Goal: Task Accomplishment & Management: Use online tool/utility

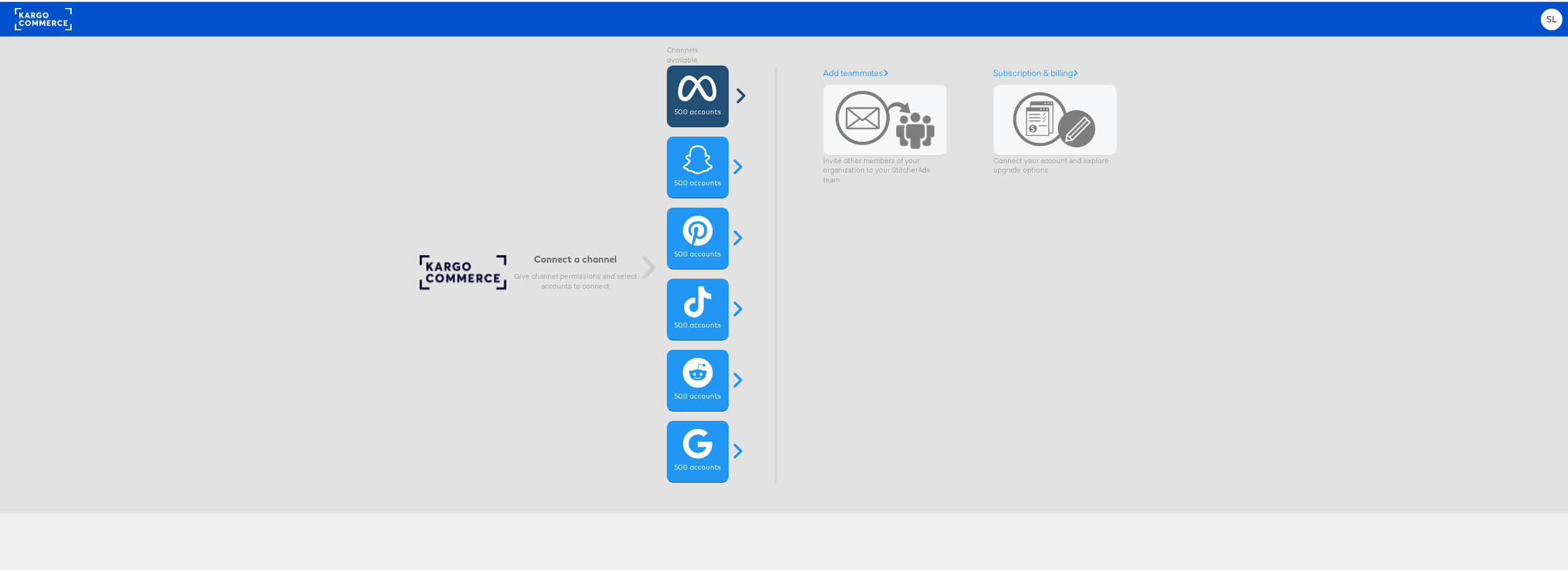
click at [713, 95] on div "500 accounts" at bounding box center [698, 95] width 62 height 62
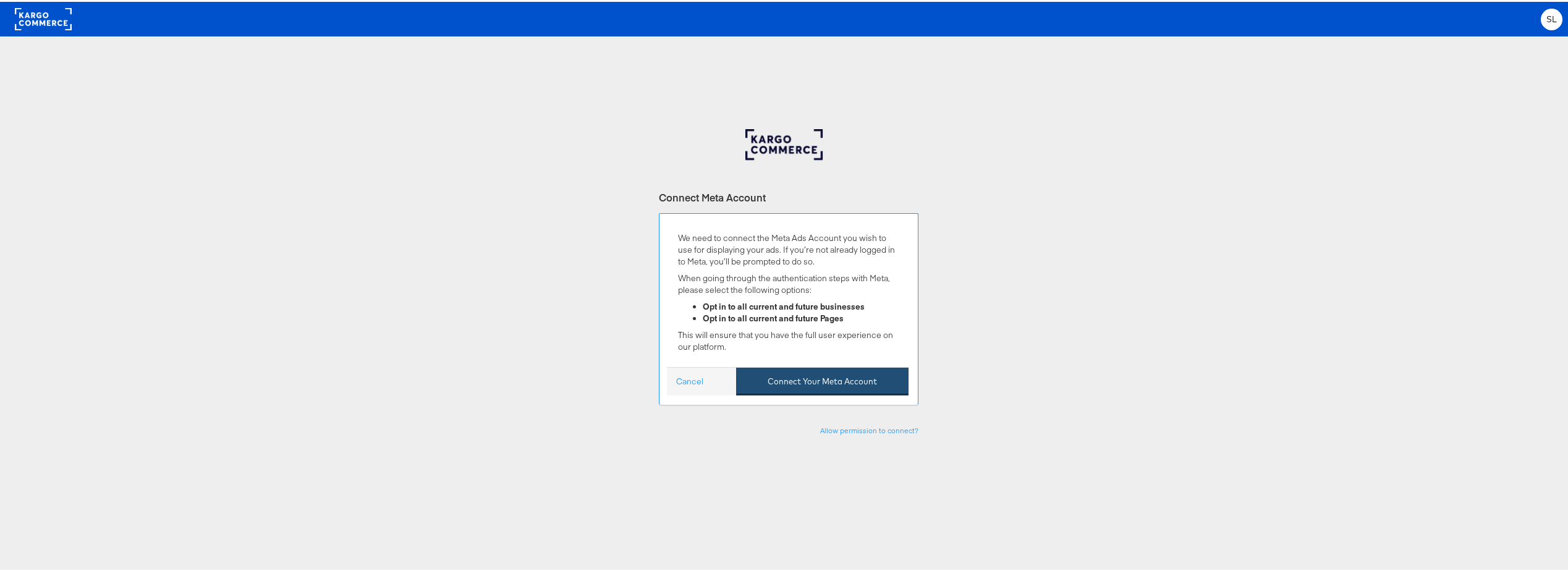
click at [816, 372] on button "Connect Your Meta Account" at bounding box center [822, 379] width 173 height 28
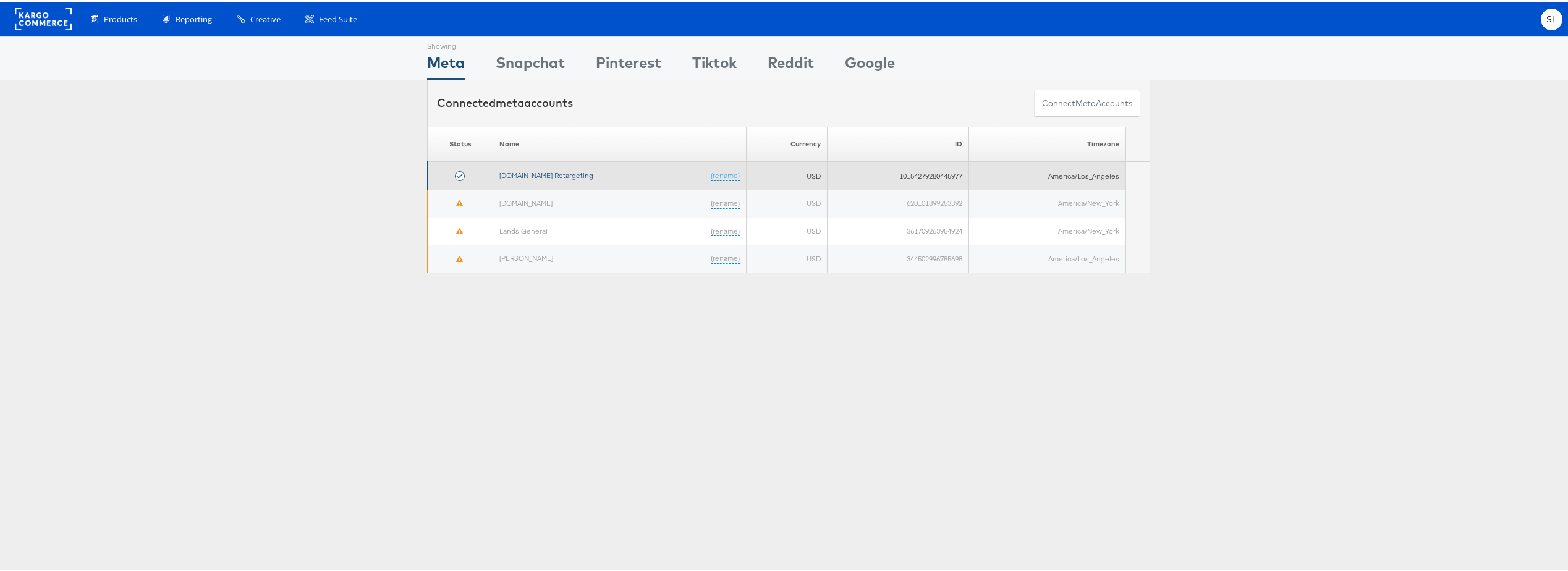
click at [553, 174] on link "[DOMAIN_NAME] Retargeting" at bounding box center [546, 174] width 94 height 10
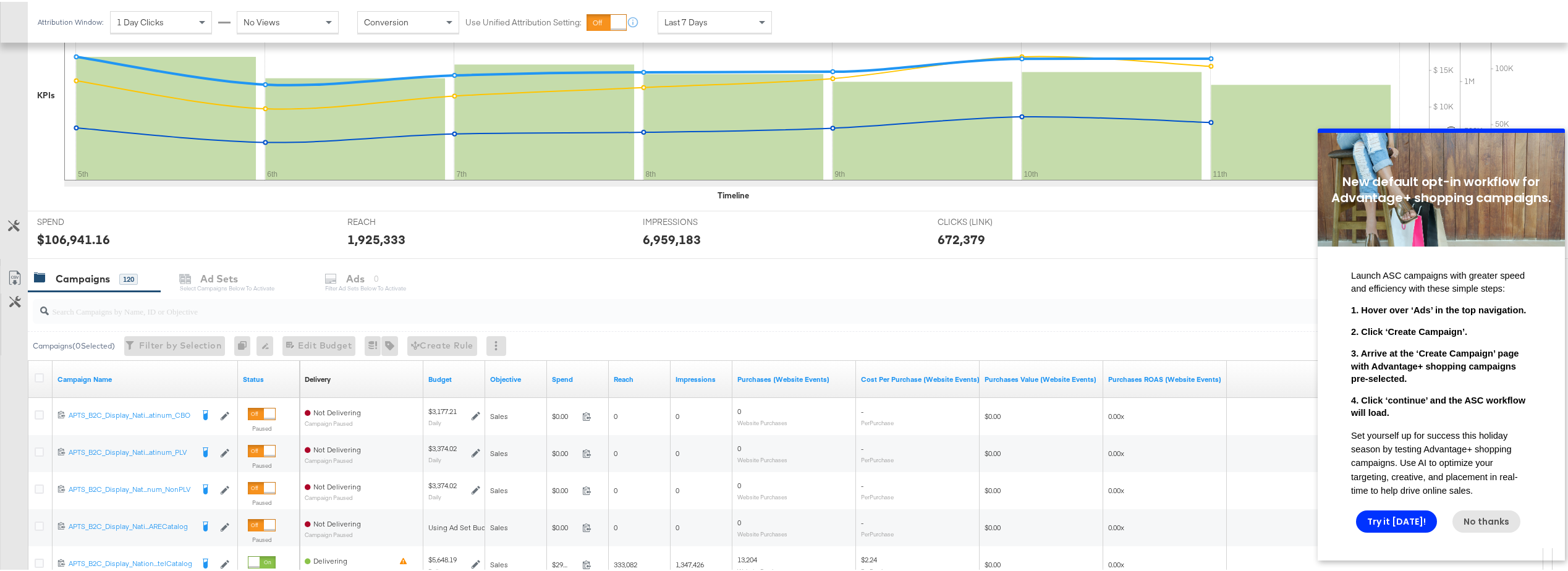
scroll to position [432, 0]
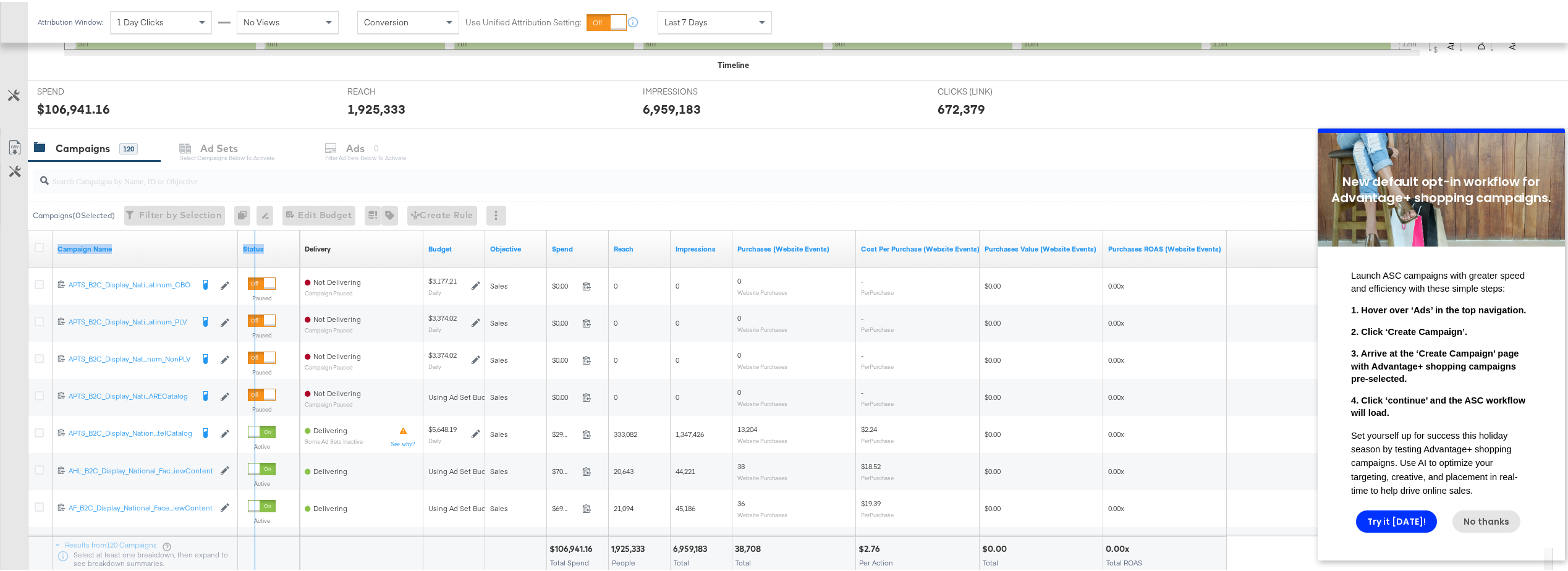
drag, startPoint x: 236, startPoint y: 238, endPoint x: 310, endPoint y: 243, distance: 74.2
click at [28, 229] on div "Campaign Name Status Delivery Sorting Unavailable Budget Objective Spend Reach …" at bounding box center [28, 229] width 0 height 0
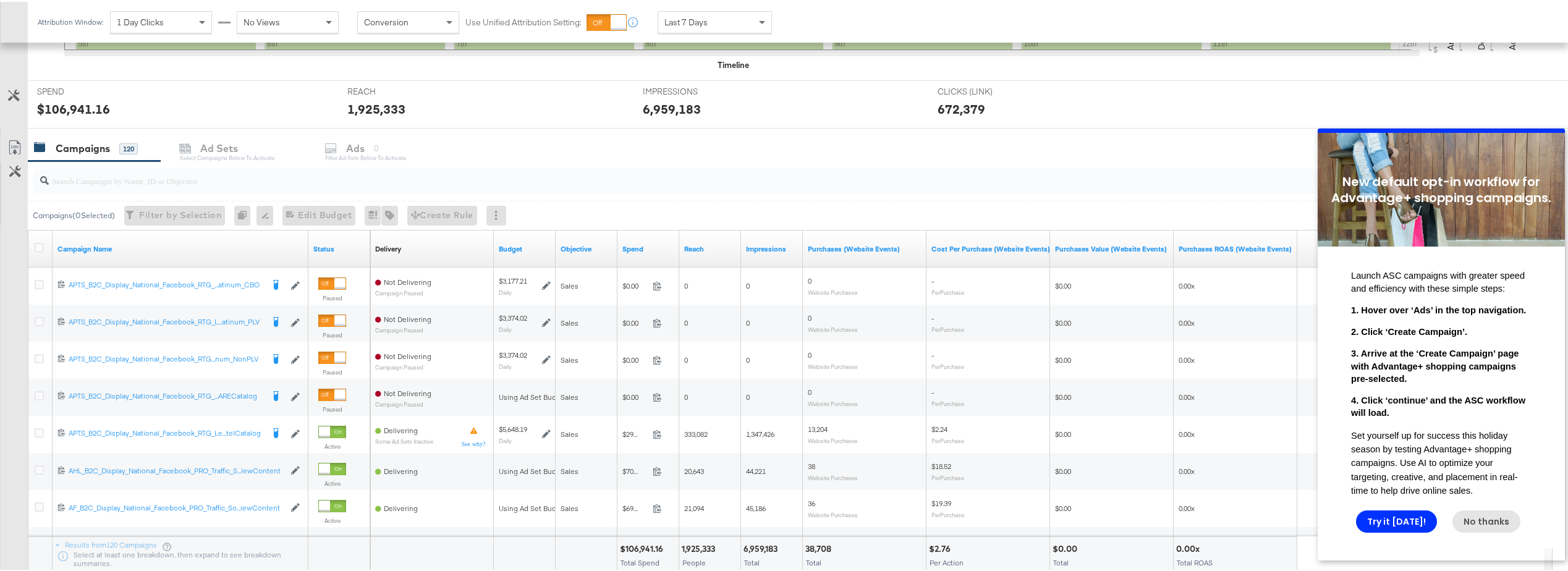
drag, startPoint x: 310, startPoint y: 243, endPoint x: 392, endPoint y: 248, distance: 82.2
click at [392, 248] on div "Delivery" at bounding box center [388, 247] width 26 height 10
drag, startPoint x: 304, startPoint y: 242, endPoint x: 455, endPoint y: 261, distance: 152.2
click at [28, 229] on div "Campaign Name Status Delivery Sorting Unavailable Budget Objective Spend Reach …" at bounding box center [28, 229] width 0 height 0
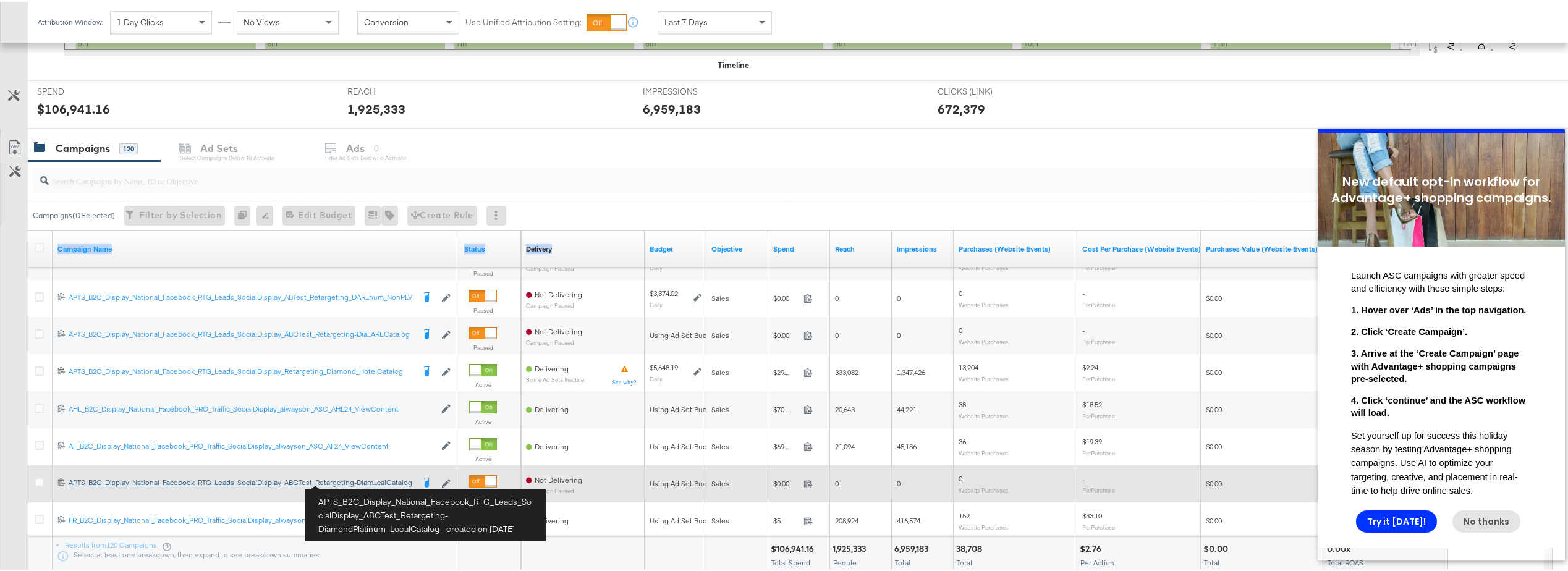
click at [351, 482] on div "APTS_B2C_Display_National_Facebook_RTG_Leads_SocialDisplay_ABCTest_Retargeting-…" at bounding box center [241, 481] width 345 height 10
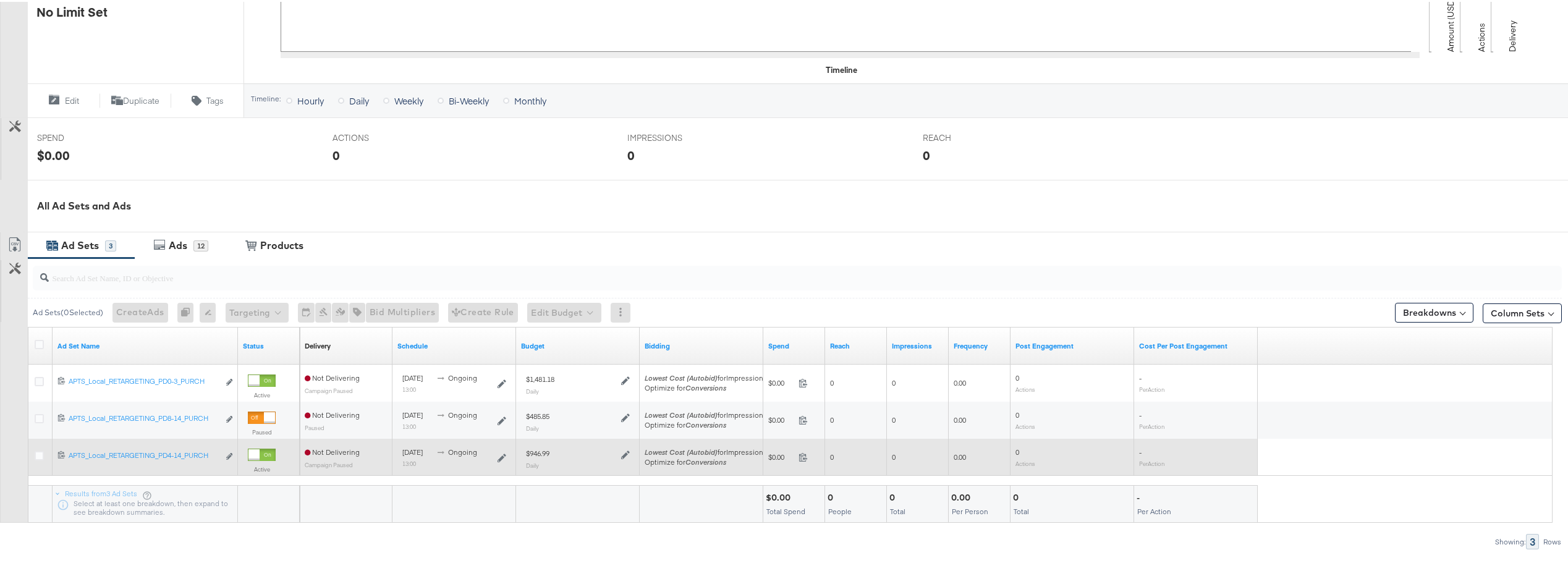
scroll to position [432, 0]
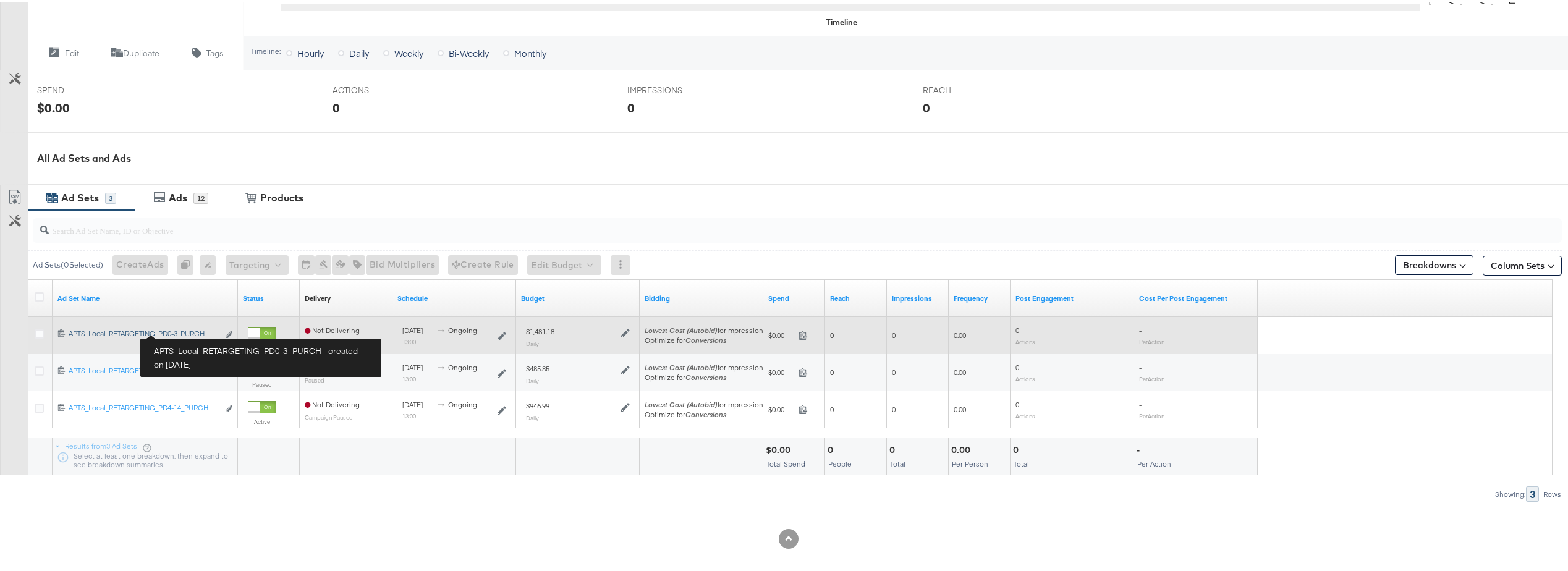
click at [186, 332] on div "APTS_Local_RETARGETING_PD0-3_PURCH APTS_Local_RETARGETING_PD0-3_PURCH" at bounding box center [144, 332] width 150 height 10
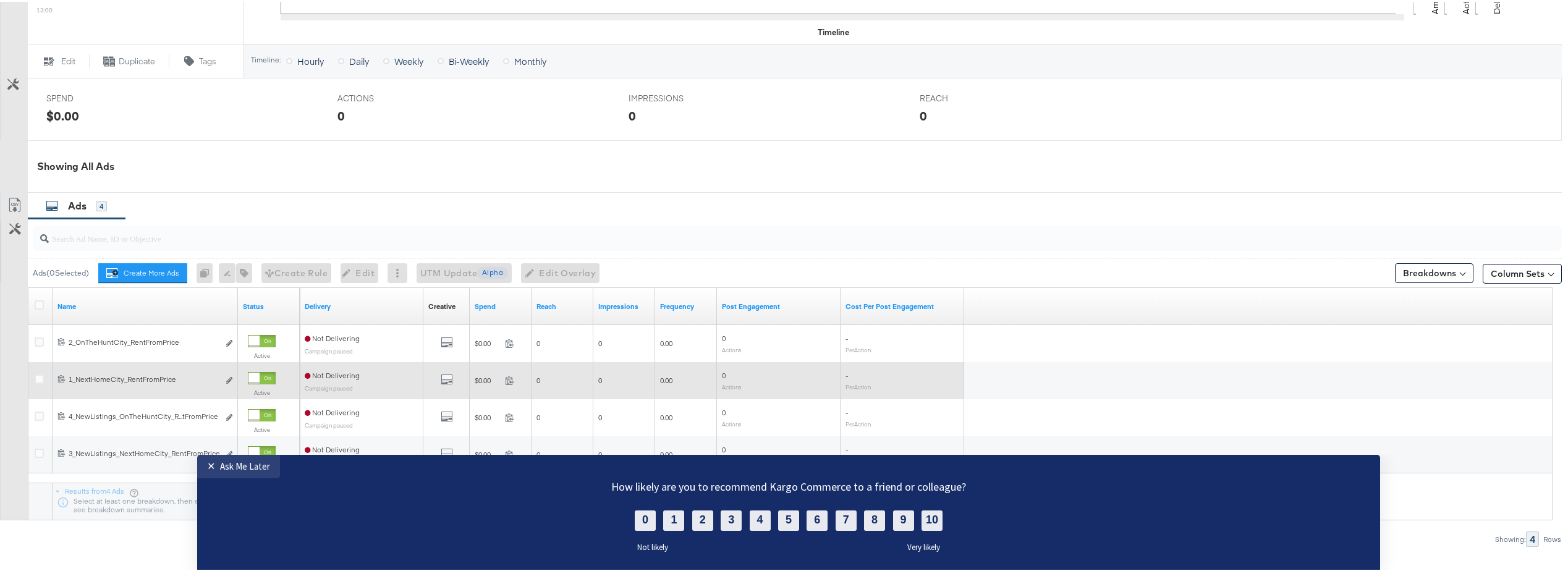
scroll to position [521, 0]
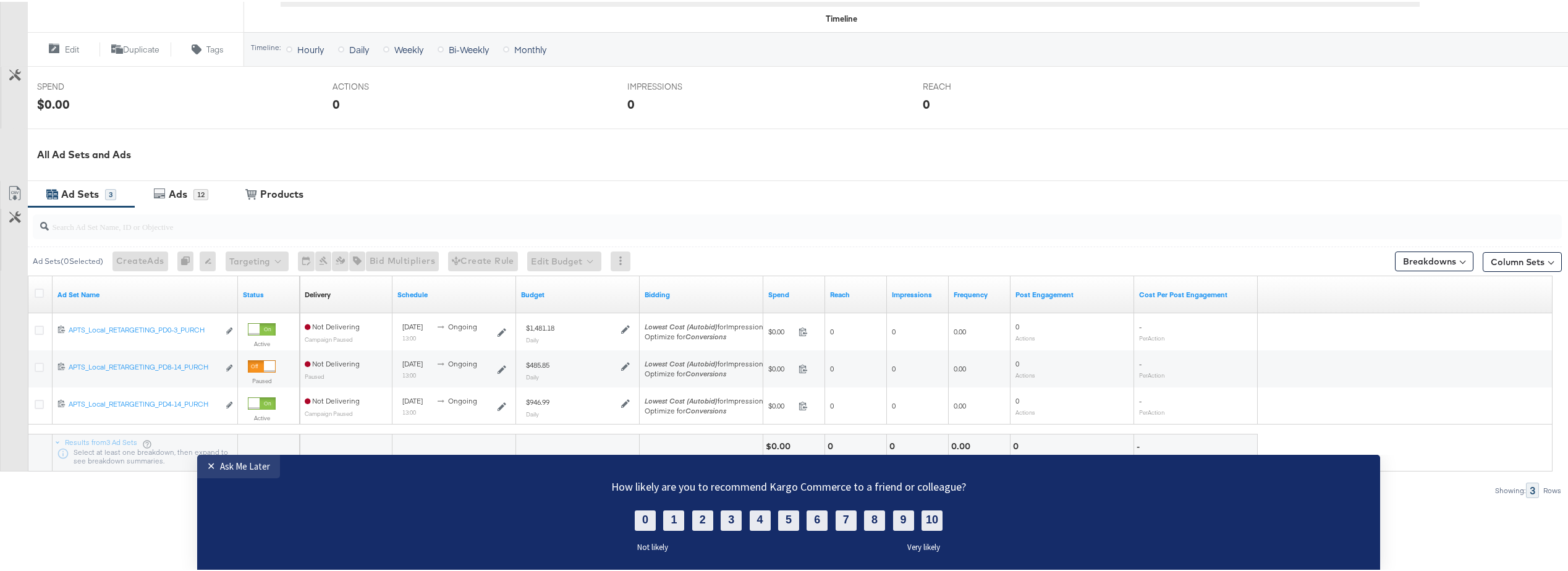
scroll to position [437, 0]
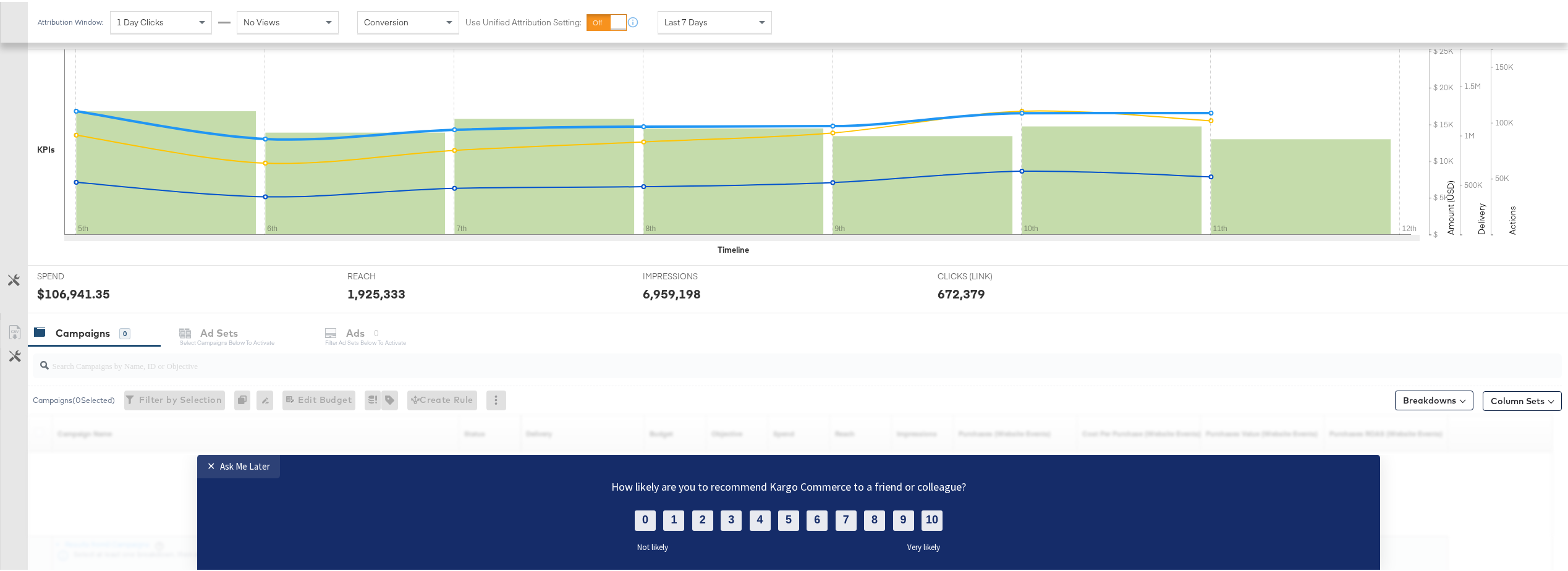
scroll to position [330, 0]
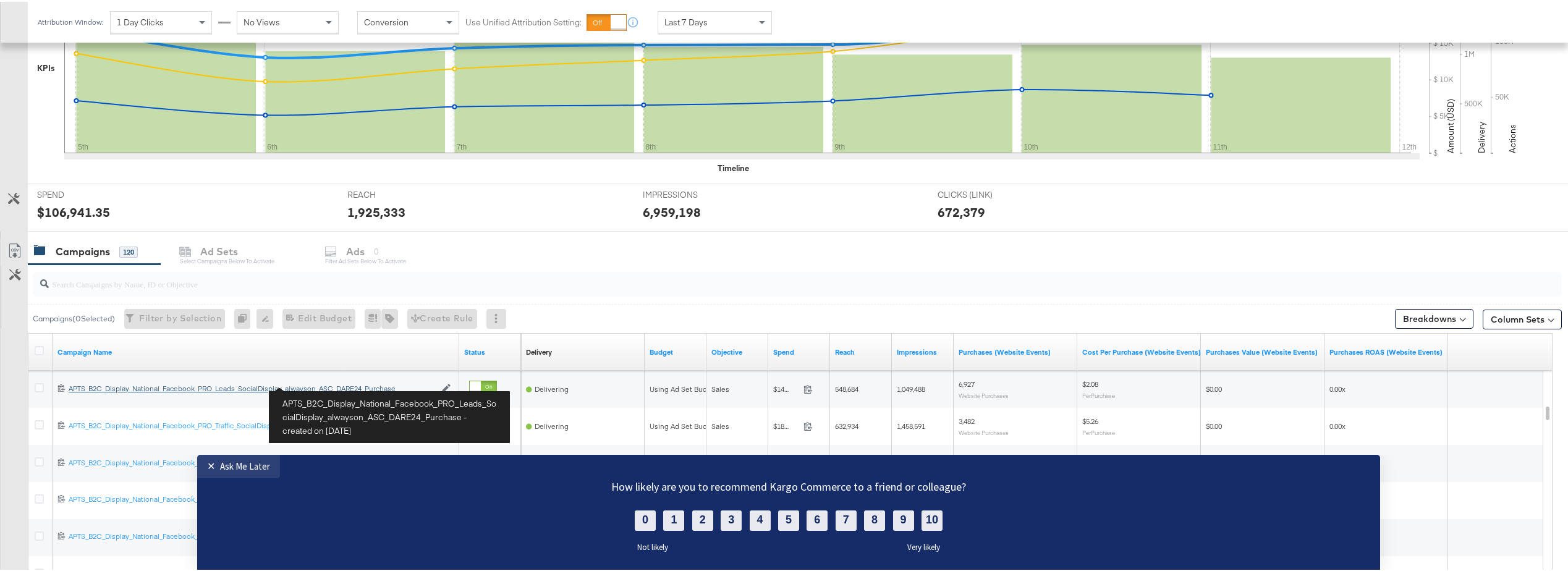
click at [315, 385] on div "APTS_B2C_Display_National_Facebook_PRO_Leads_SocialDisplay_alwayson_ASC_DARE24_…" at bounding box center [252, 387] width 367 height 10
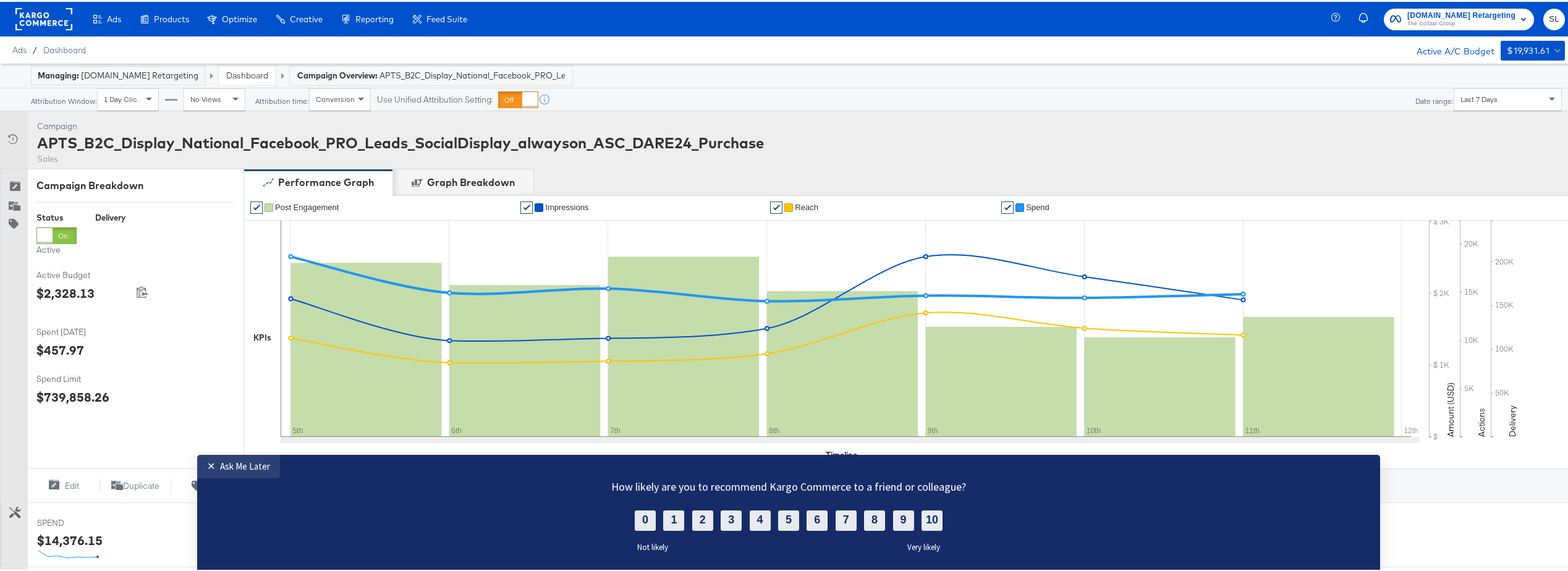
click at [298, 124] on div "Campaign" at bounding box center [400, 124] width 726 height 12
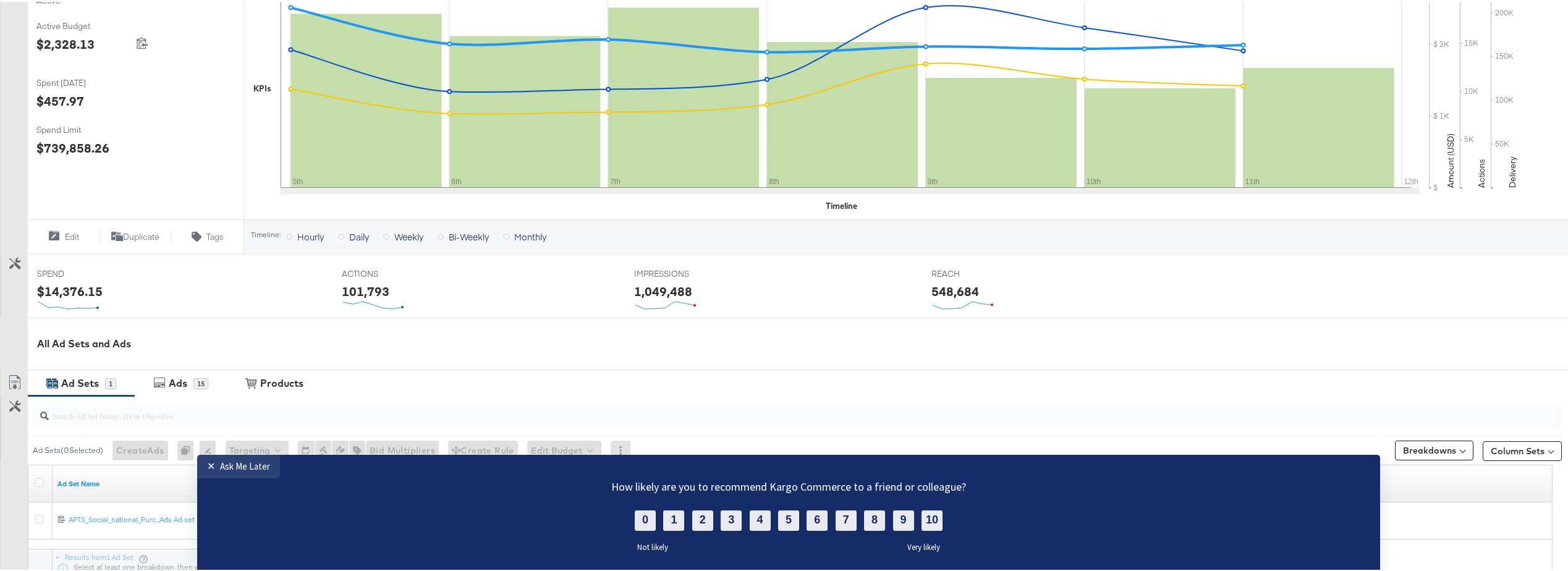
scroll to position [365, 0]
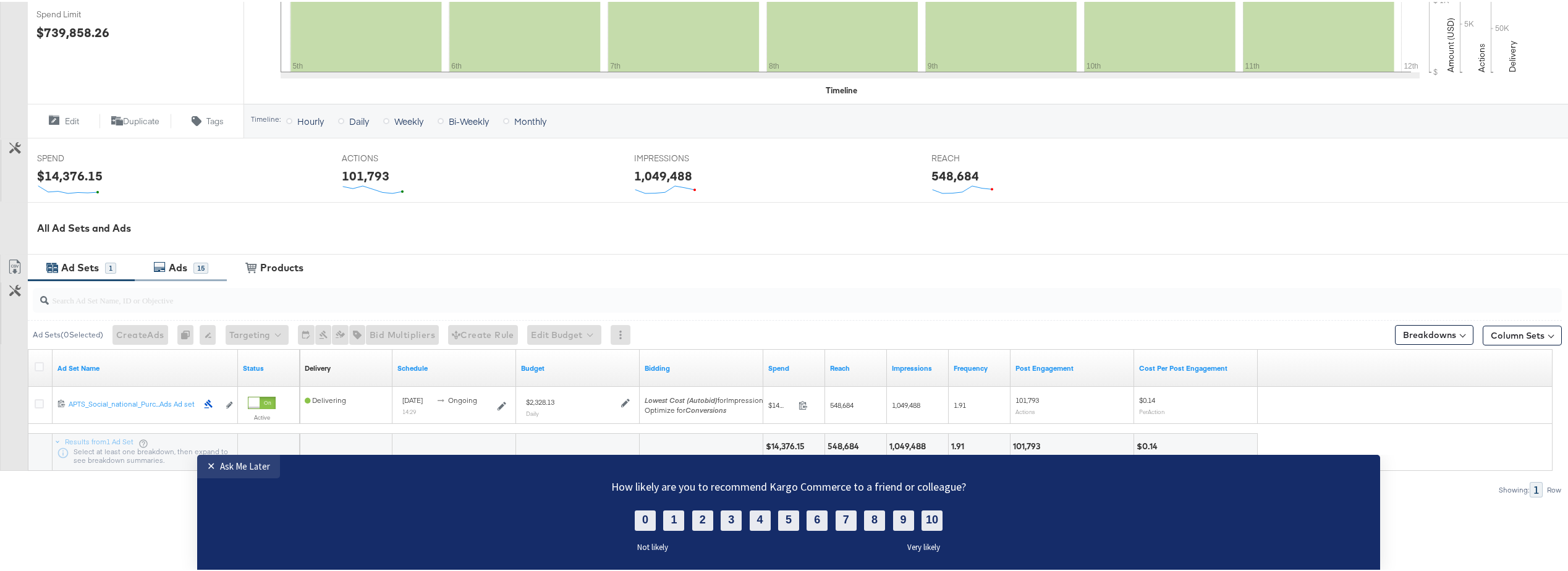
click at [178, 271] on div "Ads" at bounding box center [177, 266] width 18 height 15
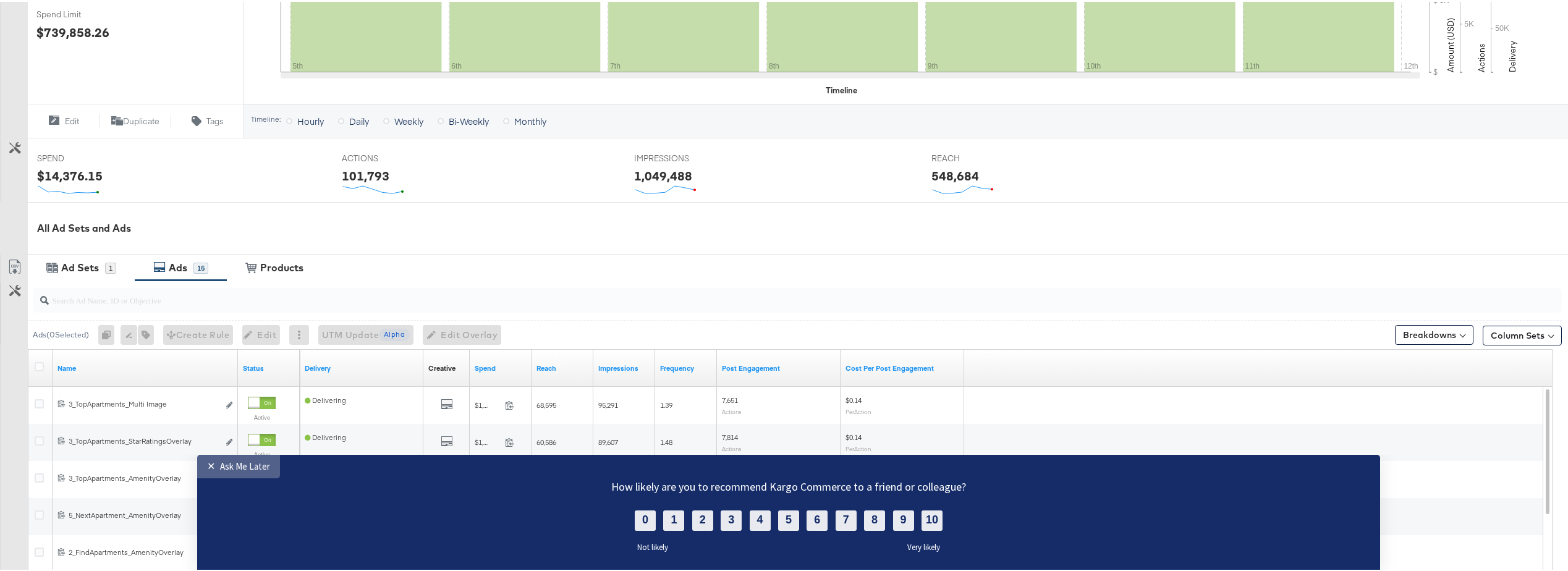
click at [227, 469] on div "Ask Me Later" at bounding box center [245, 465] width 50 height 12
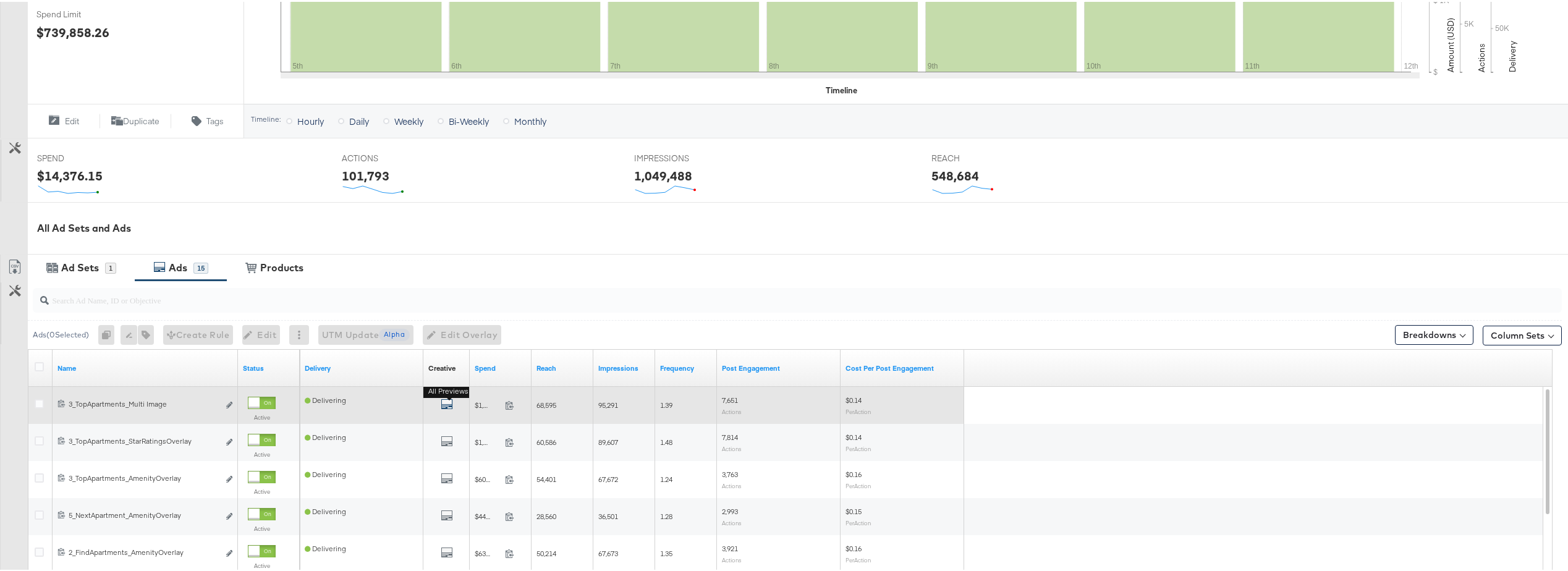
click at [446, 404] on icon "default" at bounding box center [446, 401] width 13 height 13
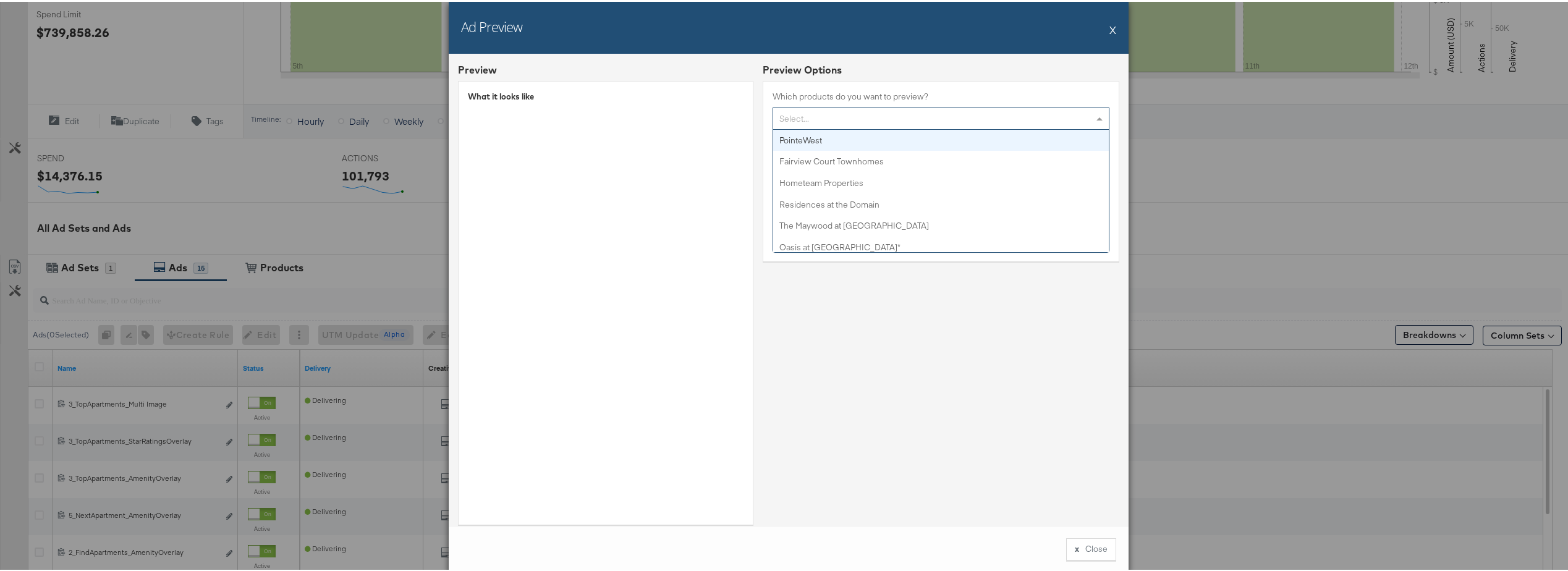
click at [875, 123] on div "Select..." at bounding box center [941, 117] width 336 height 21
click at [841, 116] on div "Select..." at bounding box center [941, 117] width 336 height 21
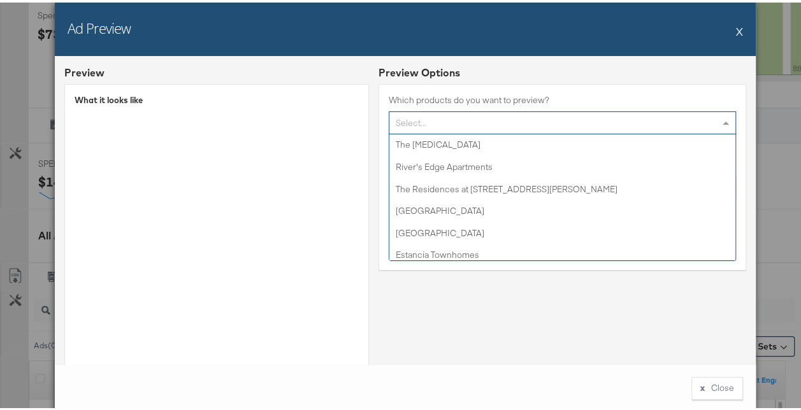
scroll to position [375, 0]
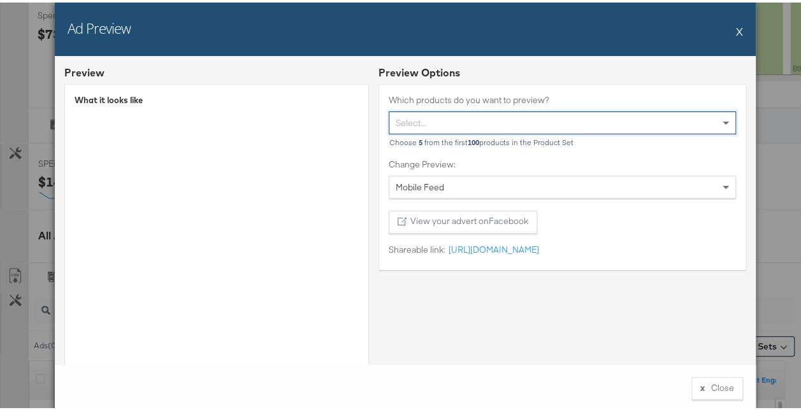
click at [417, 118] on div "Select..." at bounding box center [562, 121] width 346 height 22
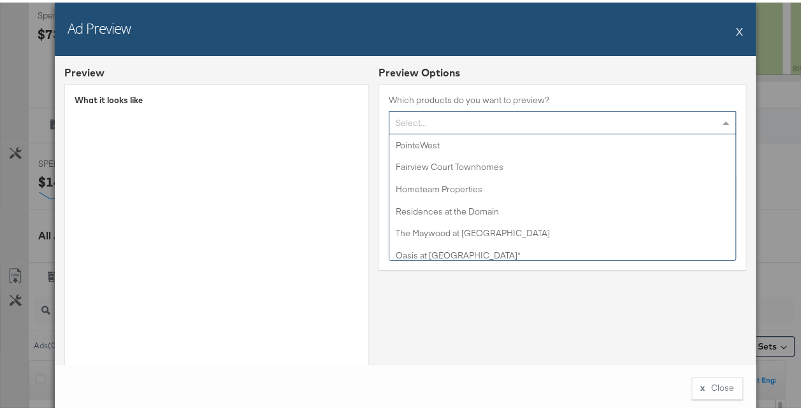
scroll to position [375, 0]
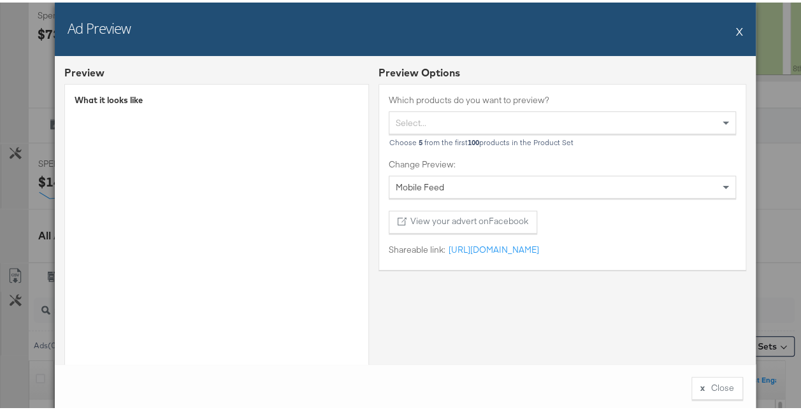
click at [412, 324] on div "Preview Options Which products do you want to preview? Select... Choose 5 from …" at bounding box center [563, 306] width 368 height 486
click at [448, 115] on div "Select..." at bounding box center [562, 121] width 346 height 22
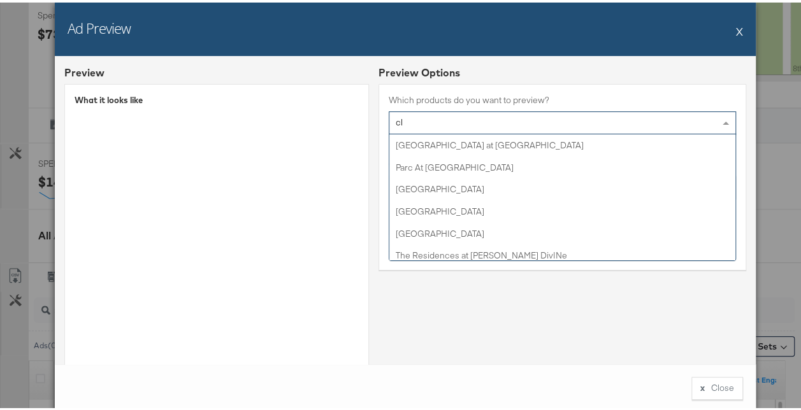
scroll to position [0, 0]
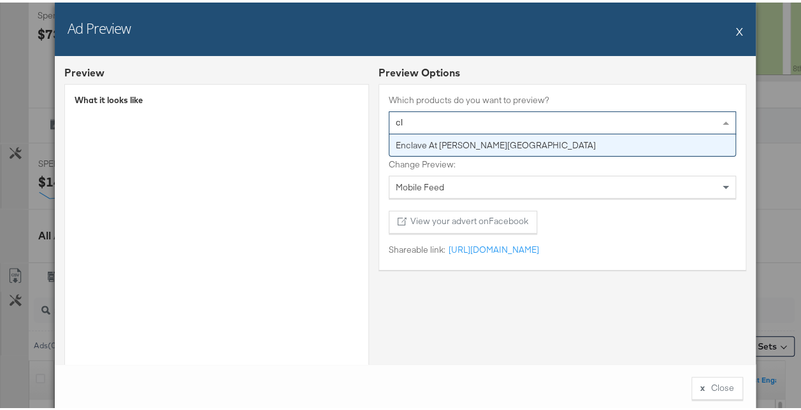
type input "c"
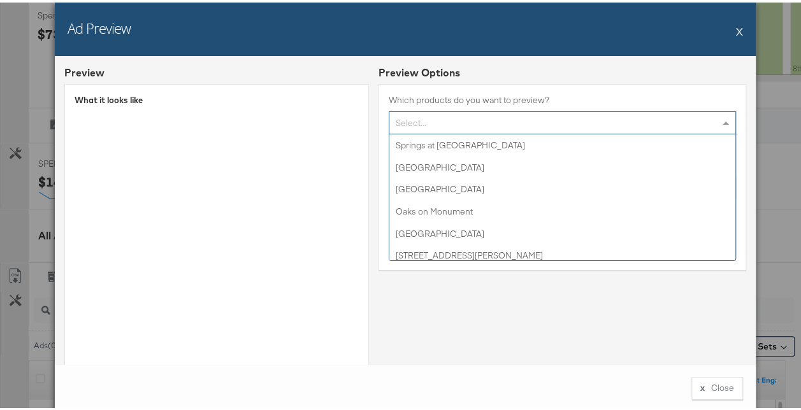
scroll to position [2076, 0]
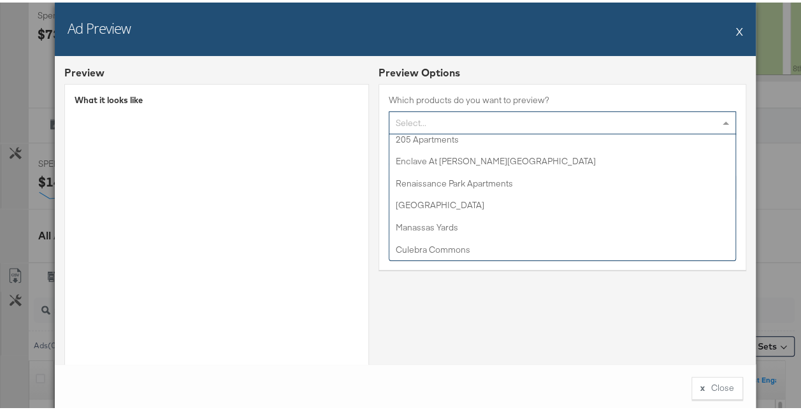
click at [578, 322] on div "Preview Options Which products do you want to preview? Select... PointeWest Fai…" at bounding box center [563, 306] width 368 height 486
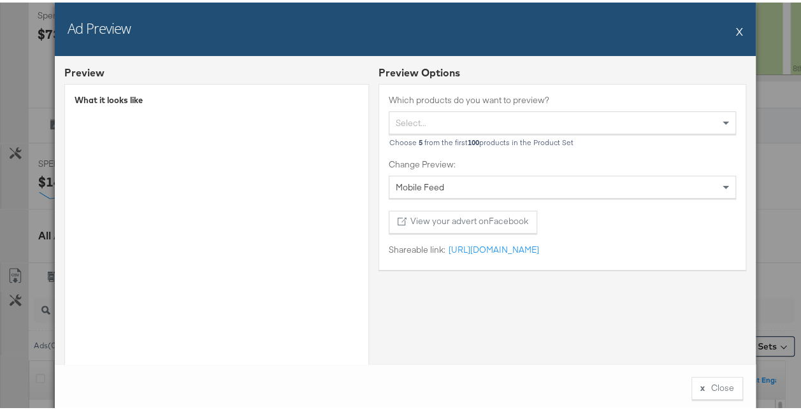
click at [737, 26] on button "X" at bounding box center [739, 28] width 7 height 25
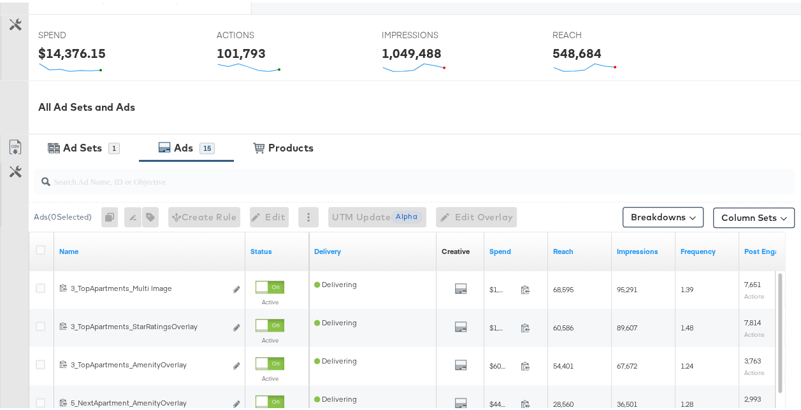
scroll to position [507, 0]
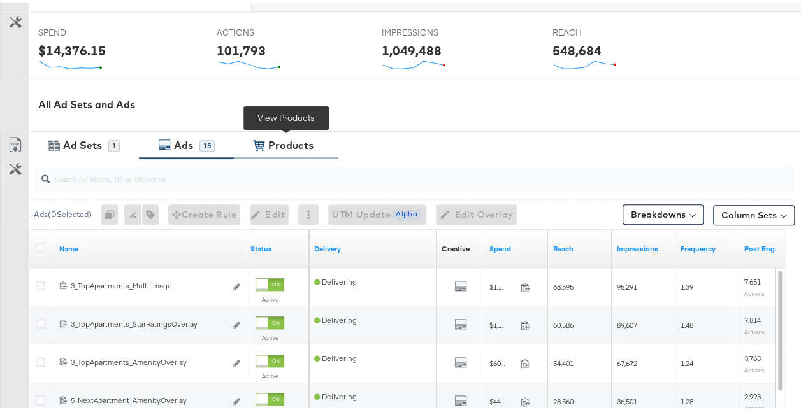
click at [282, 148] on div "Products" at bounding box center [290, 143] width 45 height 15
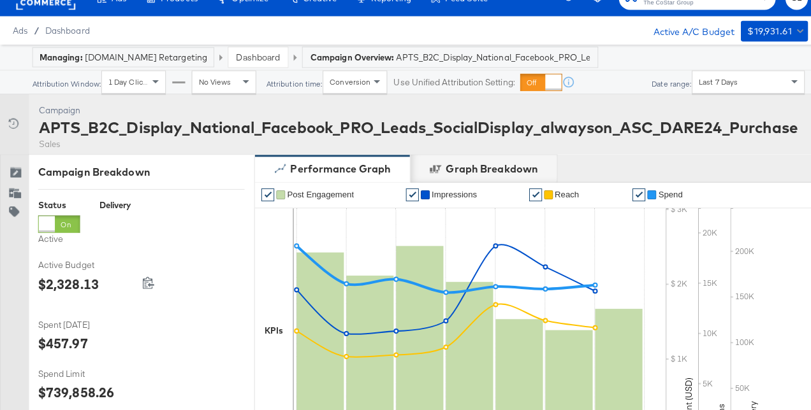
scroll to position [0, 0]
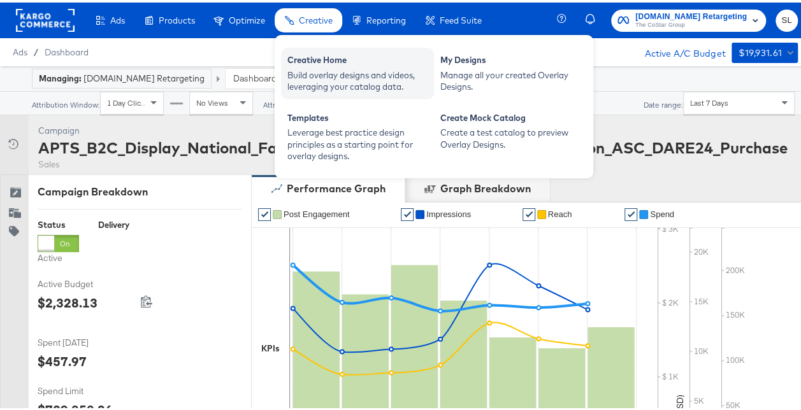
click at [315, 84] on div "Build overlay designs and videos, leveraging your catalog data." at bounding box center [357, 79] width 140 height 24
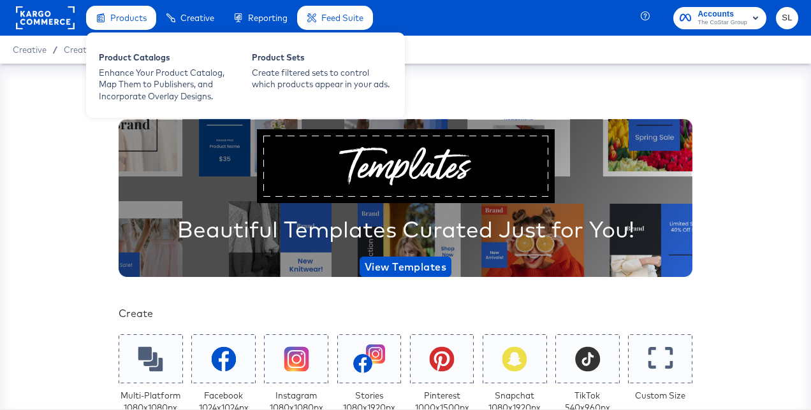
click at [126, 20] on span "Products" at bounding box center [128, 18] width 36 height 10
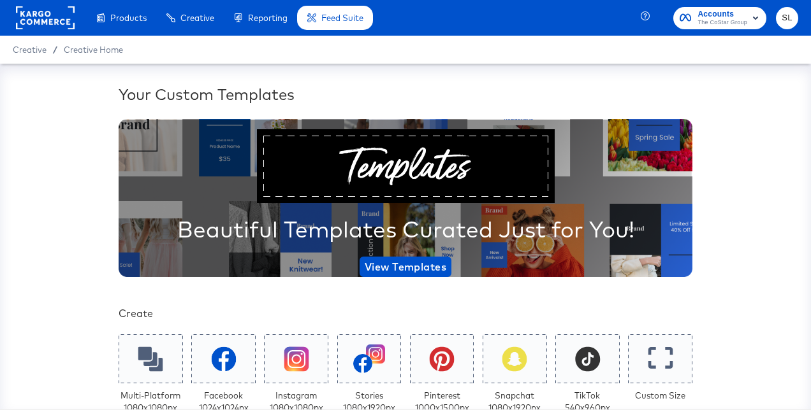
click at [37, 17] on rect at bounding box center [45, 17] width 59 height 23
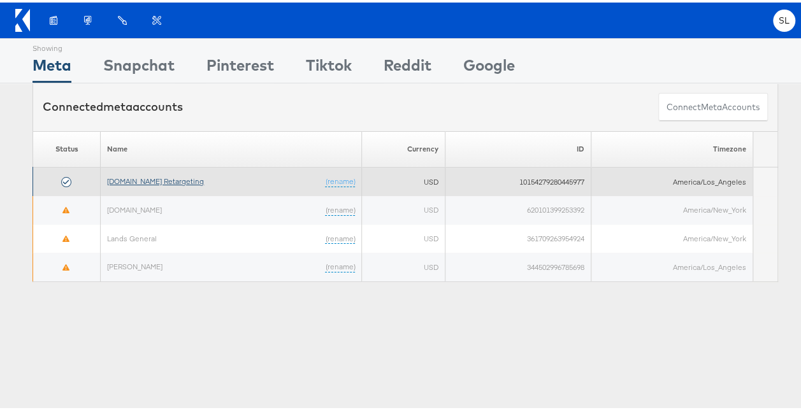
click at [157, 177] on link "[DOMAIN_NAME] Retargeting" at bounding box center [155, 179] width 97 height 10
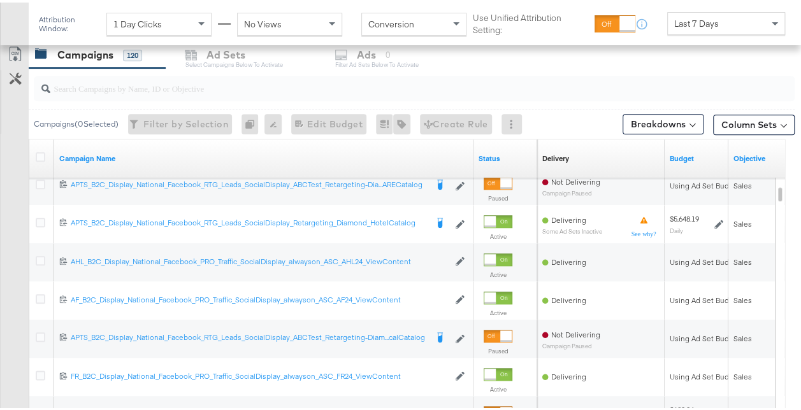
scroll to position [546, 0]
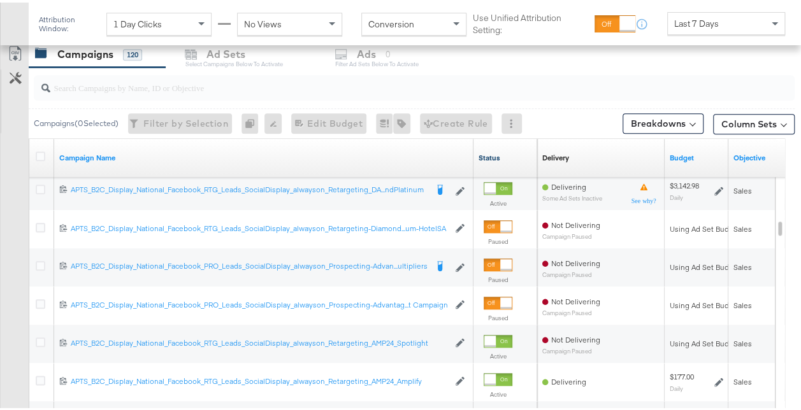
click at [494, 154] on link "Status" at bounding box center [506, 155] width 54 height 10
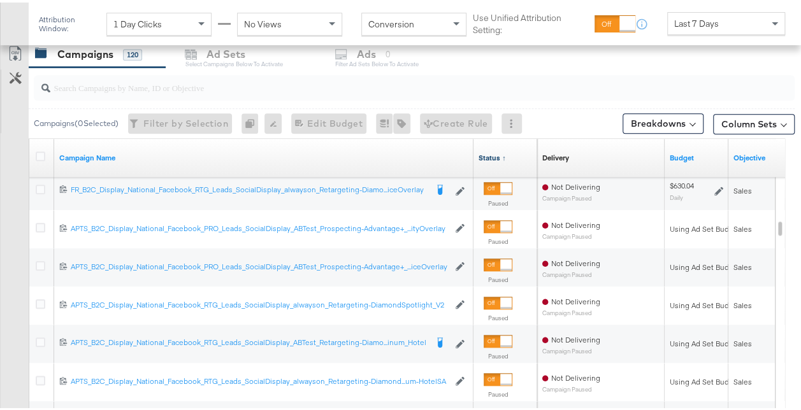
click at [494, 154] on link "Status ↑" at bounding box center [506, 155] width 54 height 10
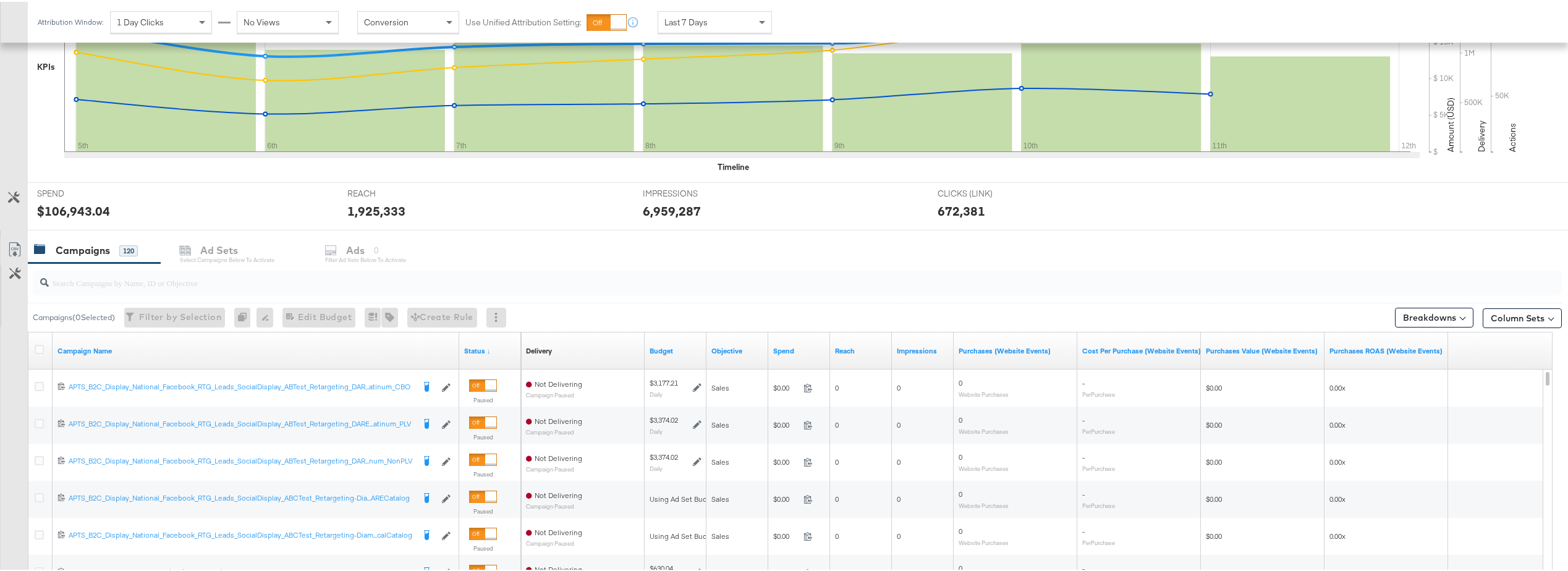
scroll to position [332, 0]
click at [485, 348] on link "Status ↓" at bounding box center [491, 348] width 52 height 10
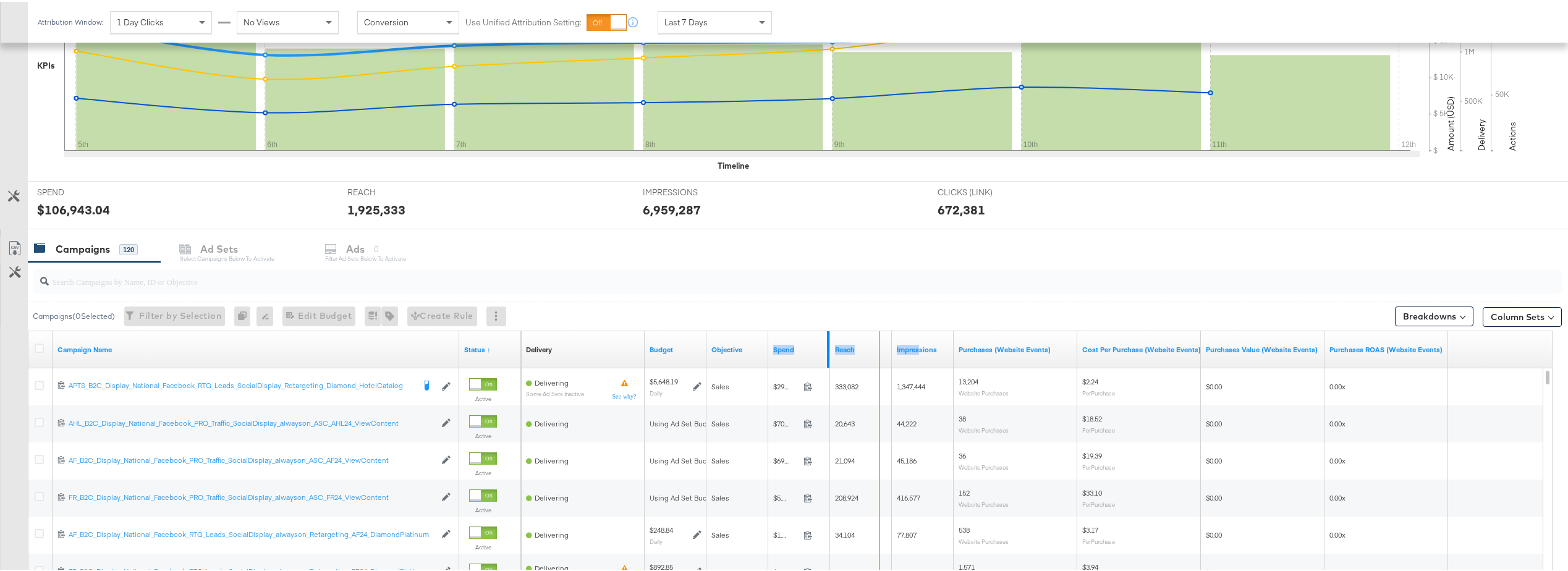
drag, startPoint x: 827, startPoint y: 340, endPoint x: 918, endPoint y: 348, distance: 91.4
click at [785, 348] on div "Delivery Sorting Unavailable Budget Objective Spend Reach Impressions Purchases…" at bounding box center [984, 348] width 927 height 37
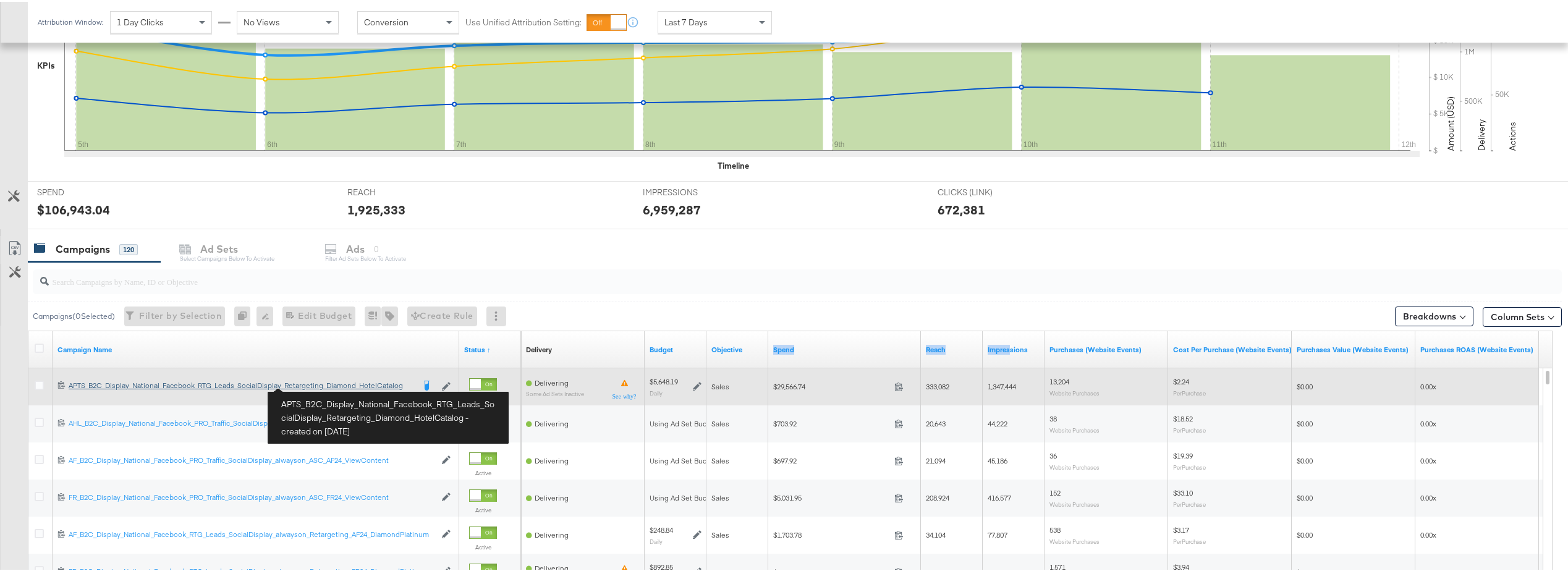
click at [314, 384] on div "APTS_B2C_Display_National_Facebook_RTG_Leads_SocialDisplay_Retargeting_Diamond_…" at bounding box center [241, 384] width 345 height 10
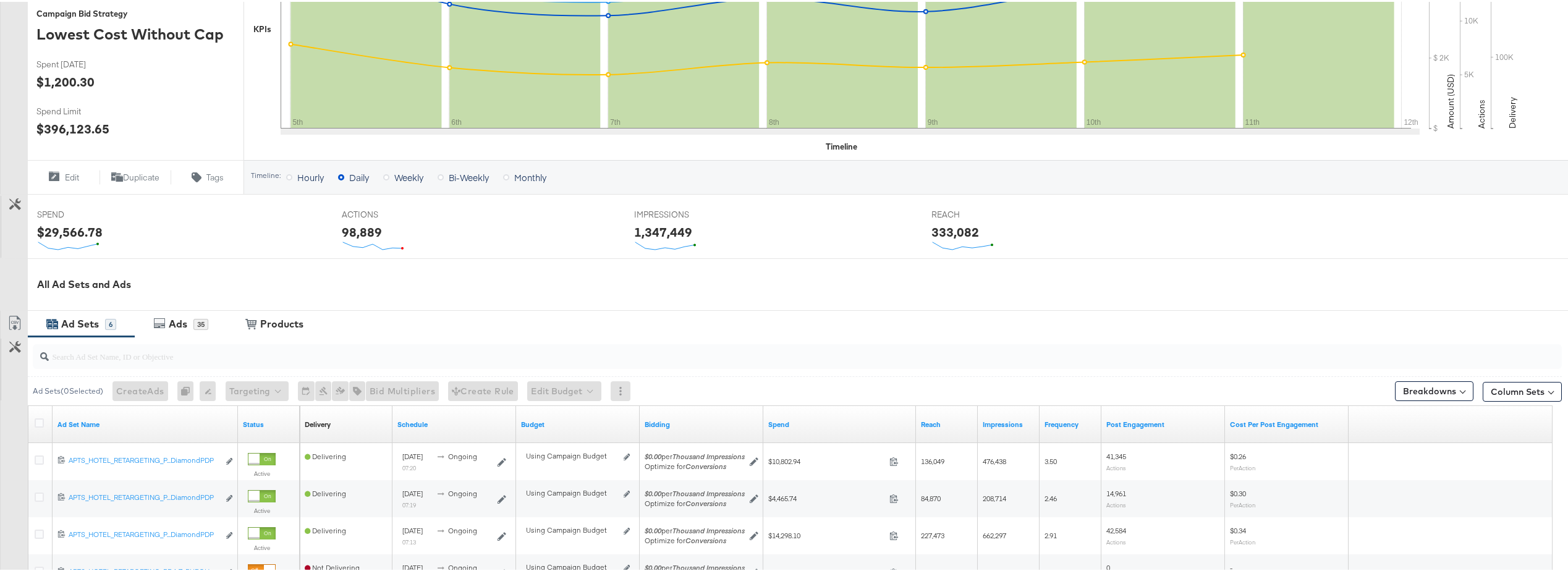
scroll to position [309, 0]
click at [185, 324] on div "Ads" at bounding box center [177, 321] width 18 height 15
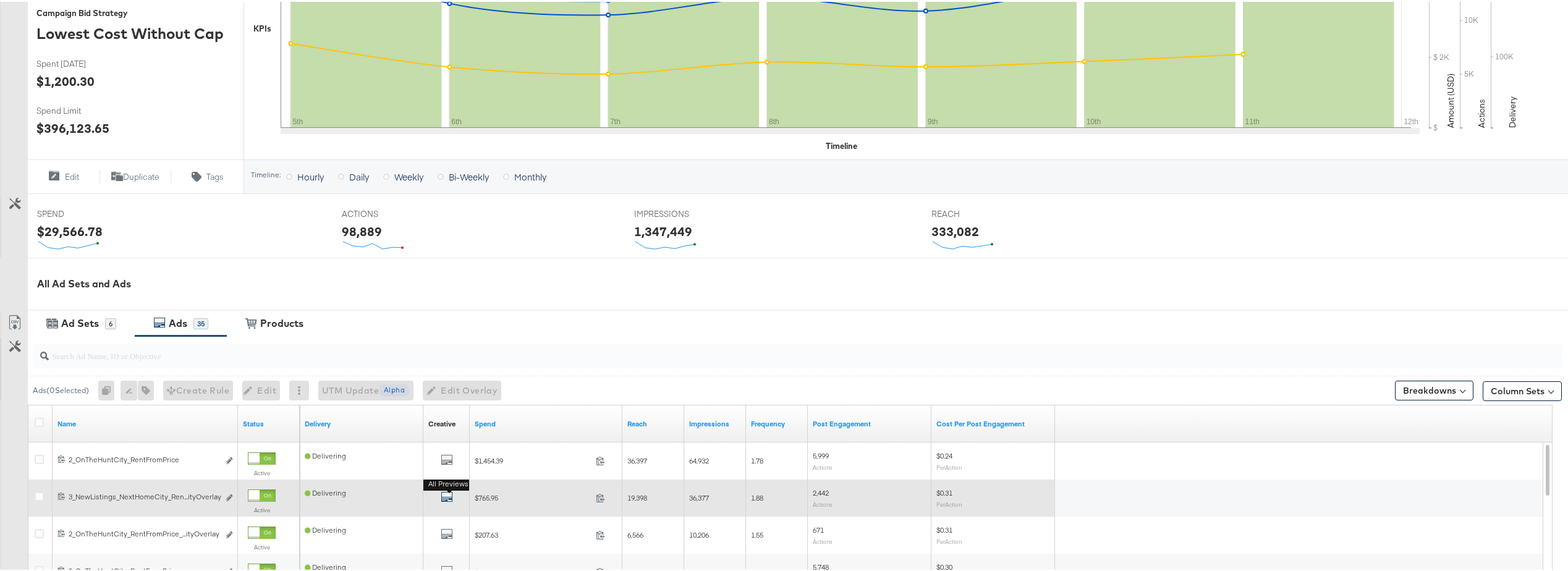
click at [444, 397] on icon "default" at bounding box center [446, 494] width 13 height 13
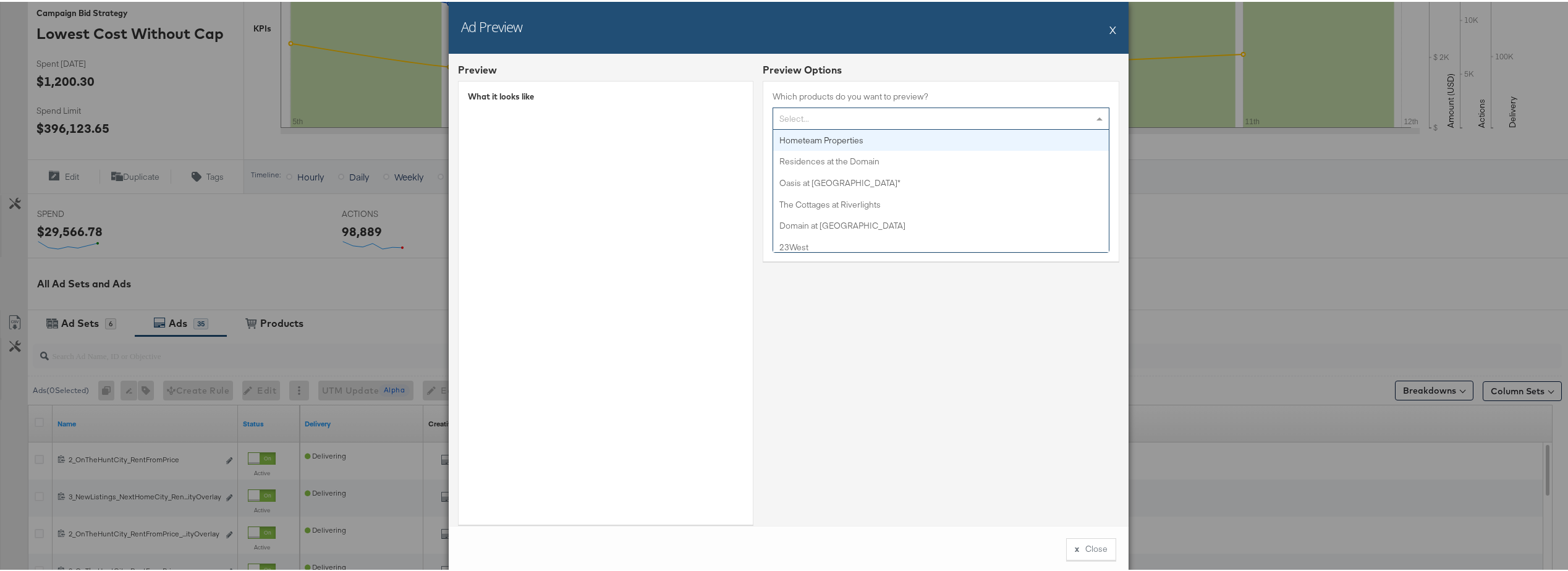
click at [785, 117] on div "Select..." at bounding box center [941, 117] width 336 height 21
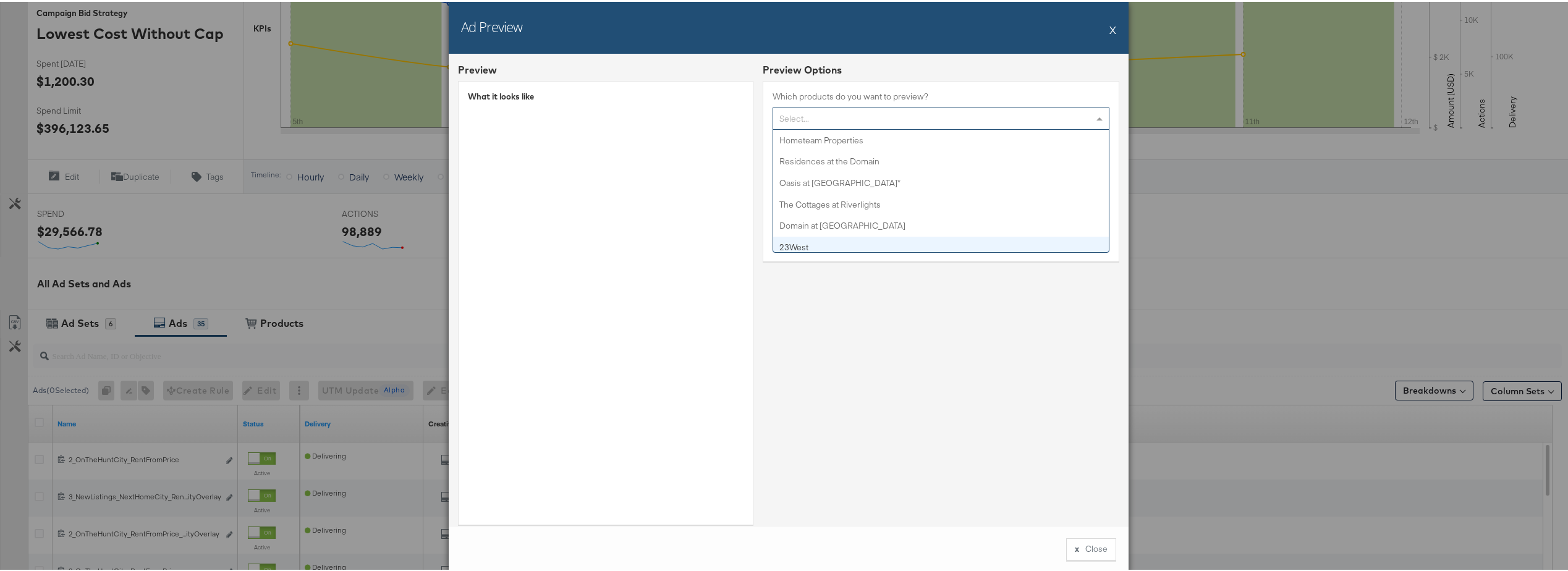
click at [785, 297] on div "Preview Options Which products do you want to preview? Select... Hometeam Prope…" at bounding box center [941, 297] width 357 height 471
click at [785, 119] on div "Select..." at bounding box center [941, 117] width 336 height 21
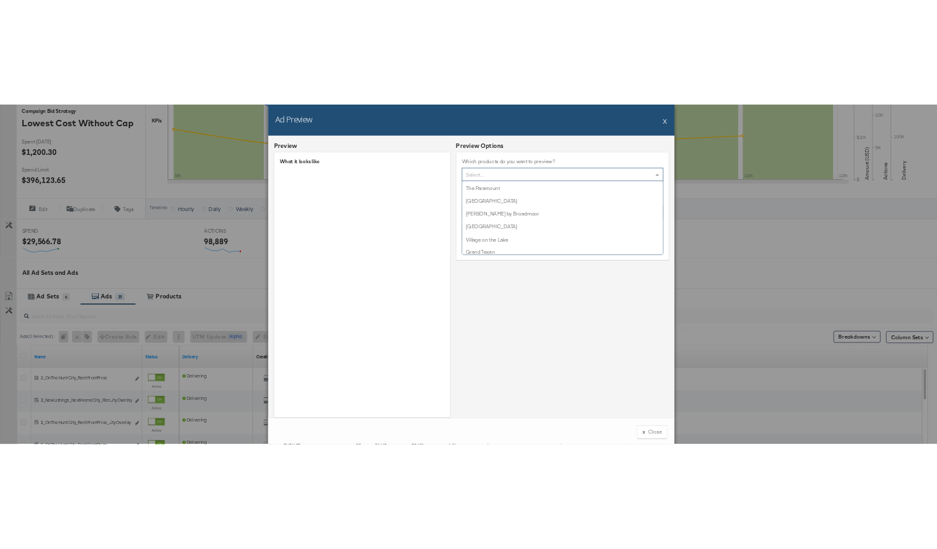
scroll to position [1194, 0]
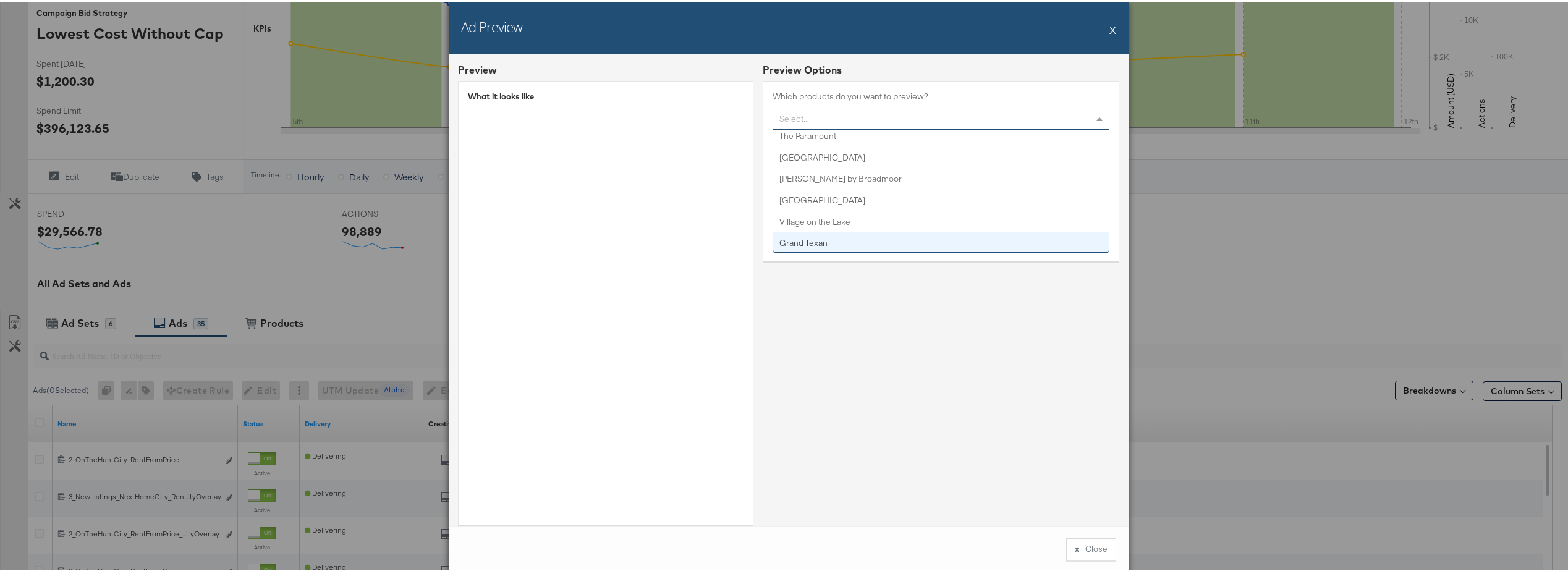
click at [785, 397] on div "Preview Options Which products do you want to preview? Select... Hometeam Prope…" at bounding box center [941, 297] width 357 height 471
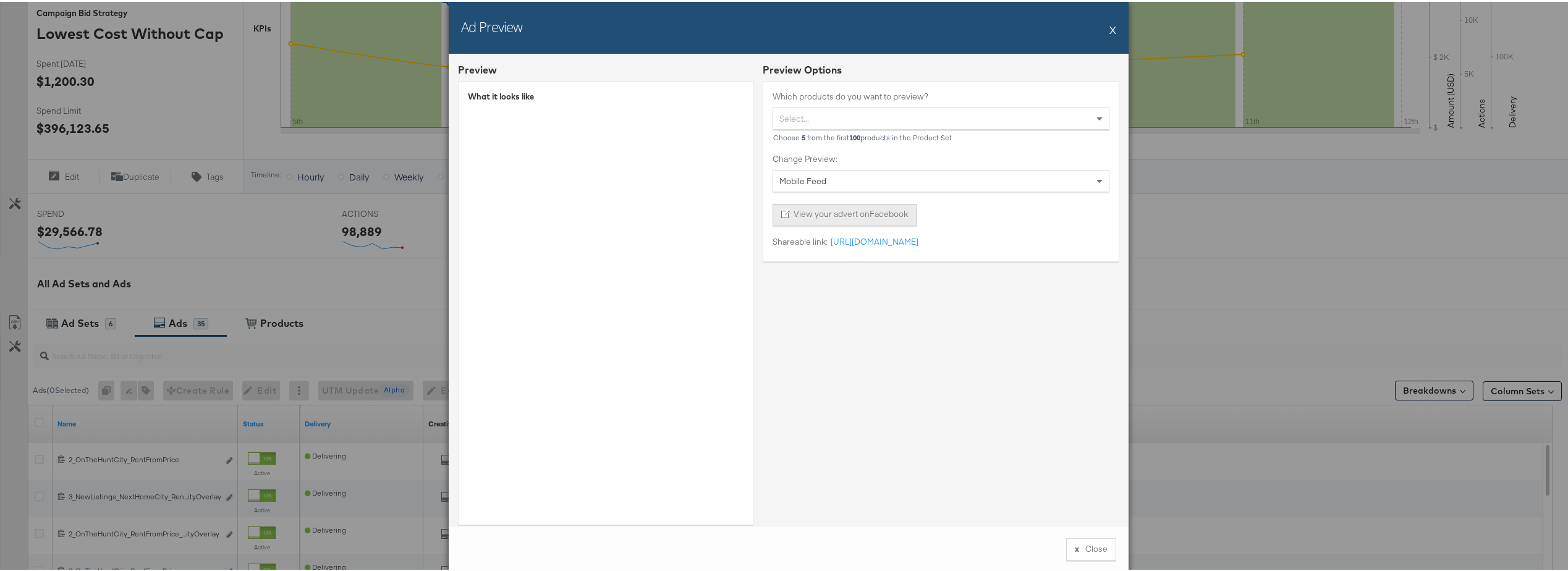
click at [785, 215] on button "View your advert on Facebook" at bounding box center [845, 212] width 144 height 22
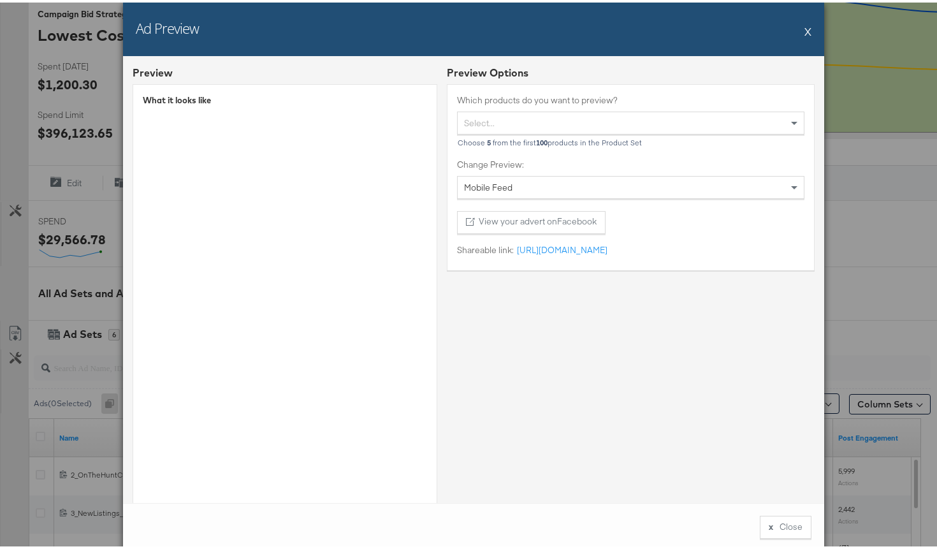
click at [804, 31] on button "X" at bounding box center [807, 28] width 7 height 25
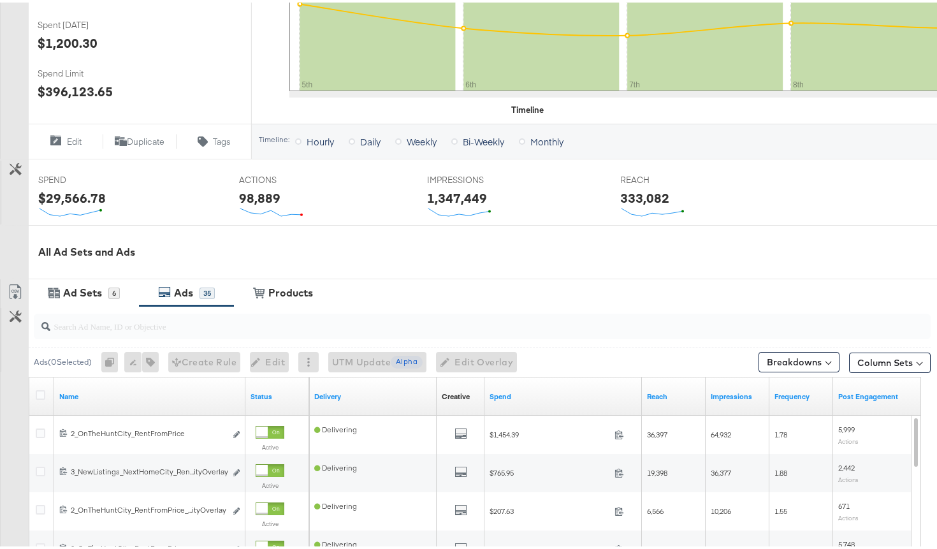
scroll to position [382, 0]
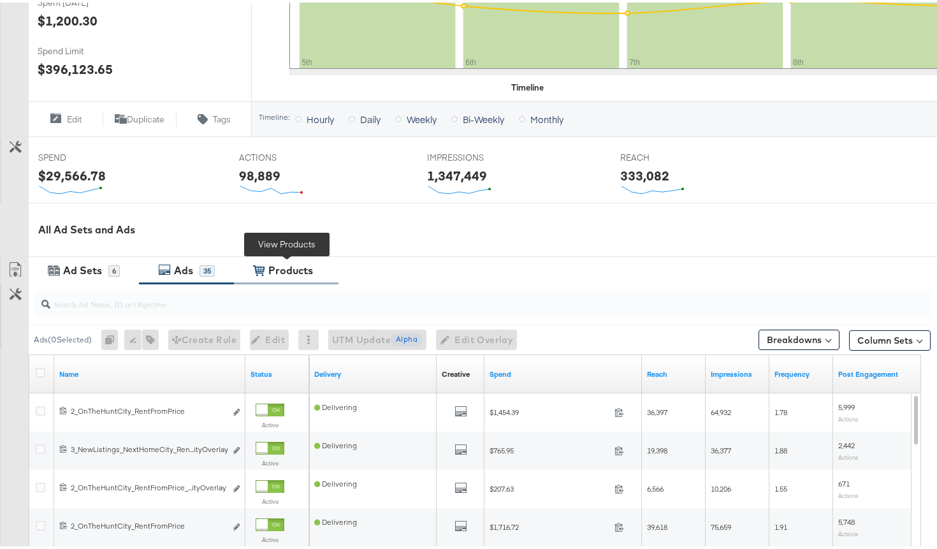
click at [298, 268] on div "Products" at bounding box center [290, 268] width 45 height 15
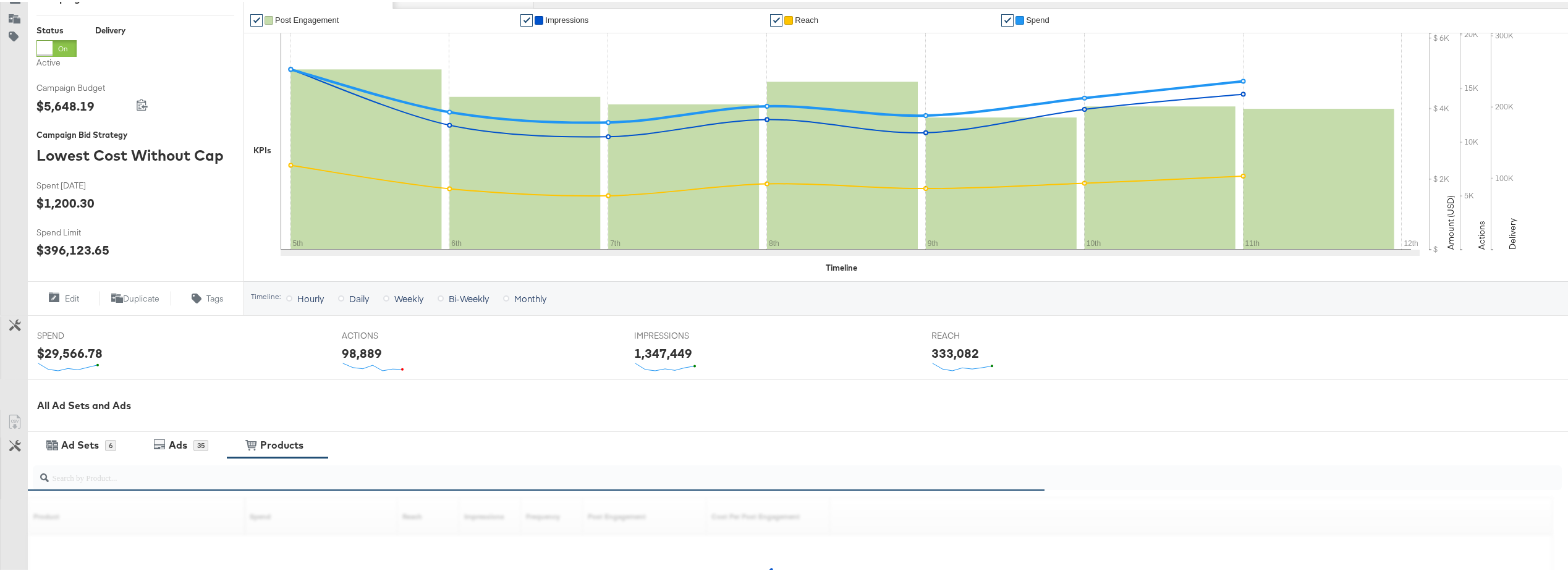
scroll to position [0, 0]
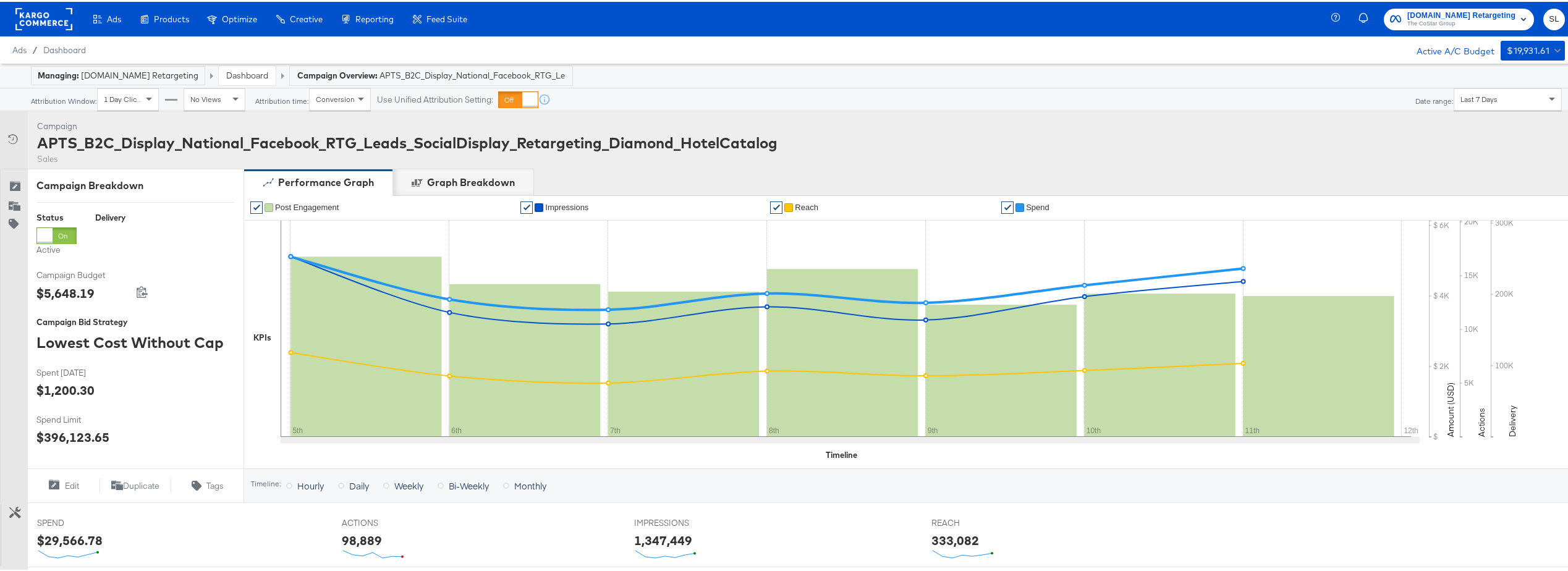
click at [0, 0] on div "Create filtered sets to control which products appear in your ads." at bounding box center [0, 0] width 0 height 0
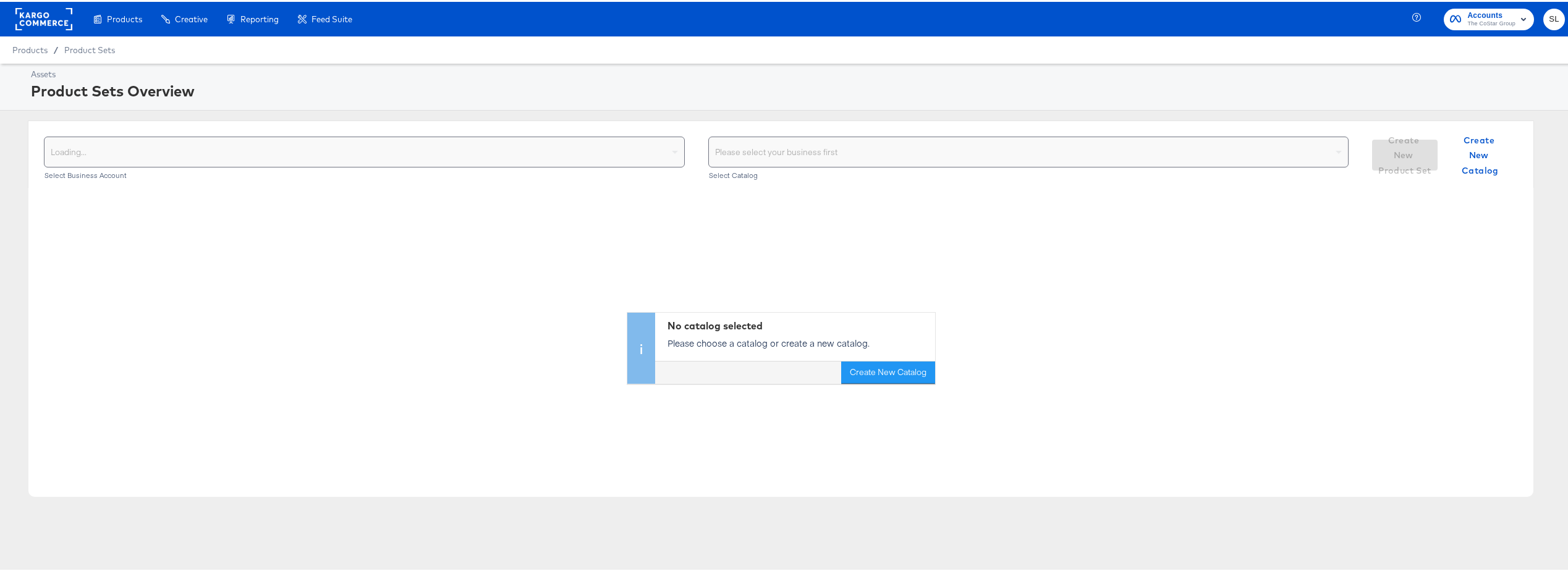
click at [344, 148] on div "Loading..." at bounding box center [365, 150] width 640 height 30
click at [587, 153] on div "Select your business" at bounding box center [365, 150] width 640 height 30
click at [782, 155] on div "Choose the product catalog that includes what you want to sell" at bounding box center [1029, 150] width 640 height 30
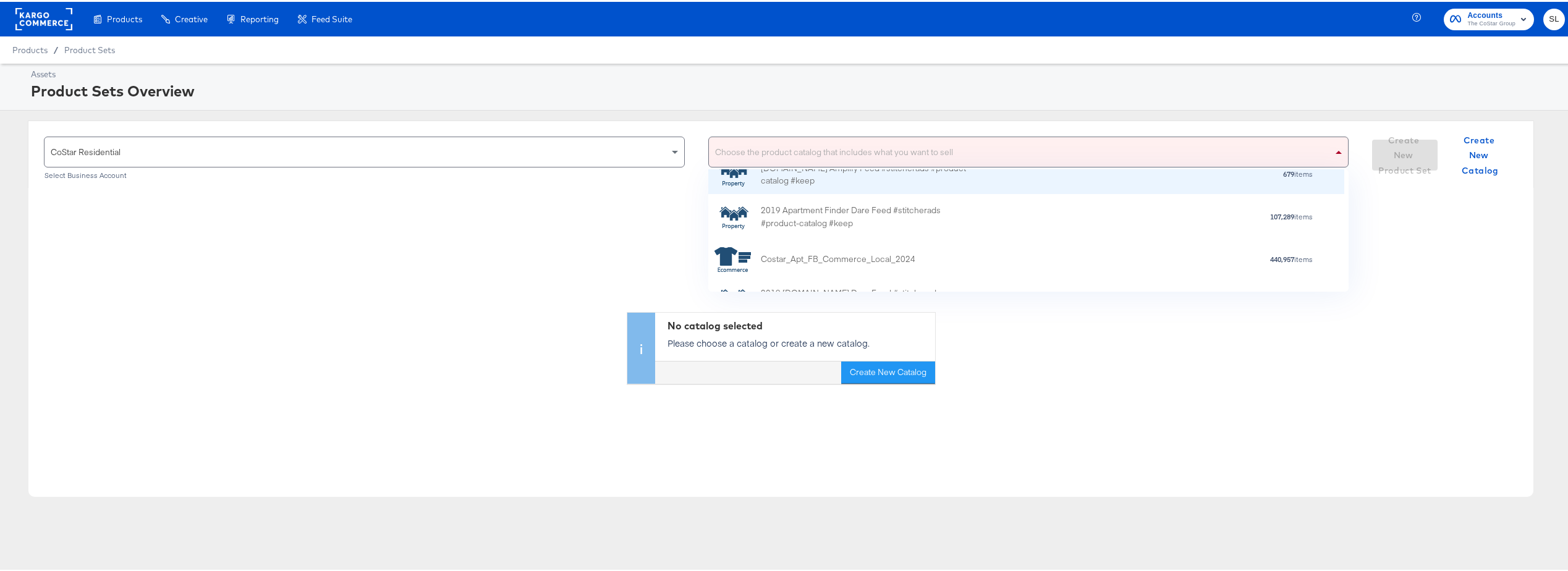
scroll to position [123, 0]
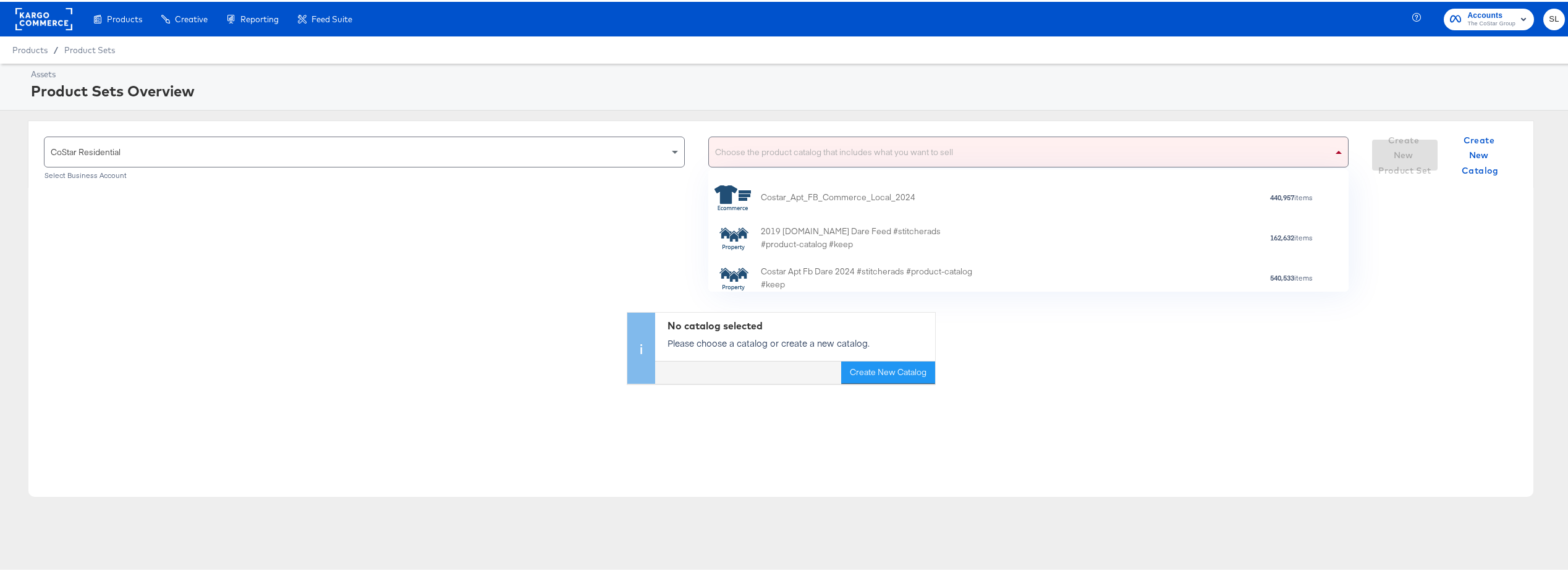
click at [785, 231] on div "2019 Apts.Com Dare Feed #stitcherads #product-catalog #keep" at bounding box center [868, 236] width 216 height 26
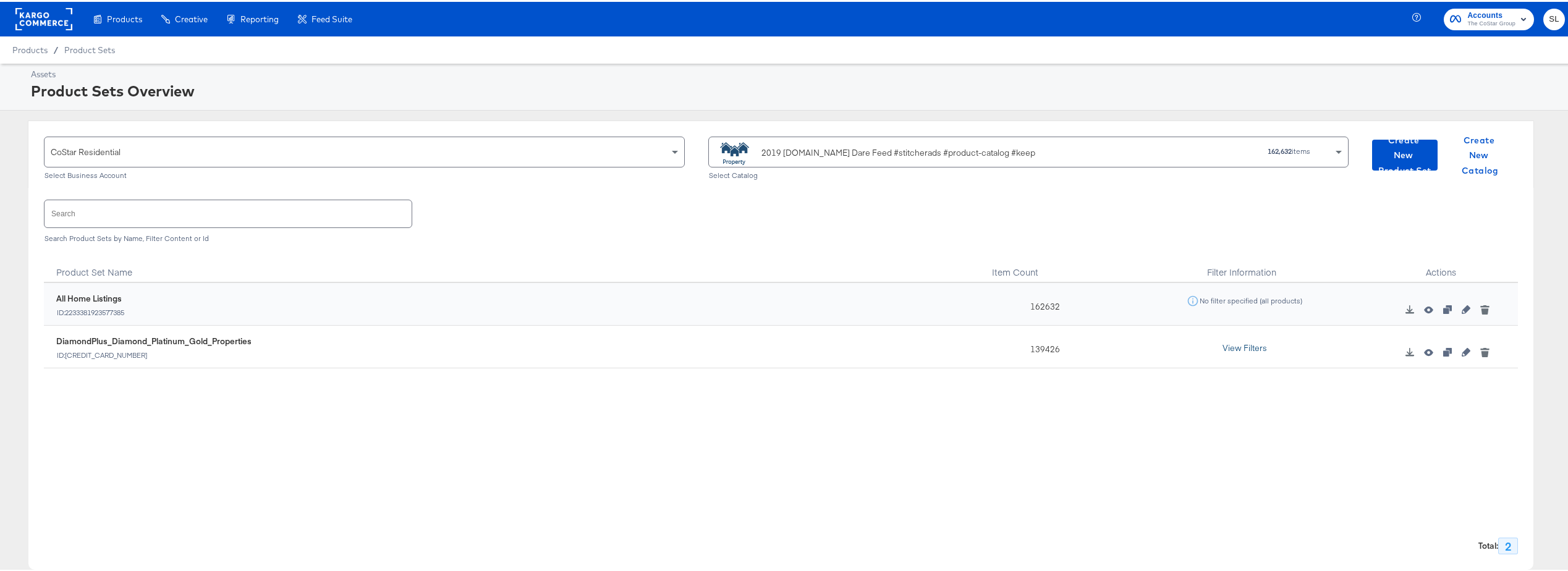
click at [785, 348] on button "View Filters" at bounding box center [1245, 346] width 62 height 22
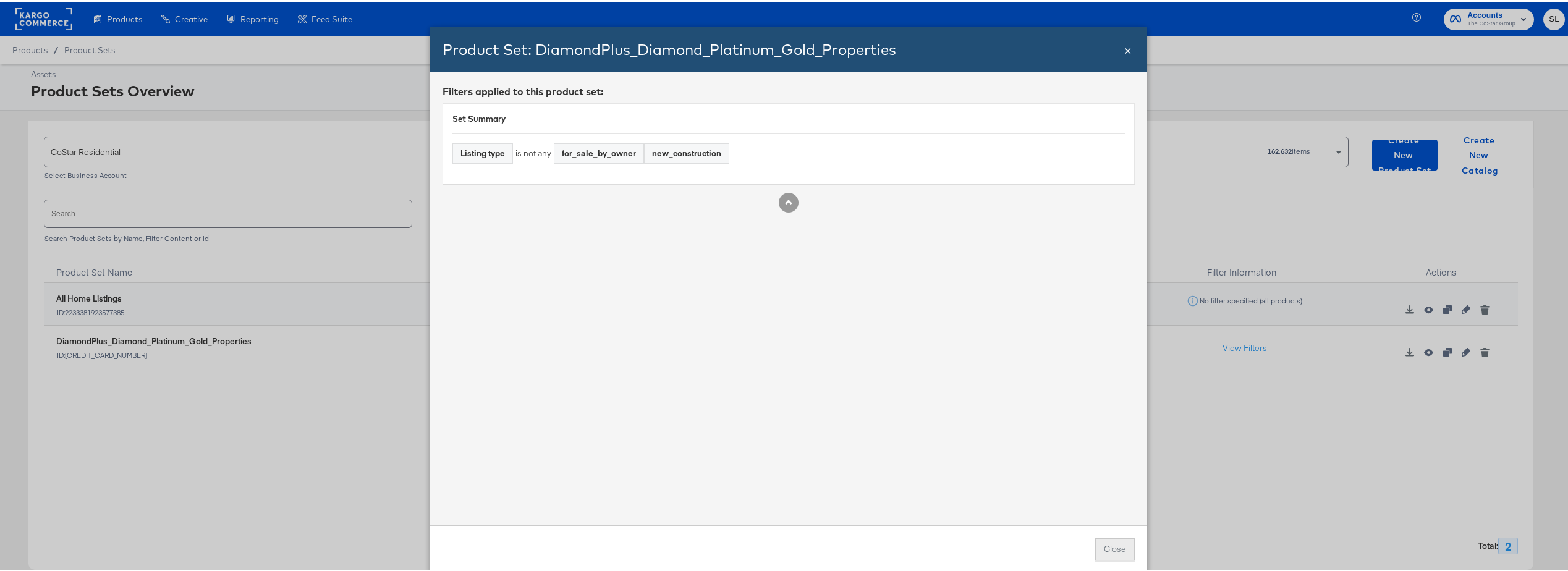
click at [785, 397] on button "Close" at bounding box center [1114, 547] width 40 height 22
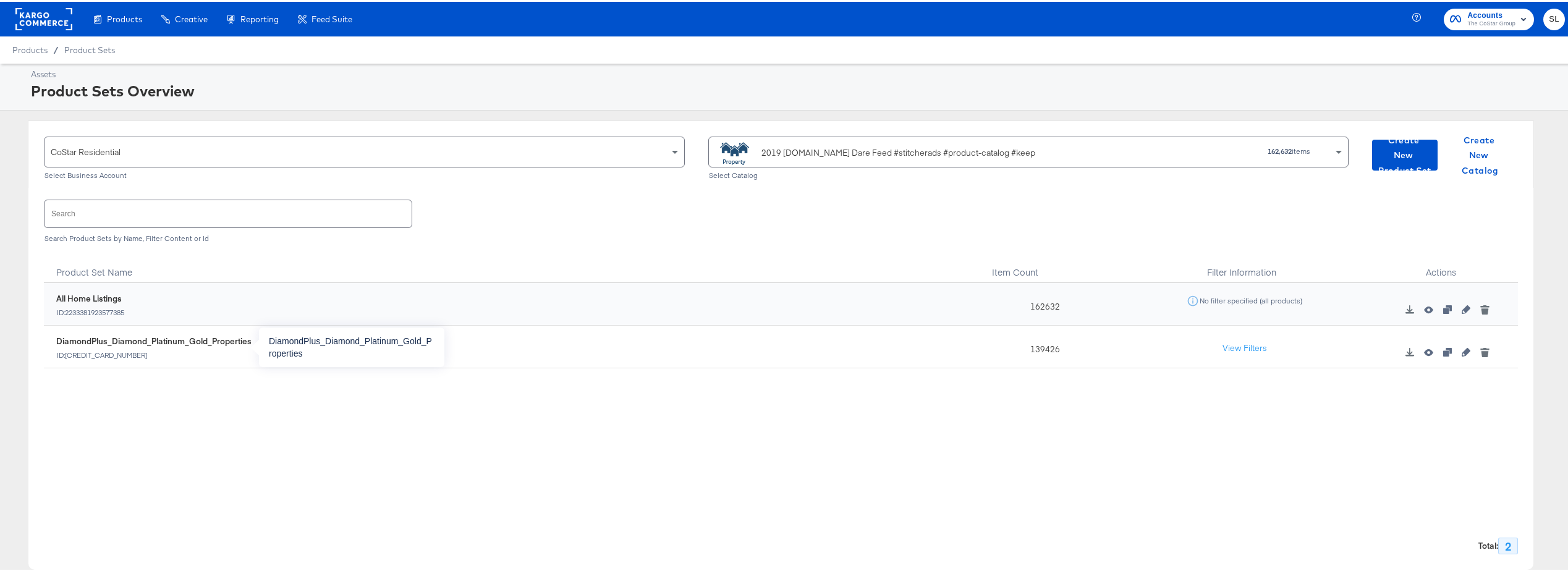
click at [91, 341] on div "DiamondPlus_Diamond_Platinum_Gold_Properties" at bounding box center [153, 339] width 195 height 12
click at [166, 211] on input "text" at bounding box center [228, 211] width 368 height 26
paste input "https://app.stitcherads.com/fb/10154279280445977/campaigns/120211987171790614"
type input "https://app.stitcherads.com/fb/10154279280445977/campaigns/120211987171790614"
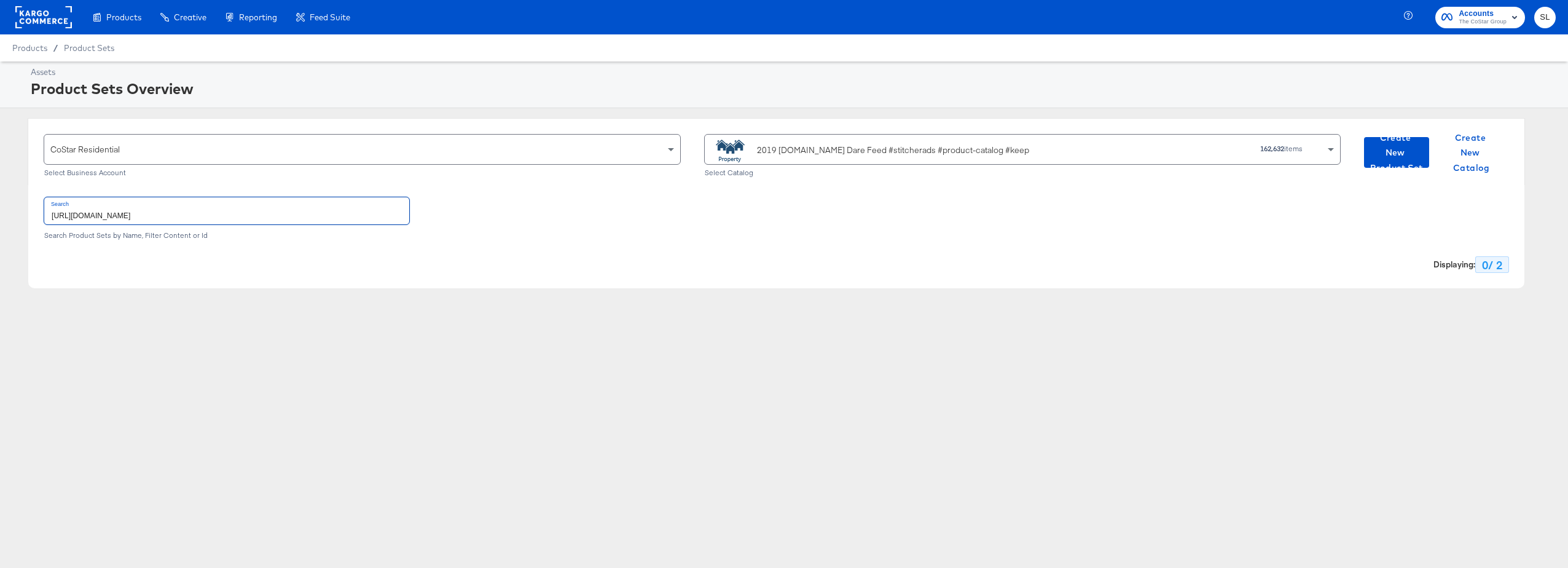
click at [177, 213] on input "https://app.stitcherads.com/fb/10154279280445977/campaigns/120211987171790614" at bounding box center [227, 210] width 365 height 26
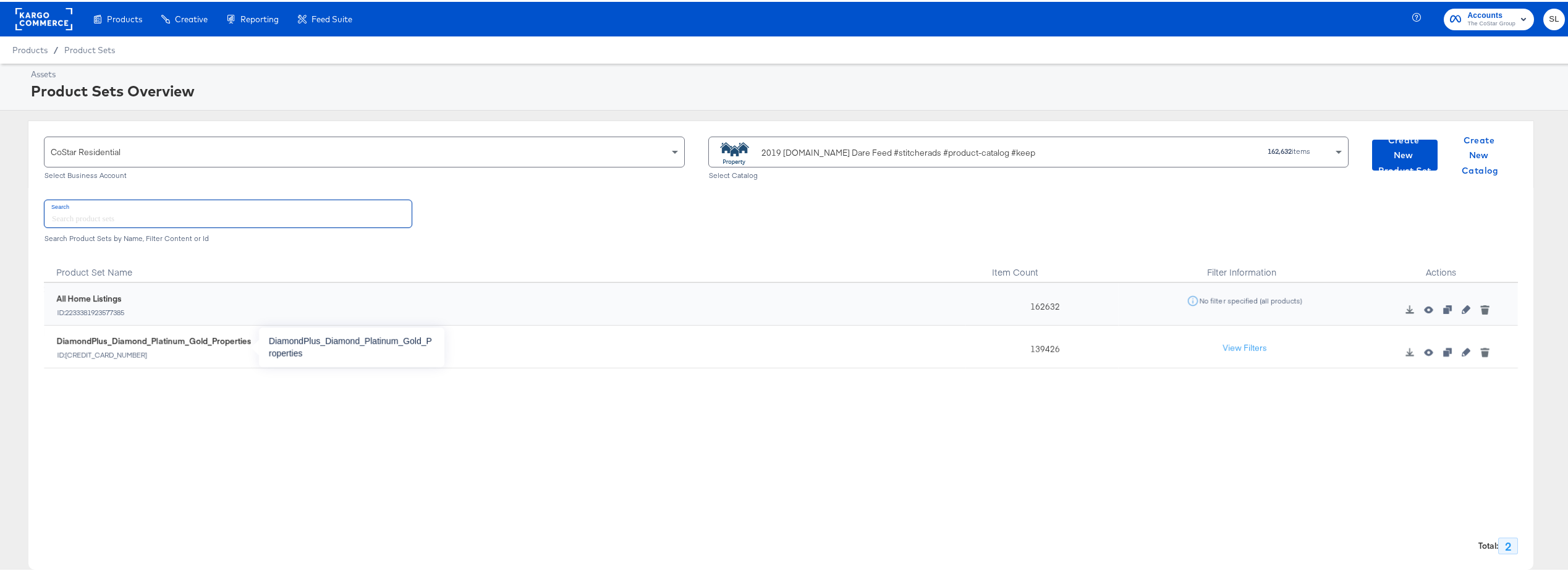
click at [175, 341] on div "DiamondPlus_Diamond_Platinum_Gold_Properties" at bounding box center [153, 339] width 195 height 12
click at [785, 354] on icon "button" at bounding box center [1427, 350] width 9 height 9
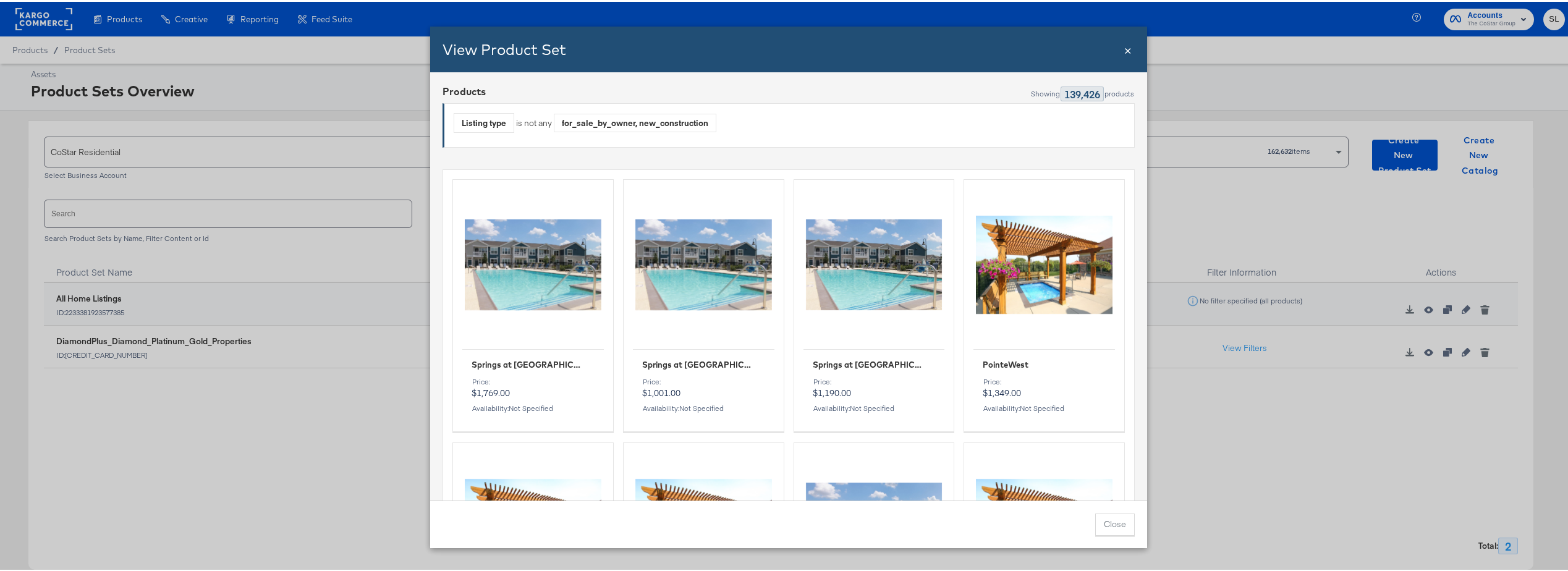
click at [494, 125] on div "Listing type" at bounding box center [483, 121] width 59 height 19
click at [620, 122] on div "for_sale_by_owner, new_construction" at bounding box center [635, 120] width 161 height 18
drag, startPoint x: 620, startPoint y: 122, endPoint x: 816, endPoint y: 132, distance: 196.3
click at [785, 132] on span "Listing type is not any for_sale_by_owner, new_construction" at bounding box center [753, 123] width 600 height 25
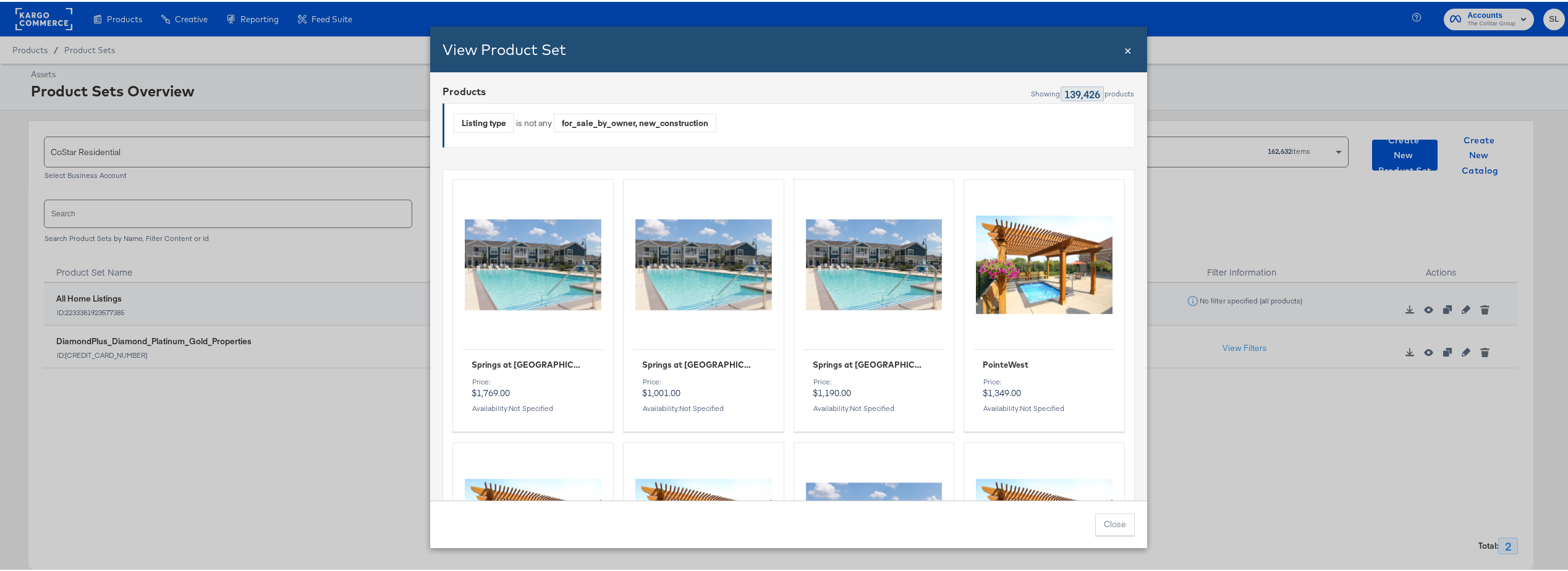
click at [466, 122] on div "Listing type" at bounding box center [483, 121] width 59 height 19
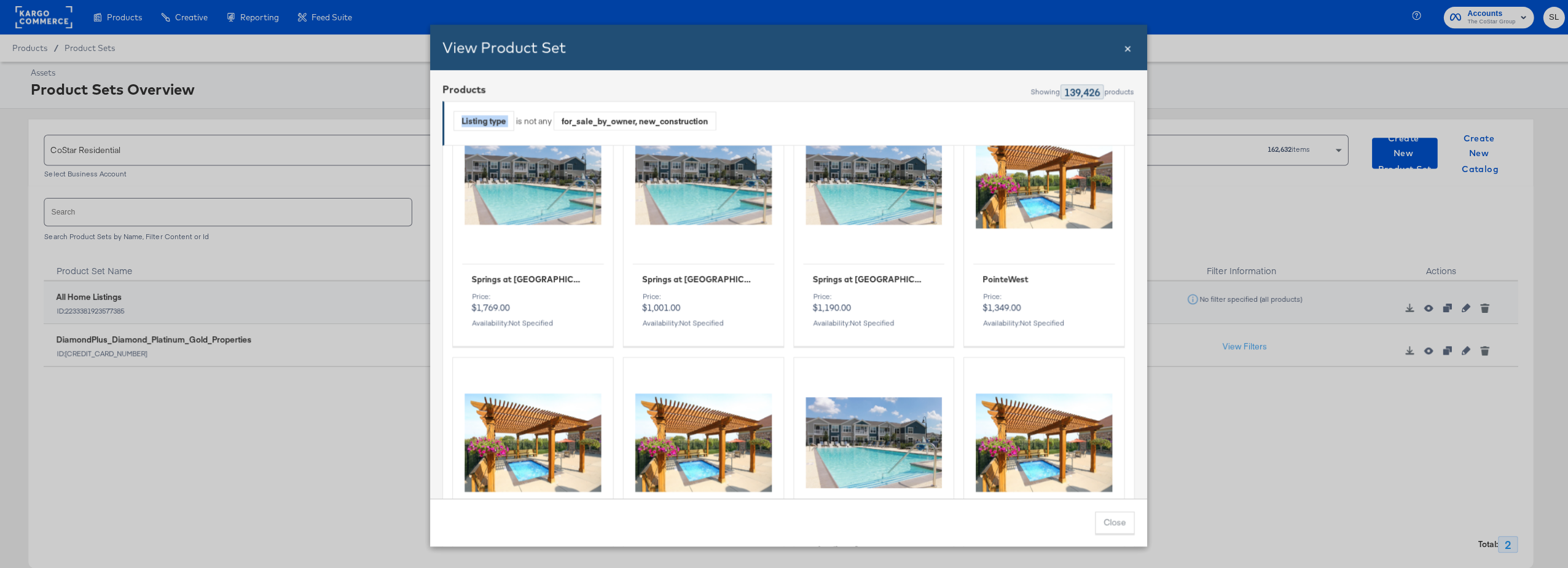
scroll to position [0, 0]
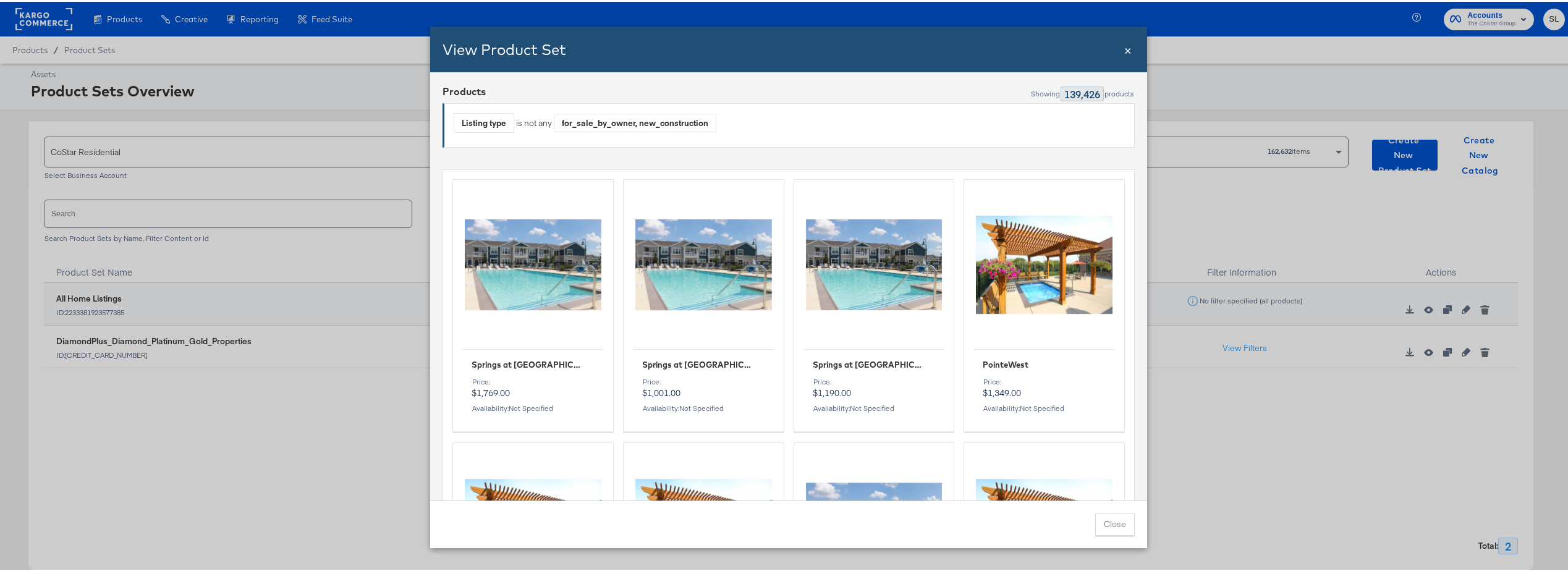
click at [785, 116] on span "Listing type is not any for_sale_by_owner, new_construction" at bounding box center [753, 123] width 600 height 25
click at [483, 120] on div "Listing type" at bounding box center [483, 121] width 59 height 19
click at [785, 95] on div "139,426" at bounding box center [1082, 92] width 44 height 16
click at [785, 350] on div "View Product Set Close × Products Showing 139,426 products Listing type is not …" at bounding box center [788, 285] width 1577 height 571
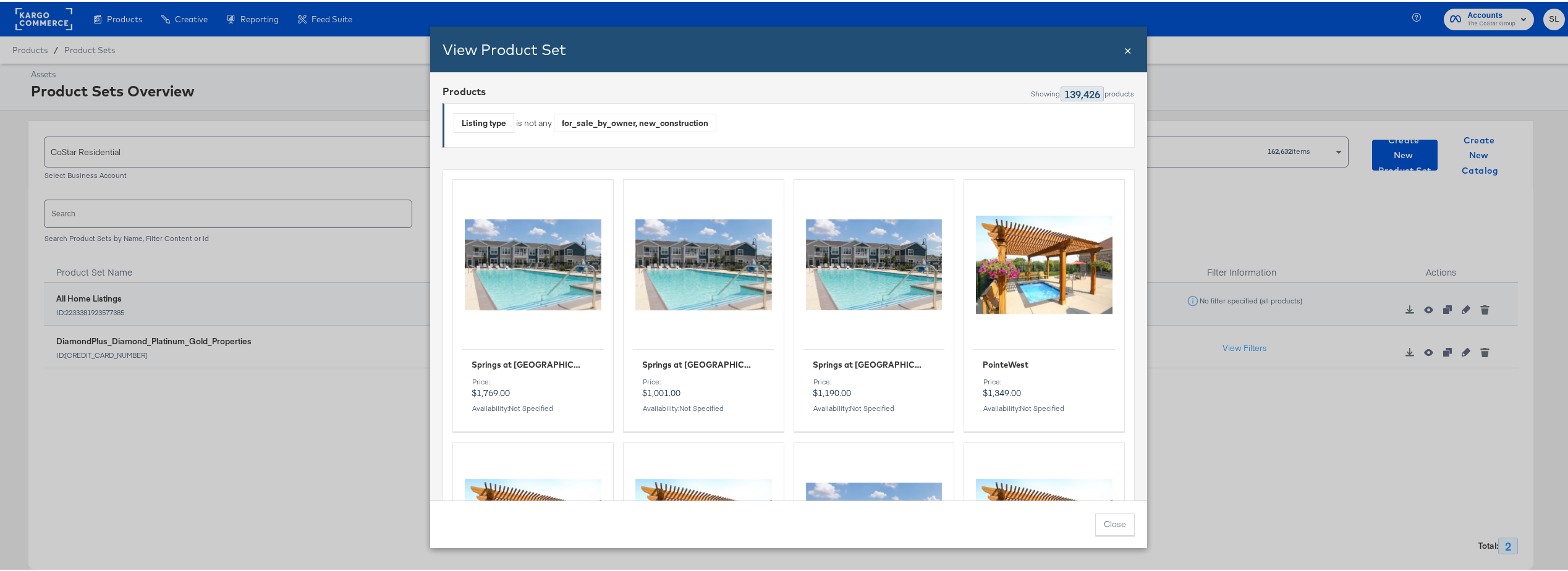
click at [785, 47] on span "×" at bounding box center [1128, 47] width 8 height 16
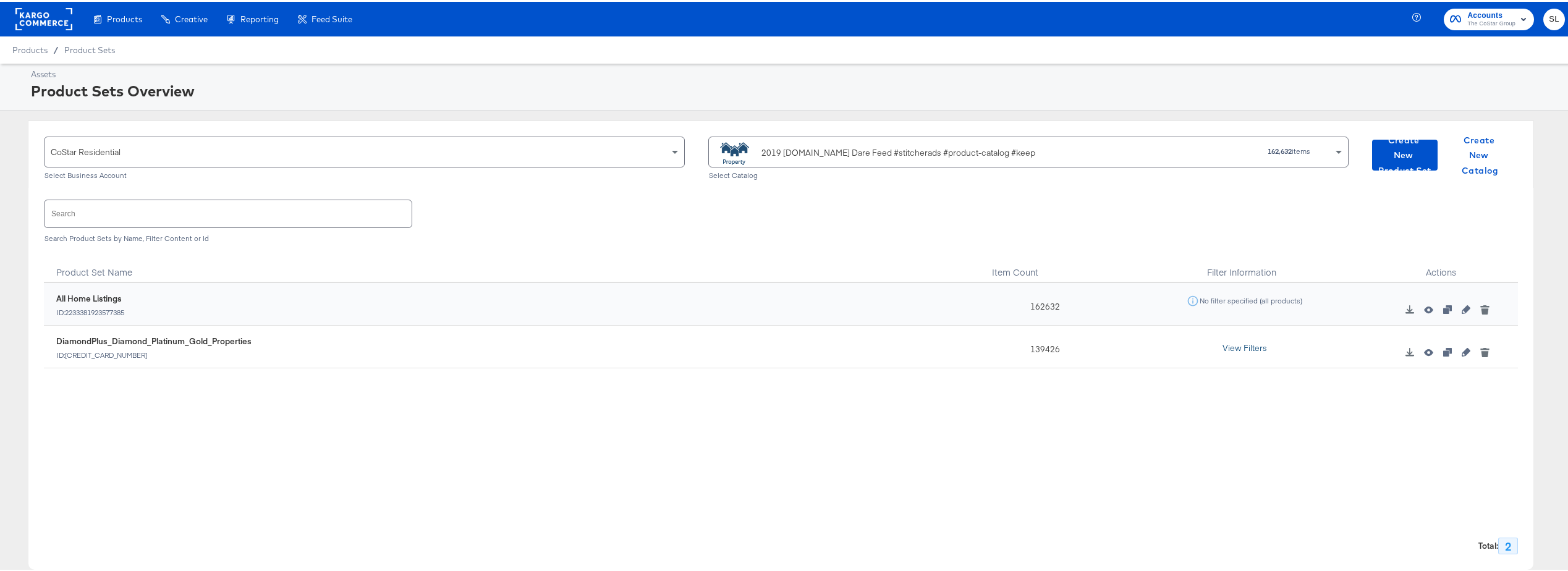
click at [785, 351] on button "View Filters" at bounding box center [1245, 346] width 62 height 22
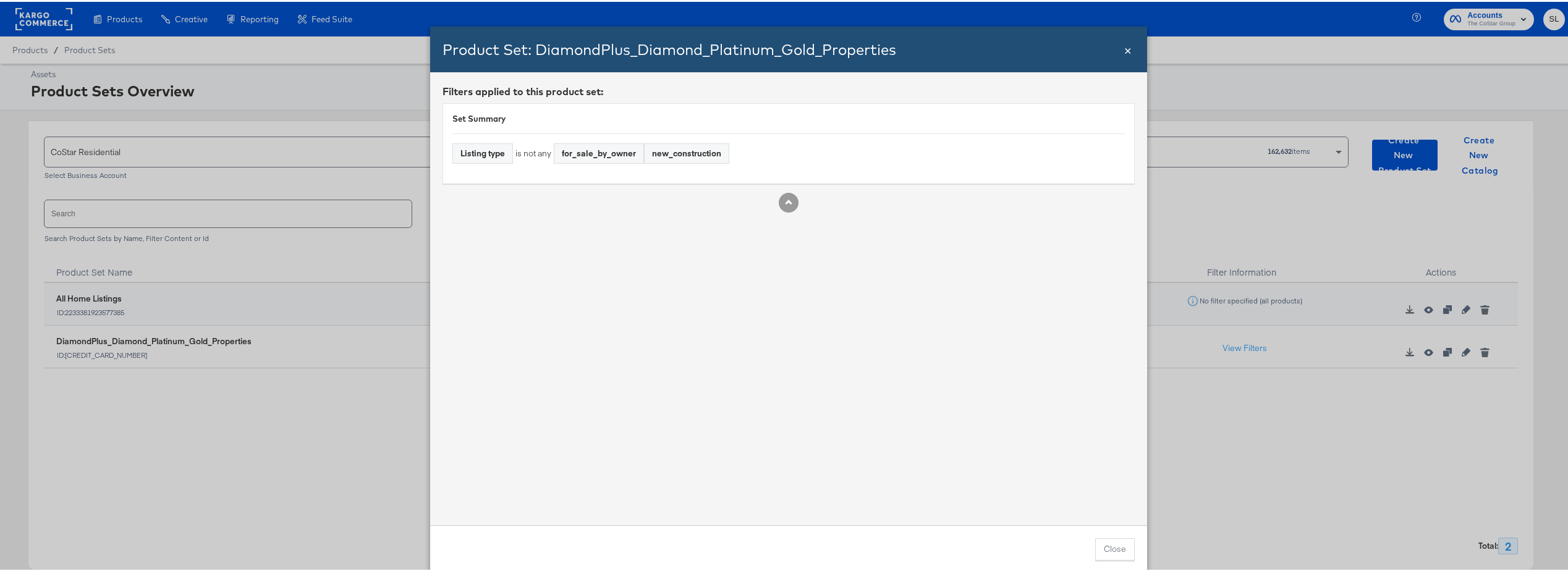
click at [483, 149] on div "Listing type" at bounding box center [482, 152] width 59 height 19
click at [649, 158] on div "new_construction" at bounding box center [687, 152] width 84 height 19
click at [702, 152] on div "new_construction" at bounding box center [687, 152] width 84 height 19
click at [785, 207] on button "Rule Spec" at bounding box center [788, 201] width 19 height 19
click at [785, 206] on button "Rule Spec" at bounding box center [788, 201] width 19 height 19
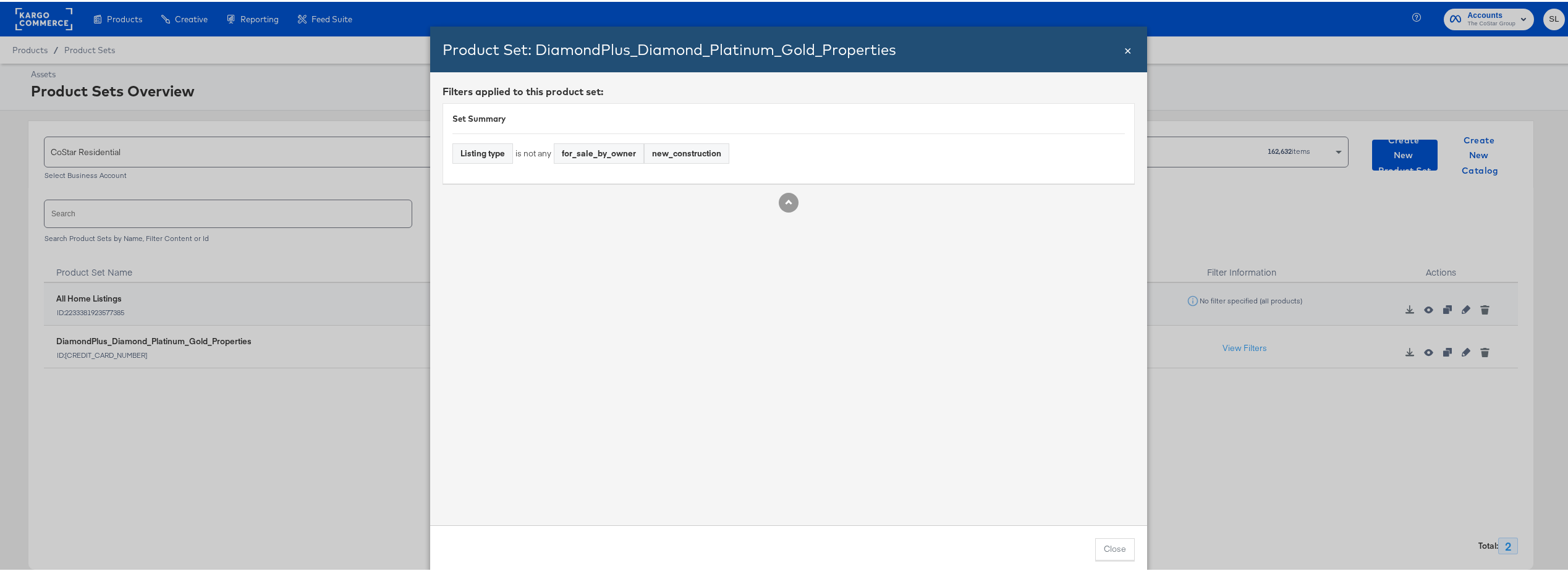
click at [567, 146] on div "for_sale_by_owner" at bounding box center [599, 152] width 89 height 19
click at [529, 168] on div "Set Summary Listing type is not any for_sale_by_owner new_construction" at bounding box center [788, 142] width 692 height 80
click at [785, 53] on div "Product Set: DiamondPlus_Diamond_Platinum_Gold_Properties Close ×" at bounding box center [788, 47] width 717 height 46
click at [785, 48] on span "×" at bounding box center [1128, 47] width 8 height 16
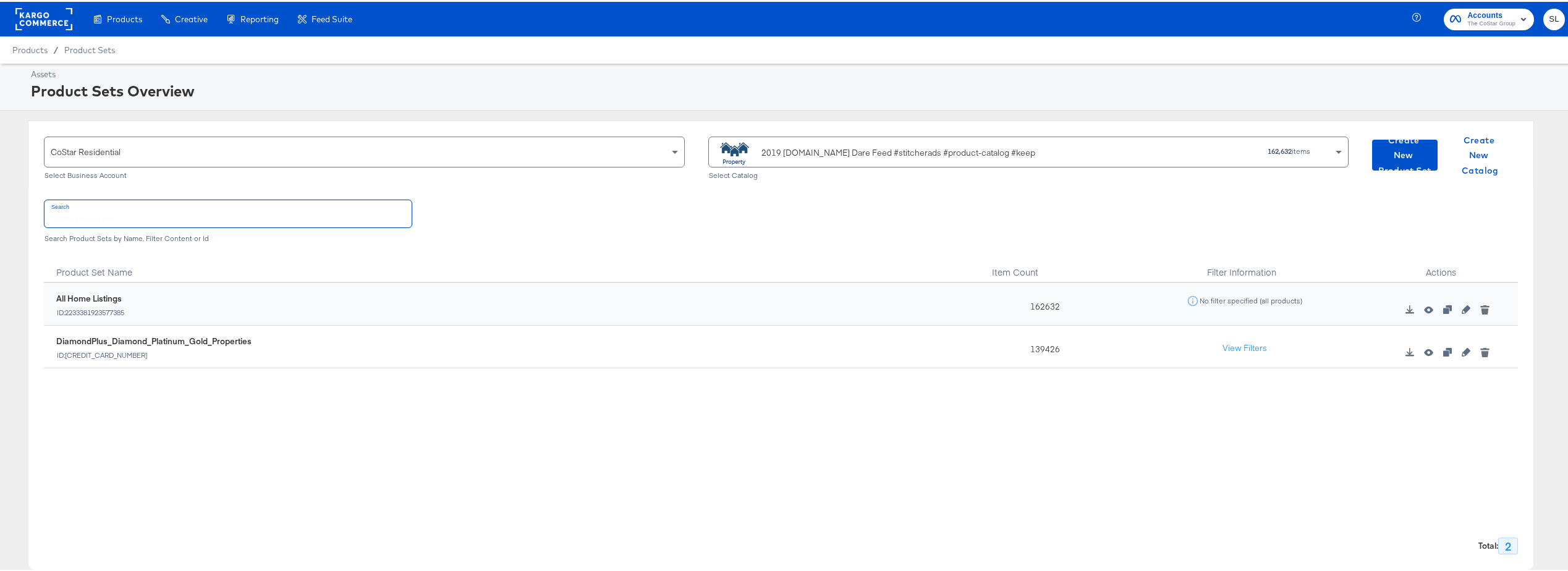
click at [176, 217] on input "text" at bounding box center [228, 211] width 368 height 26
drag, startPoint x: 90, startPoint y: 203, endPoint x: 147, endPoint y: 212, distance: 57.7
click at [90, 203] on input "text" at bounding box center [228, 211] width 368 height 26
paste input "v5flplg"
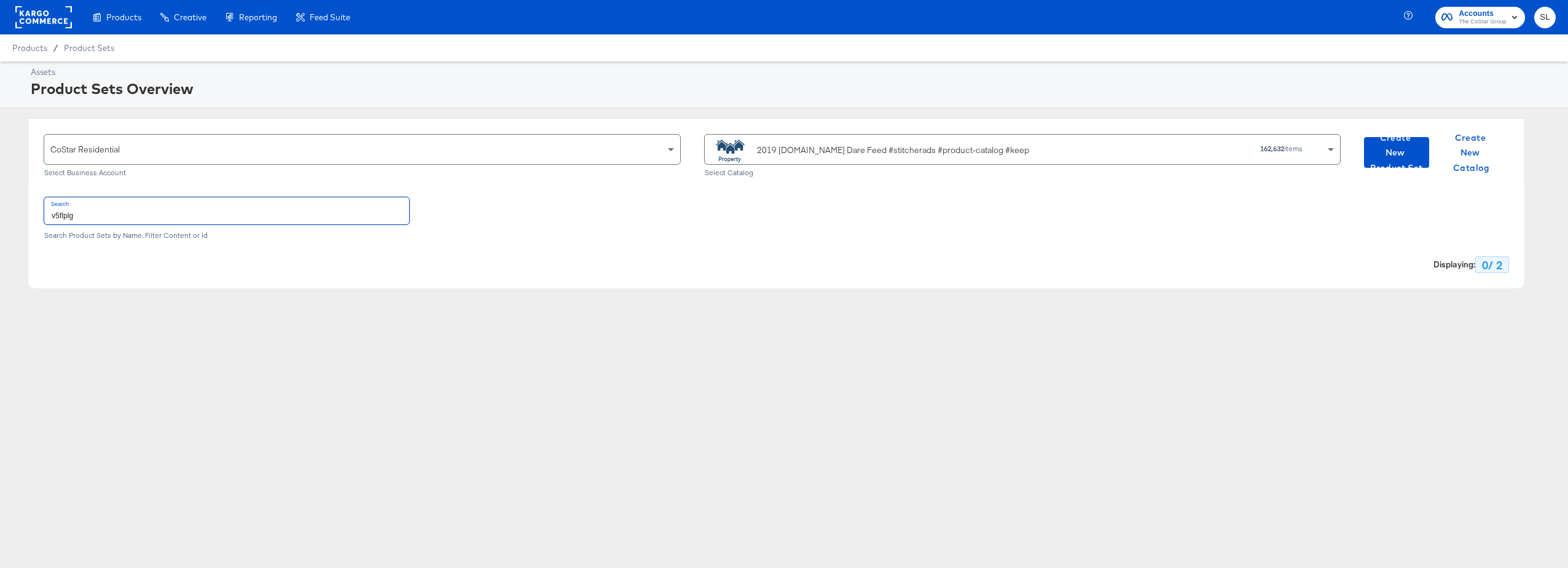
type input "v5flplg"
click at [737, 175] on div "Select Catalog" at bounding box center [1022, 173] width 637 height 9
click at [769, 147] on div "2019 Apts.Com Dare Feed #stitcherads #product-catalog #keep" at bounding box center [893, 149] width 272 height 13
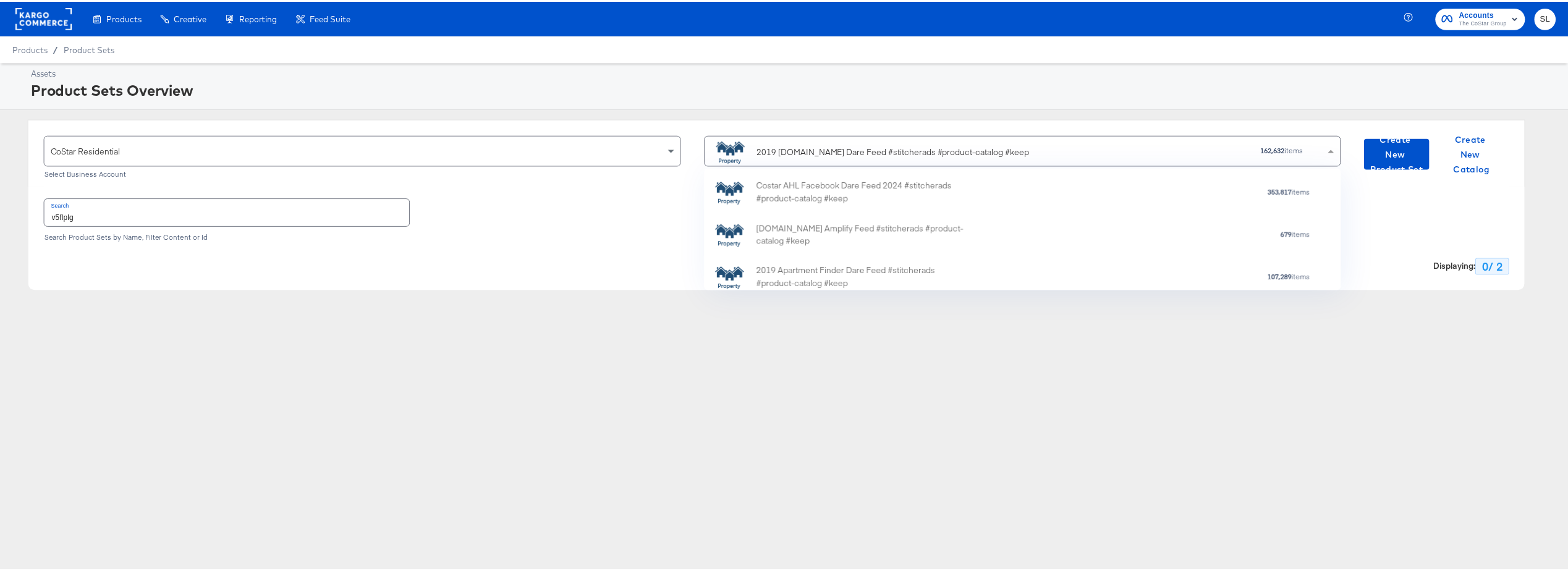
scroll to position [113, 631]
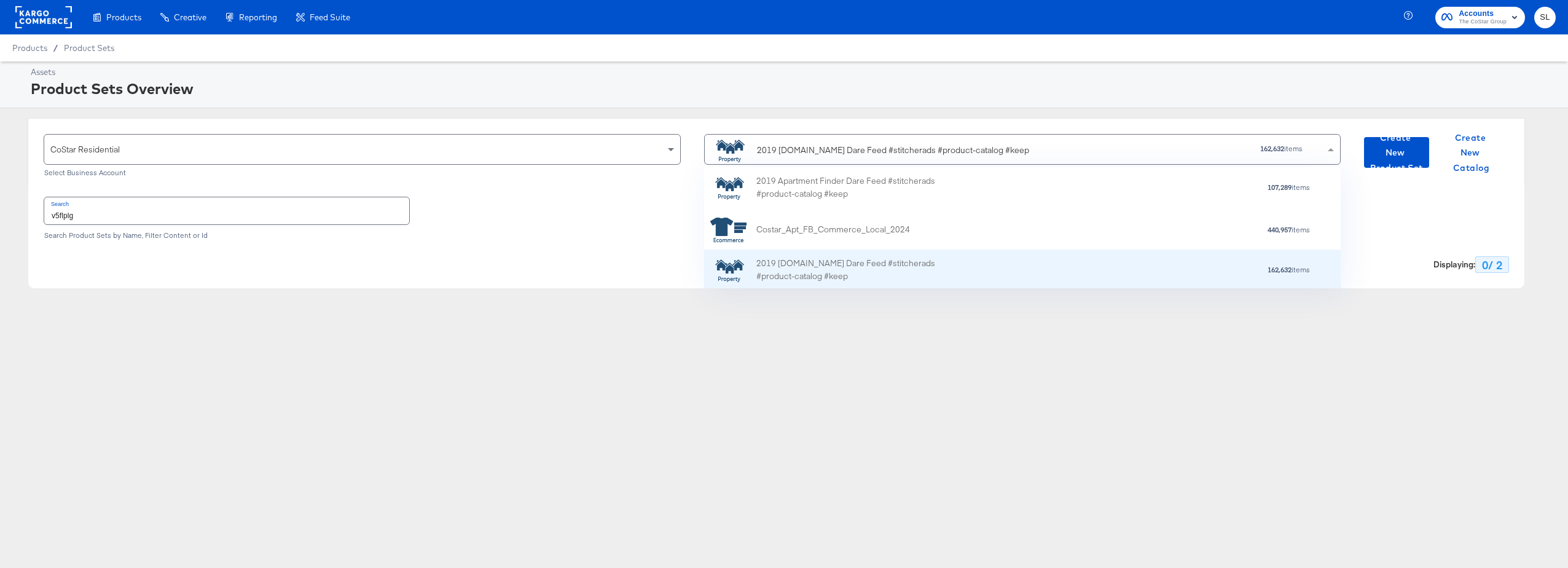
click at [781, 268] on div "2019 Apts.Com Dare Feed #stitcherads #product-catalog #keep" at bounding box center [863, 269] width 215 height 26
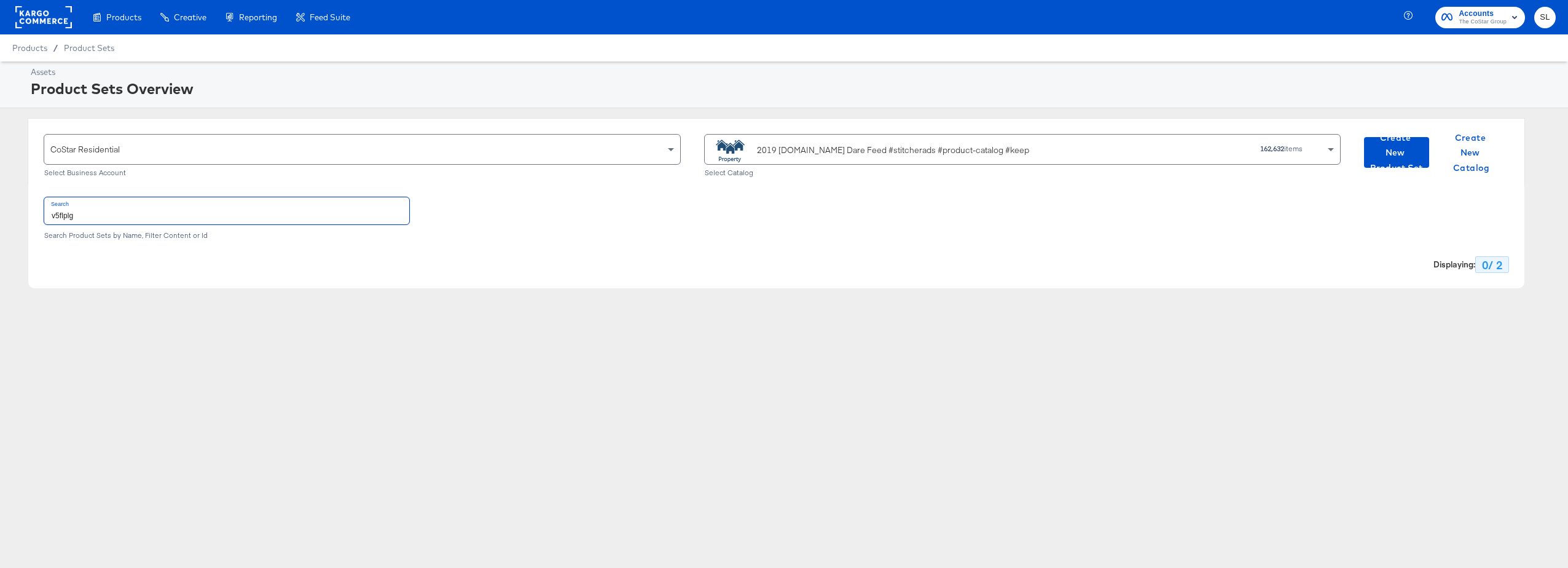
drag, startPoint x: 126, startPoint y: 214, endPoint x: -3, endPoint y: 203, distance: 129.5
click at [0, 203] on html "Products Creative Reporting Feed Suite Accounts The CoStar Group SL Products / …" at bounding box center [784, 284] width 1568 height 568
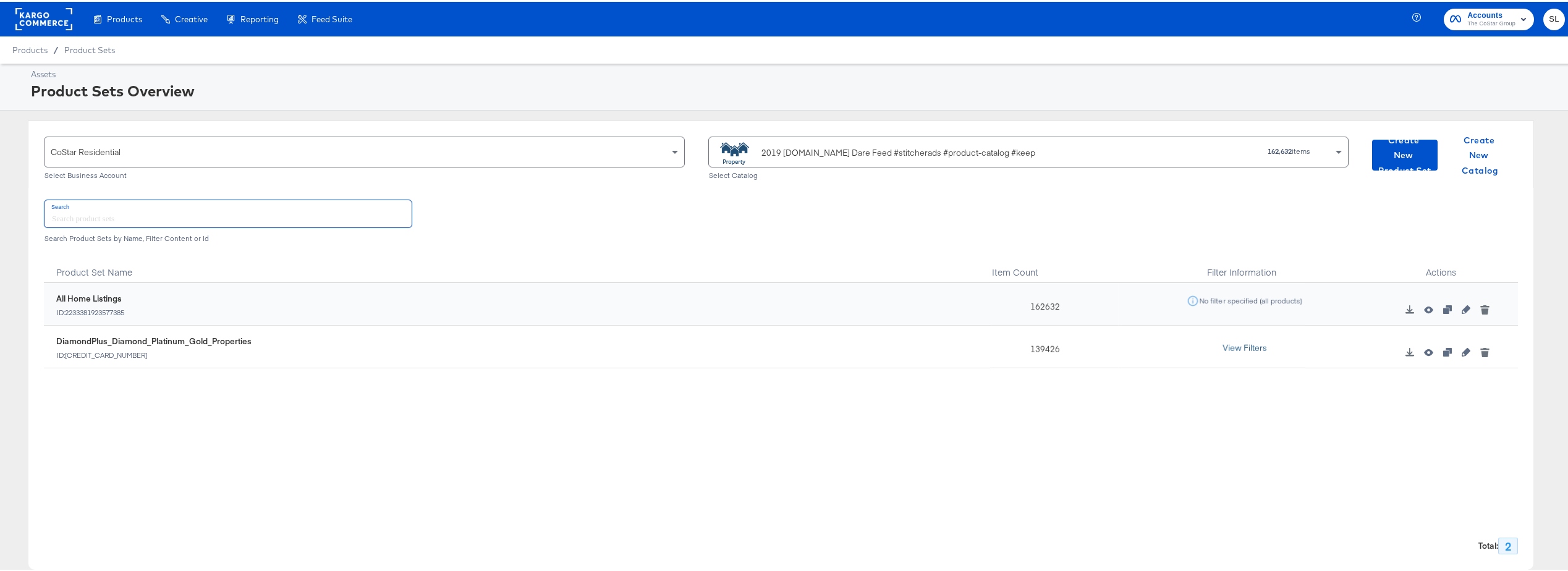
click at [785, 343] on button "View Filters" at bounding box center [1245, 346] width 62 height 22
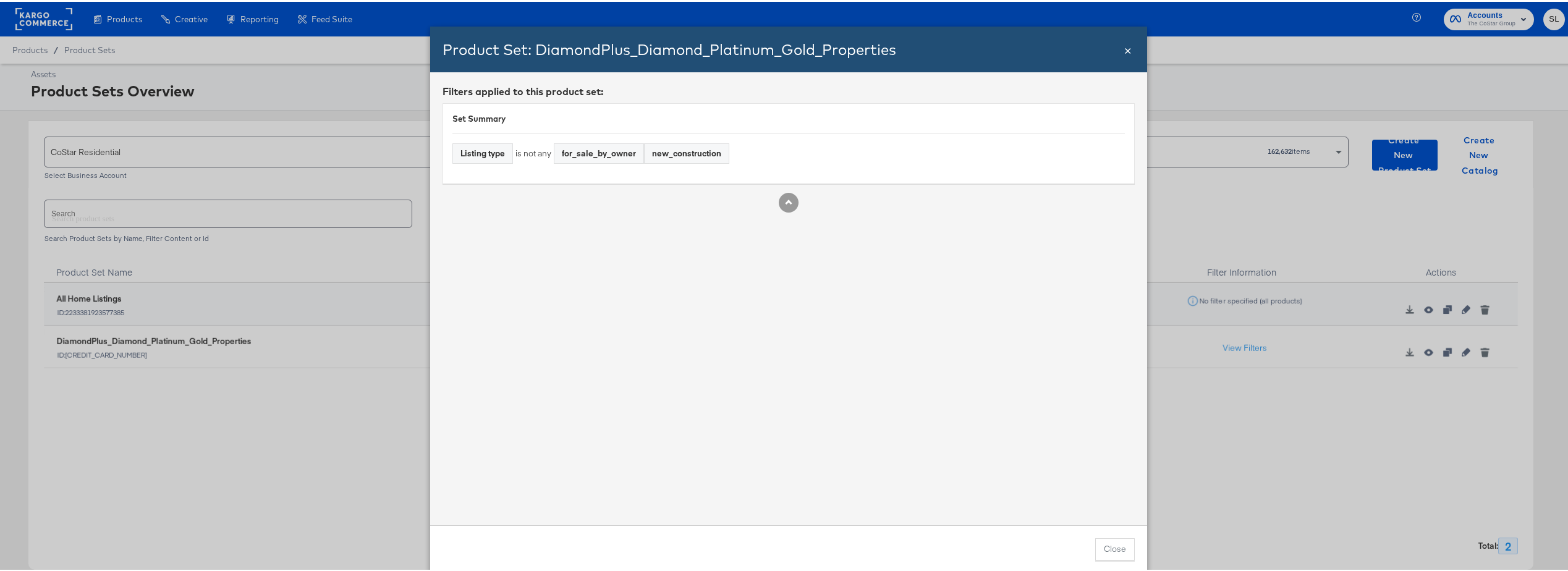
click at [595, 150] on div "for_sale_by_owner" at bounding box center [599, 152] width 89 height 19
click at [501, 155] on div "Listing type" at bounding box center [482, 152] width 59 height 19
click at [785, 48] on span "×" at bounding box center [1128, 47] width 8 height 16
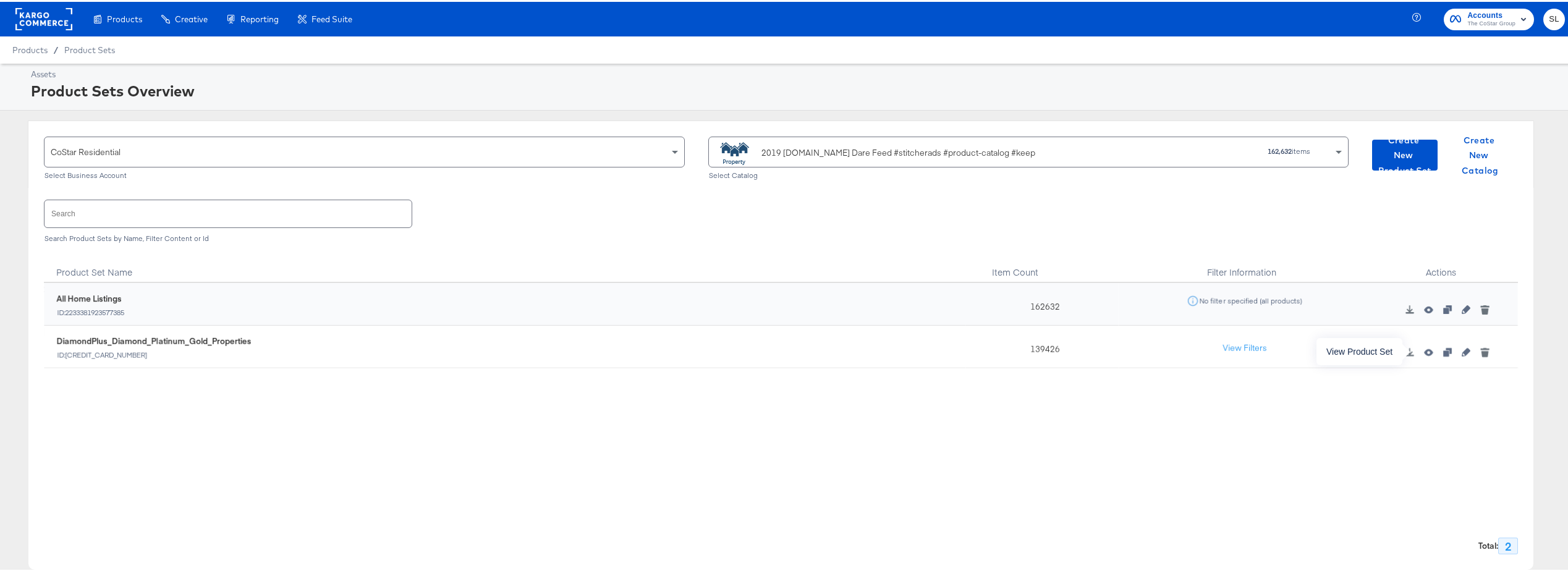
click at [785, 348] on icon "button" at bounding box center [1427, 350] width 9 height 7
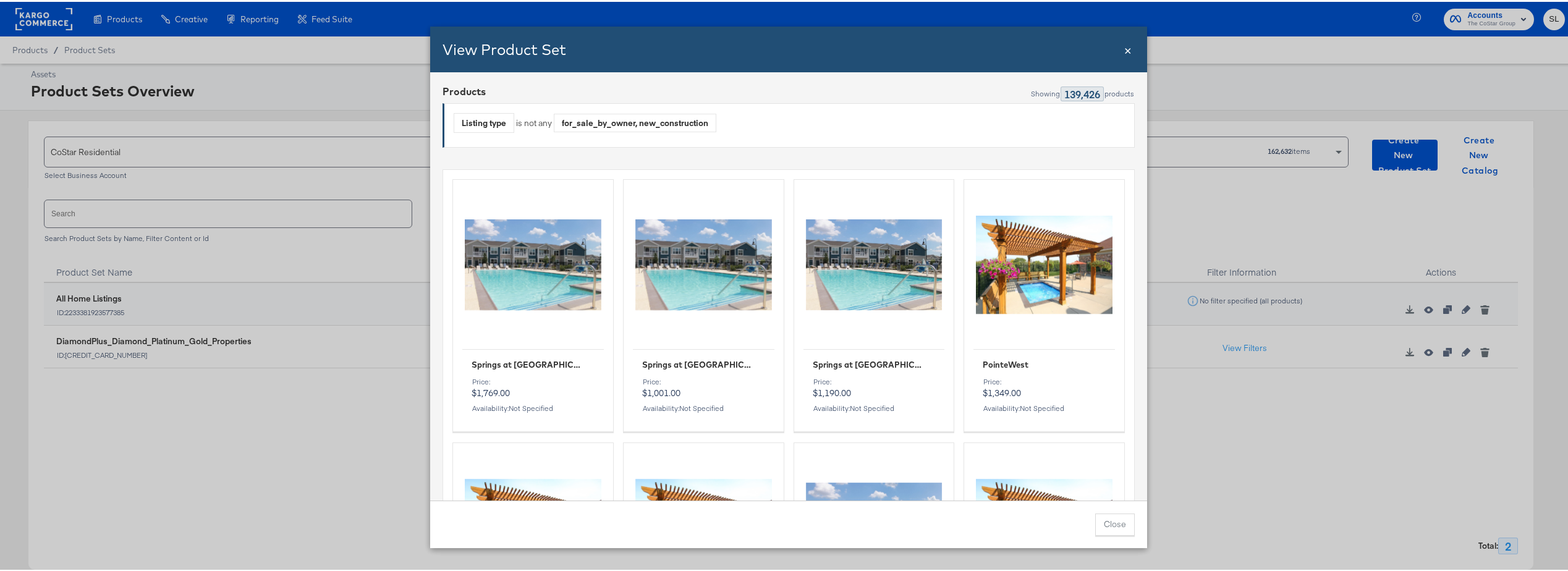
click at [690, 358] on span "Springs at Lakeline" at bounding box center [697, 363] width 111 height 12
click at [699, 277] on div "Products Preview" at bounding box center [704, 263] width 142 height 151
drag, startPoint x: 530, startPoint y: 256, endPoint x: 564, endPoint y: 257, distance: 34.0
click at [529, 256] on div "Products Preview" at bounding box center [533, 263] width 142 height 151
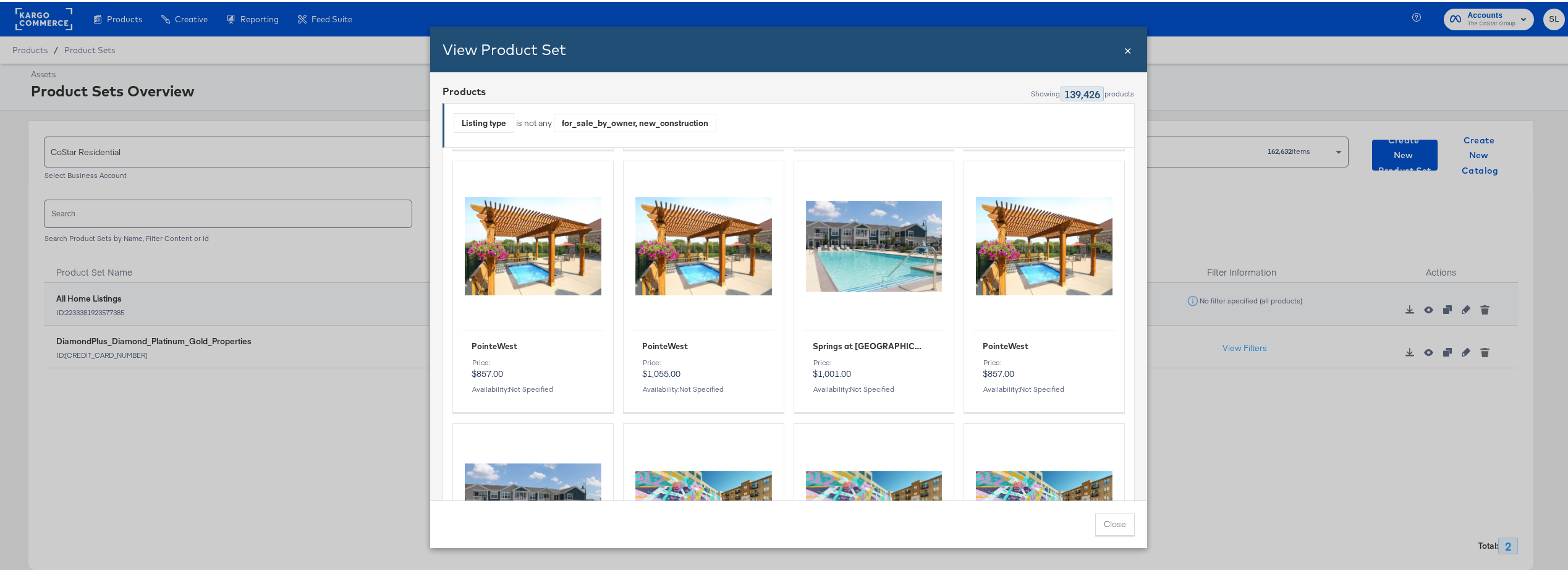
scroll to position [494, 0]
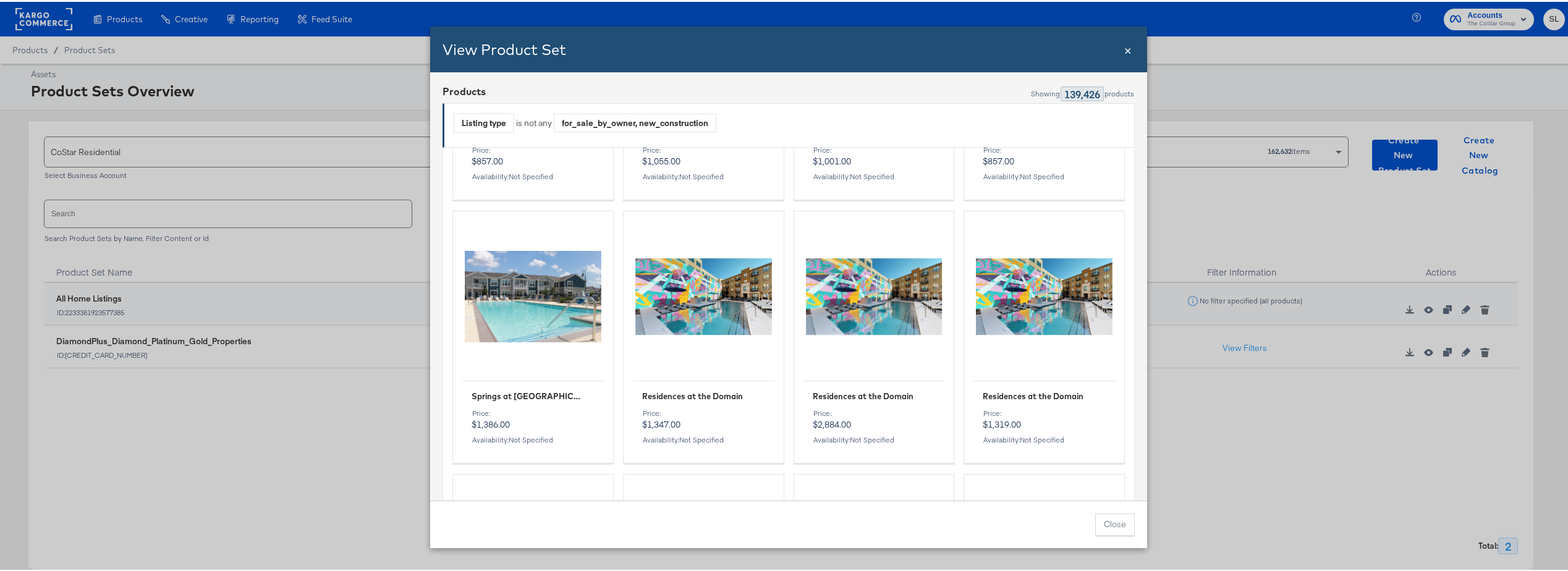
click at [680, 362] on div "Products Preview" at bounding box center [704, 295] width 142 height 151
drag, startPoint x: 640, startPoint y: 311, endPoint x: 584, endPoint y: 301, distance: 56.9
click at [643, 305] on div "Products Preview" at bounding box center [704, 295] width 142 height 151
drag, startPoint x: 488, startPoint y: 268, endPoint x: 495, endPoint y: 362, distance: 94.3
click at [488, 270] on div "Products Preview" at bounding box center [533, 295] width 142 height 151
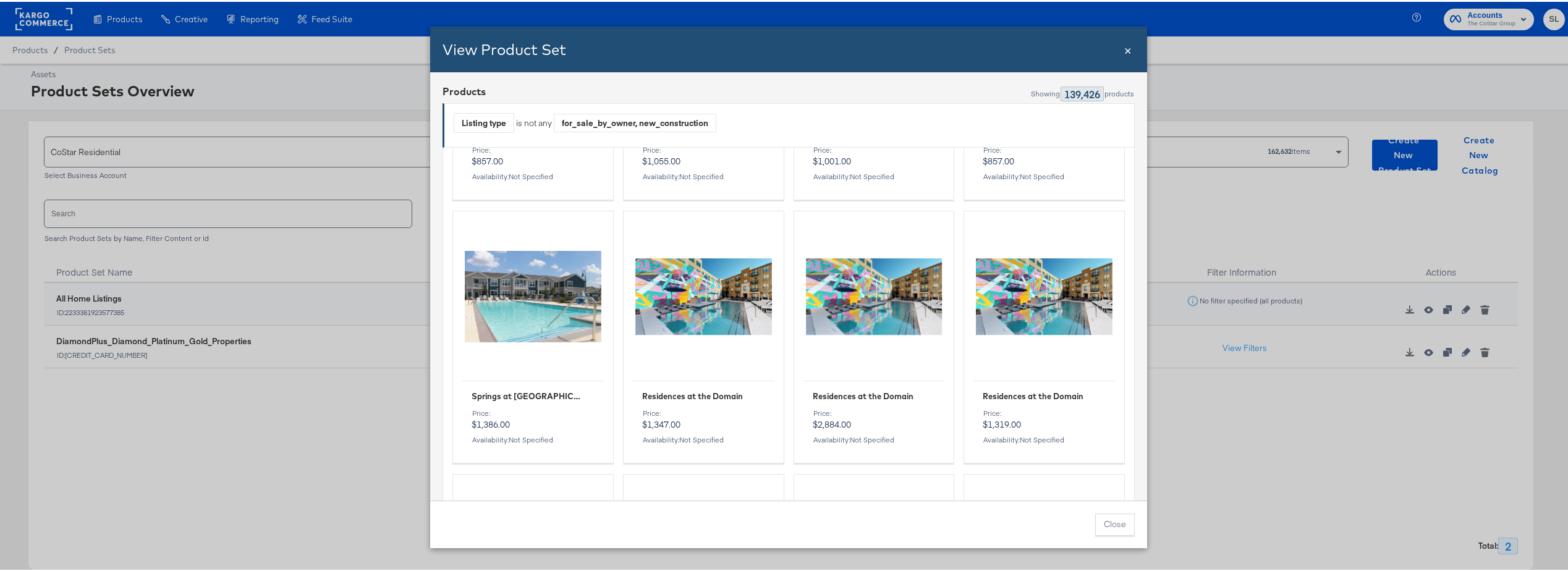
click at [495, 364] on div "Products Preview" at bounding box center [533, 295] width 142 height 151
click at [510, 397] on div "Price:" at bounding box center [532, 411] width 123 height 9
click at [355, 374] on div "View Product Set Close × Products Showing 139,426 products Listing type is not …" at bounding box center [788, 285] width 1577 height 571
click at [275, 397] on div "View Product Set Close × Products Showing 139,426 products Listing type is not …" at bounding box center [788, 285] width 1577 height 571
click at [785, 397] on button "Close" at bounding box center [1114, 523] width 40 height 22
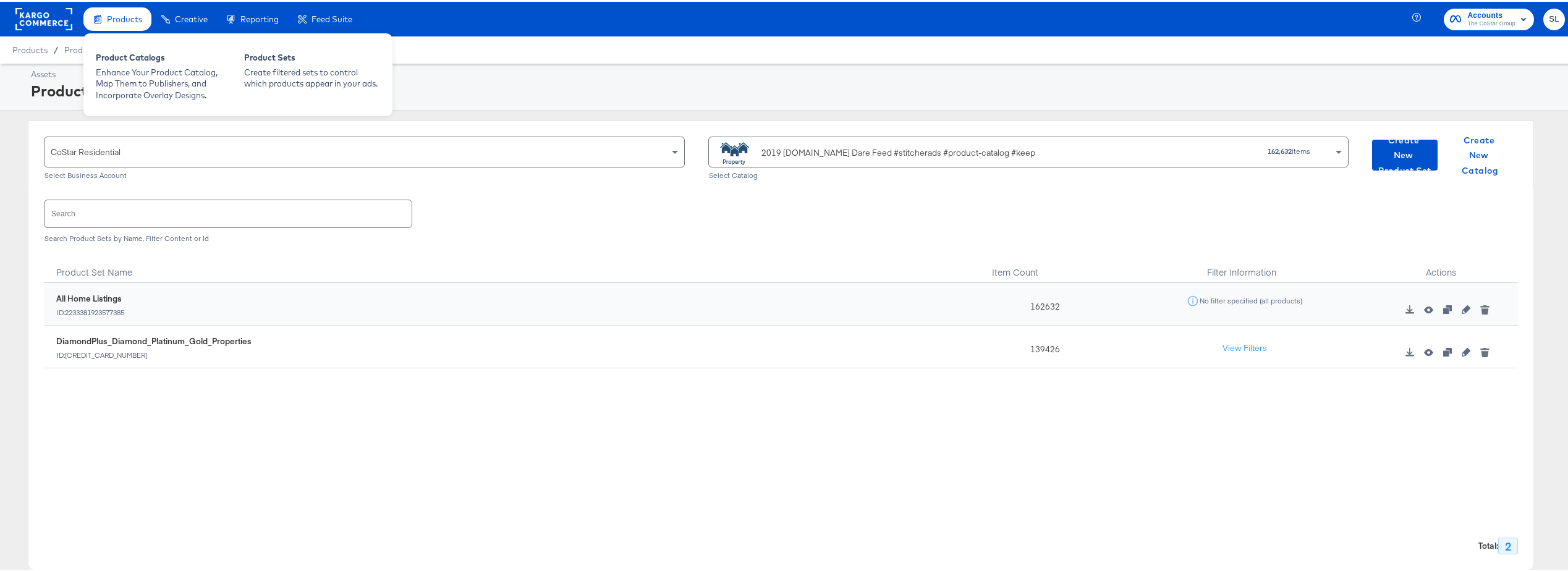
click at [100, 16] on icon at bounding box center [97, 16] width 9 height 9
click at [109, 14] on span "Products" at bounding box center [124, 17] width 35 height 10
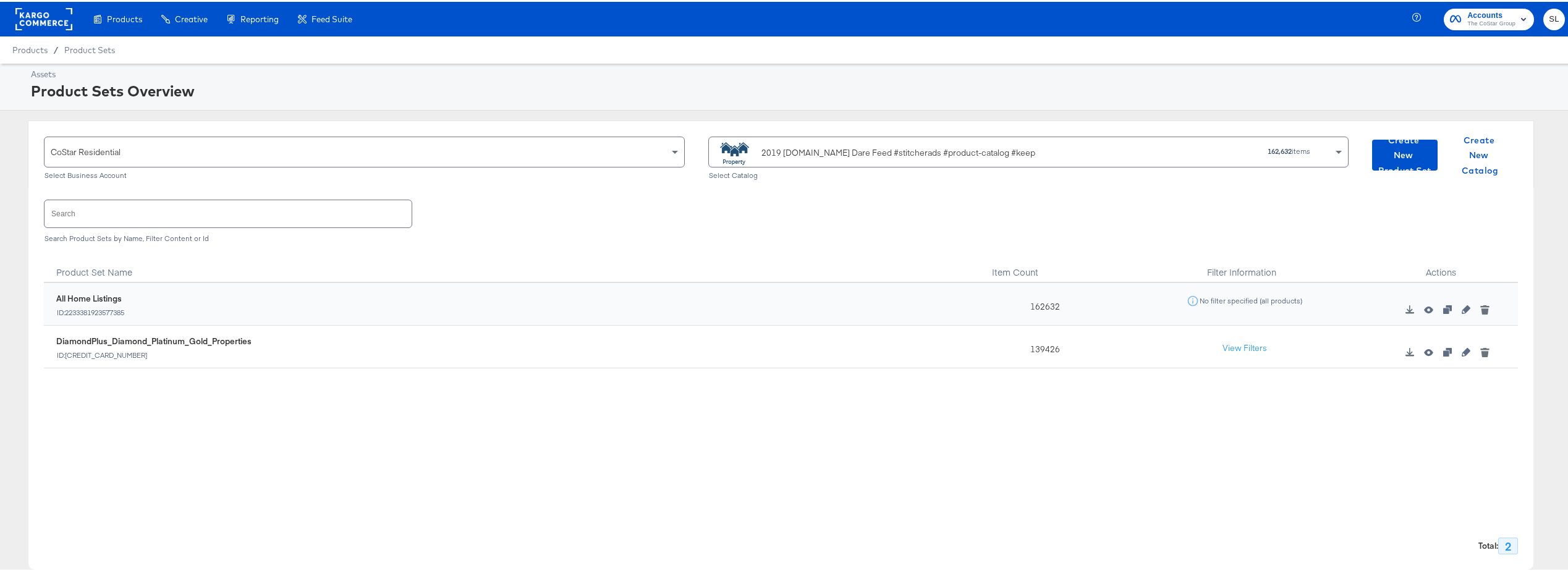
click at [37, 13] on rect at bounding box center [44, 16] width 57 height 22
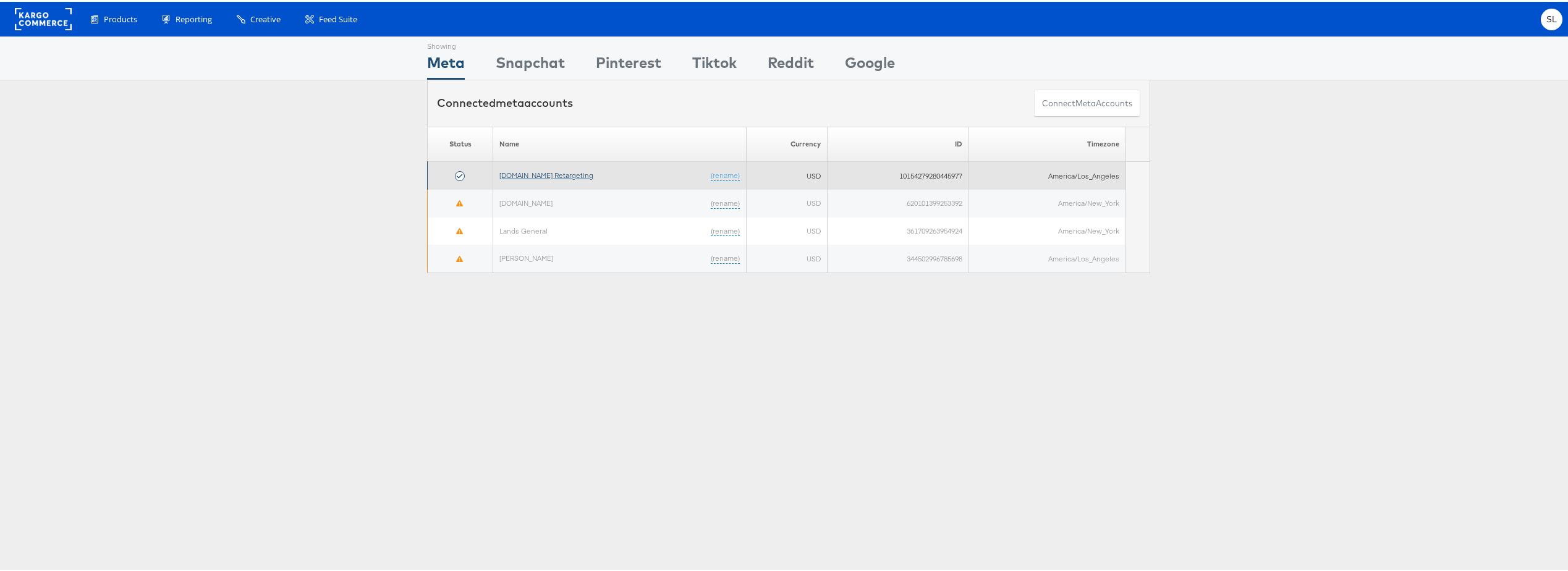
click at [525, 175] on link "[DOMAIN_NAME] Retargeting" at bounding box center [546, 174] width 94 height 10
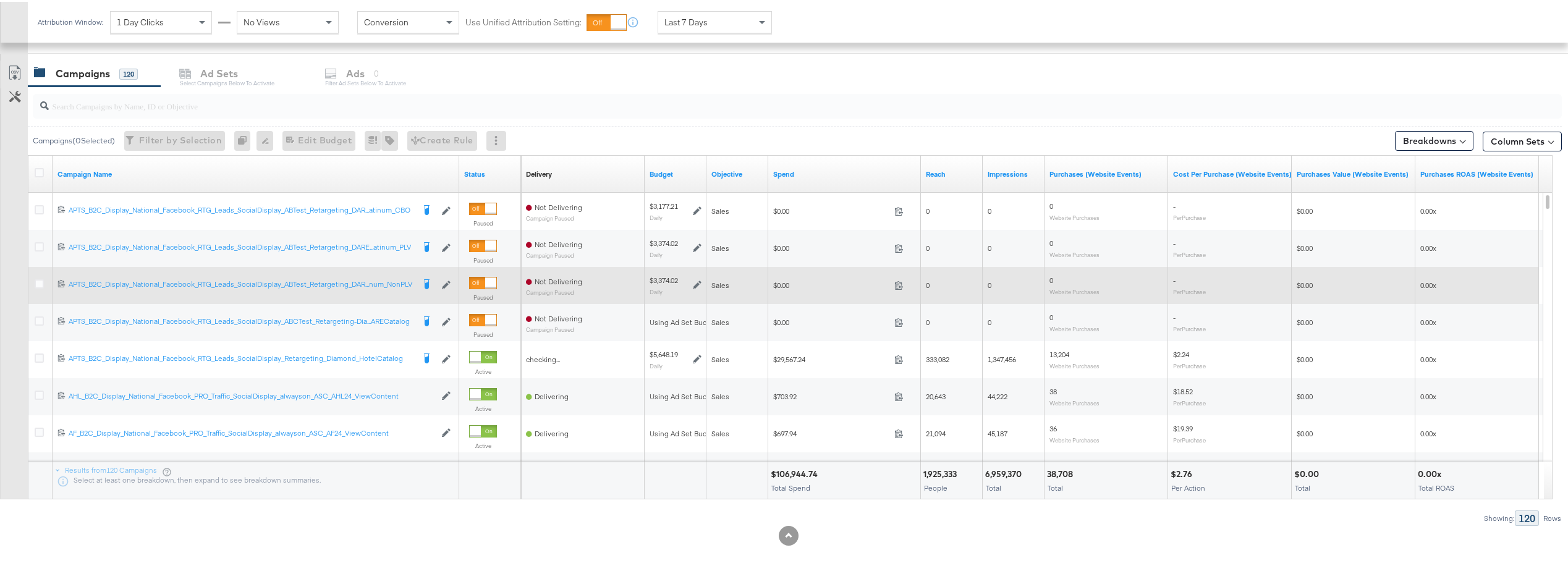
scroll to position [515, 0]
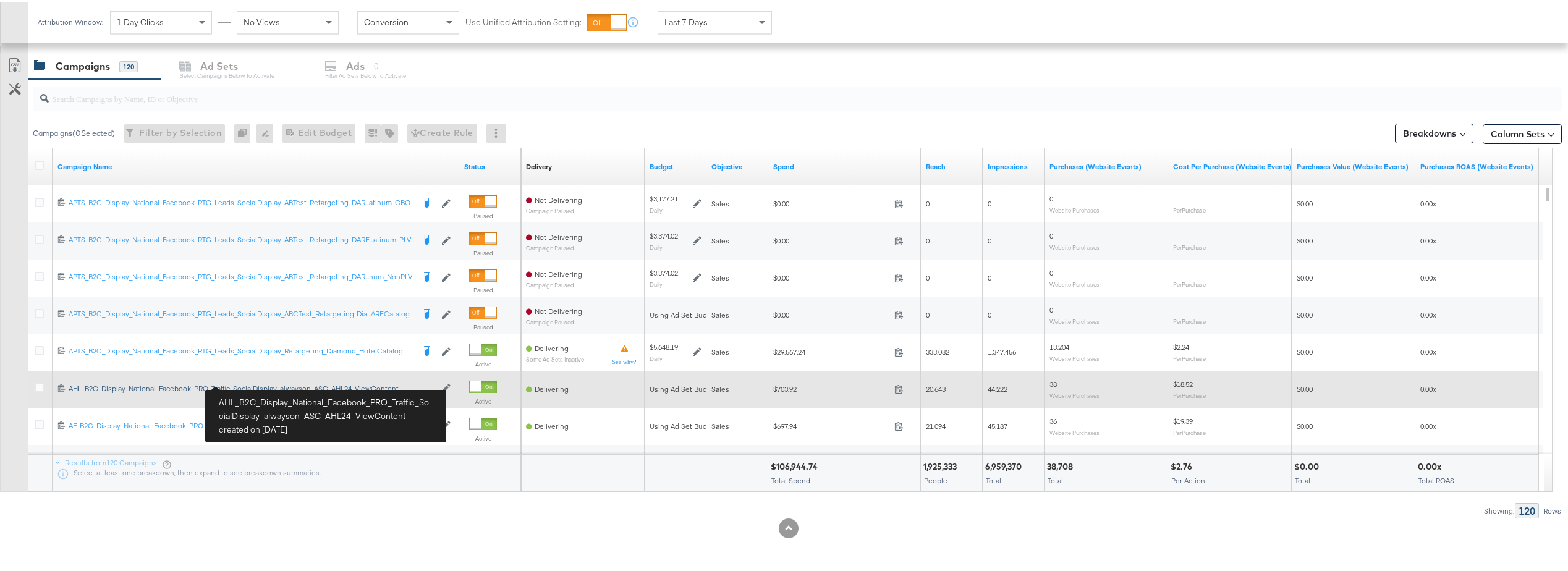
click at [356, 388] on div "AHL_B2C_Display_National_Facebook_PRO_Traffic_SocialDisplay_alwayson_ASC_AHL24_…" at bounding box center [252, 387] width 367 height 10
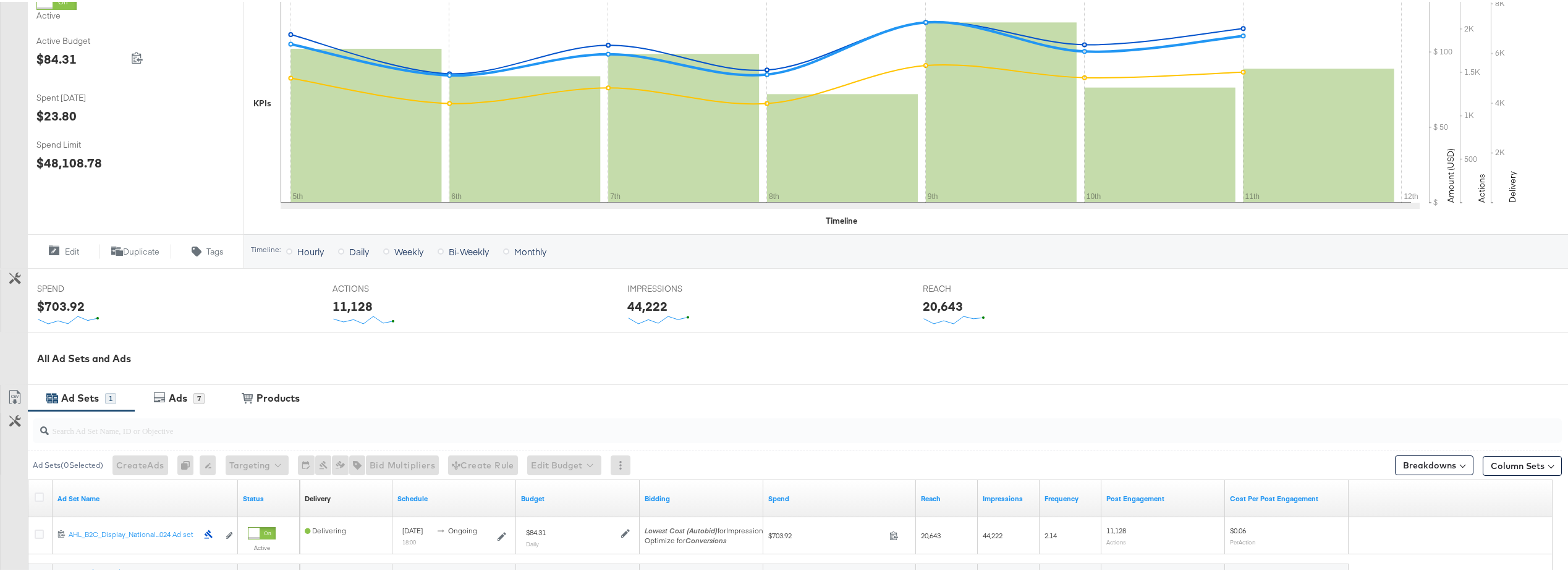
scroll to position [309, 0]
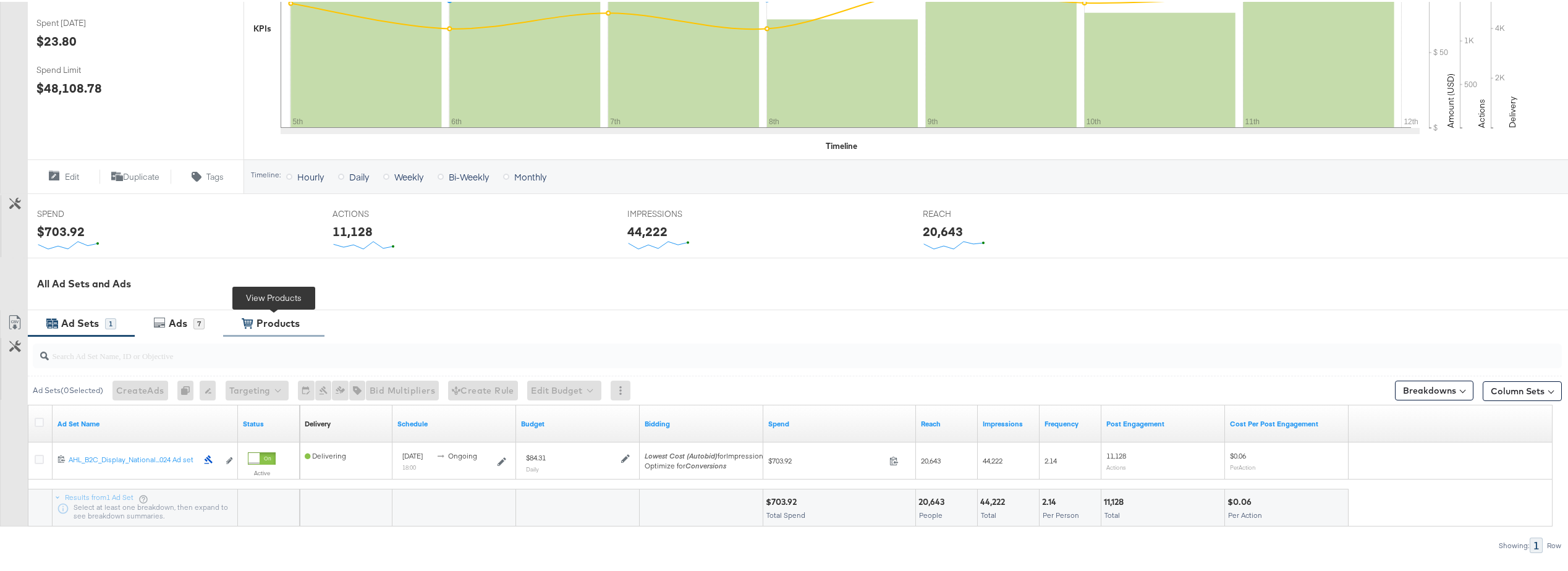
click at [264, 326] on div "Products" at bounding box center [277, 321] width 44 height 15
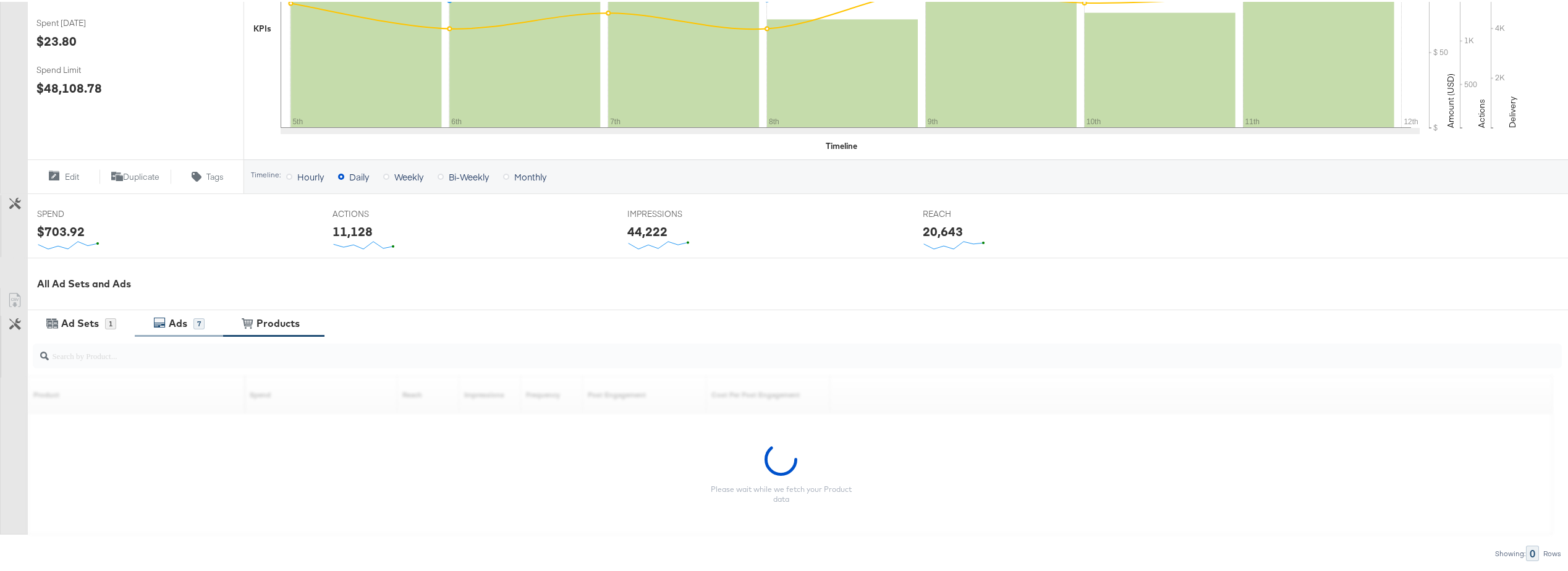
click at [186, 324] on div "Ads" at bounding box center [177, 321] width 18 height 15
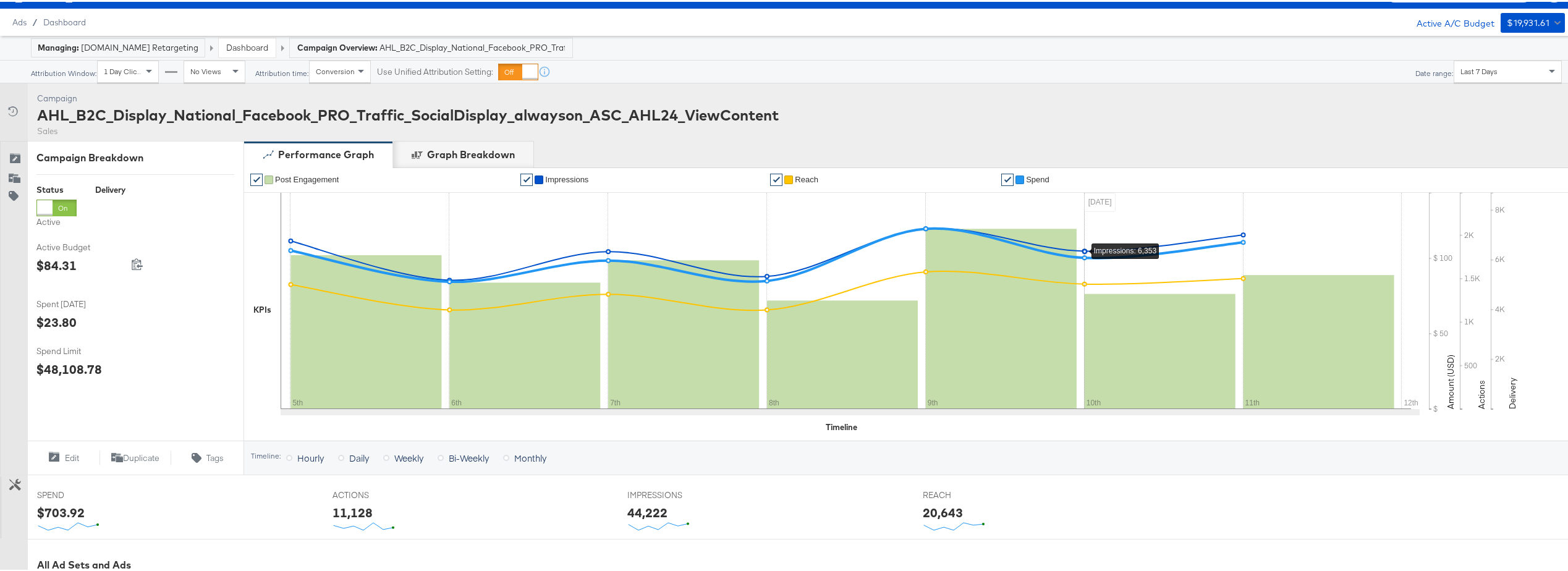
scroll to position [0, 0]
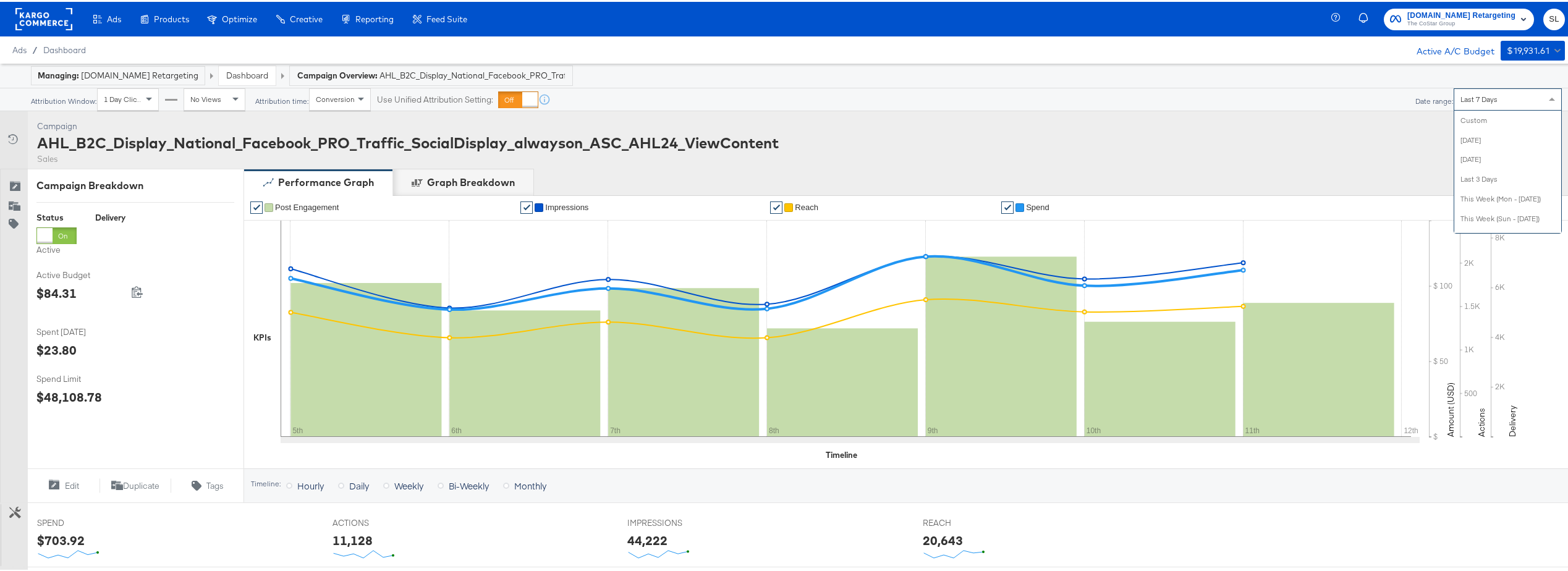
click at [1488, 107] on div "Last 7 Days" at bounding box center [1508, 98] width 107 height 21
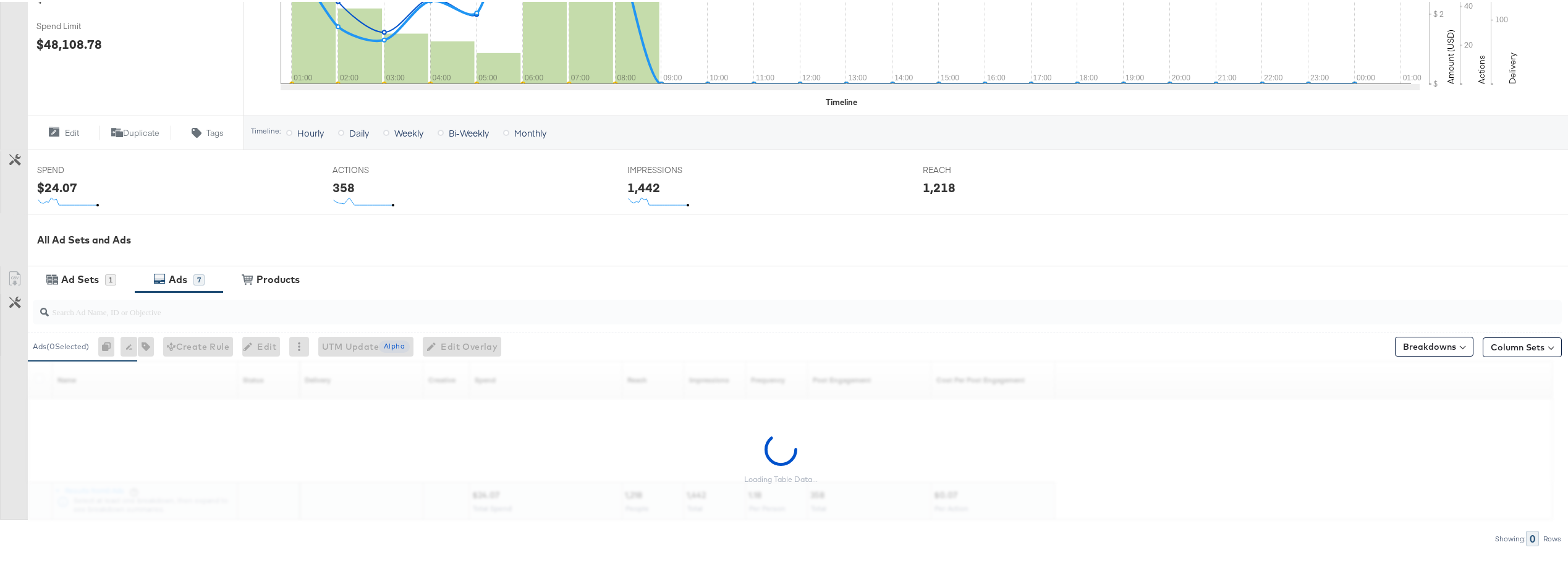
scroll to position [370, 0]
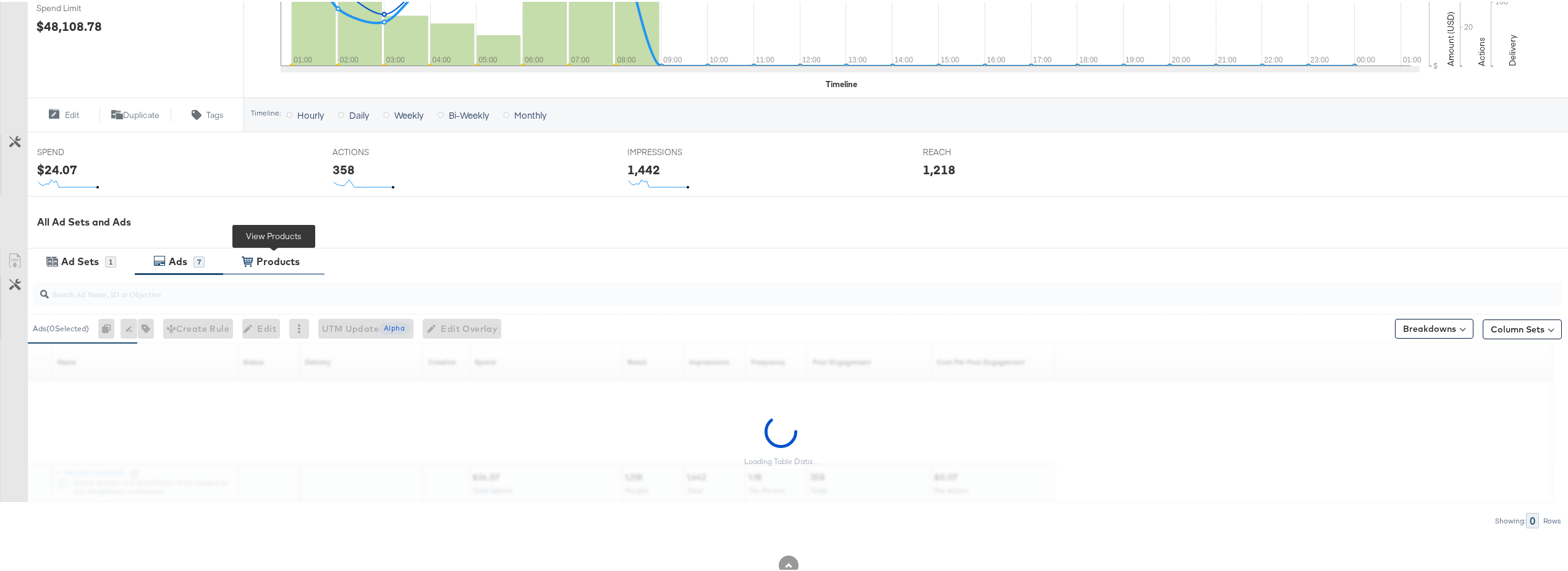
click at [273, 256] on div "Products" at bounding box center [277, 260] width 44 height 15
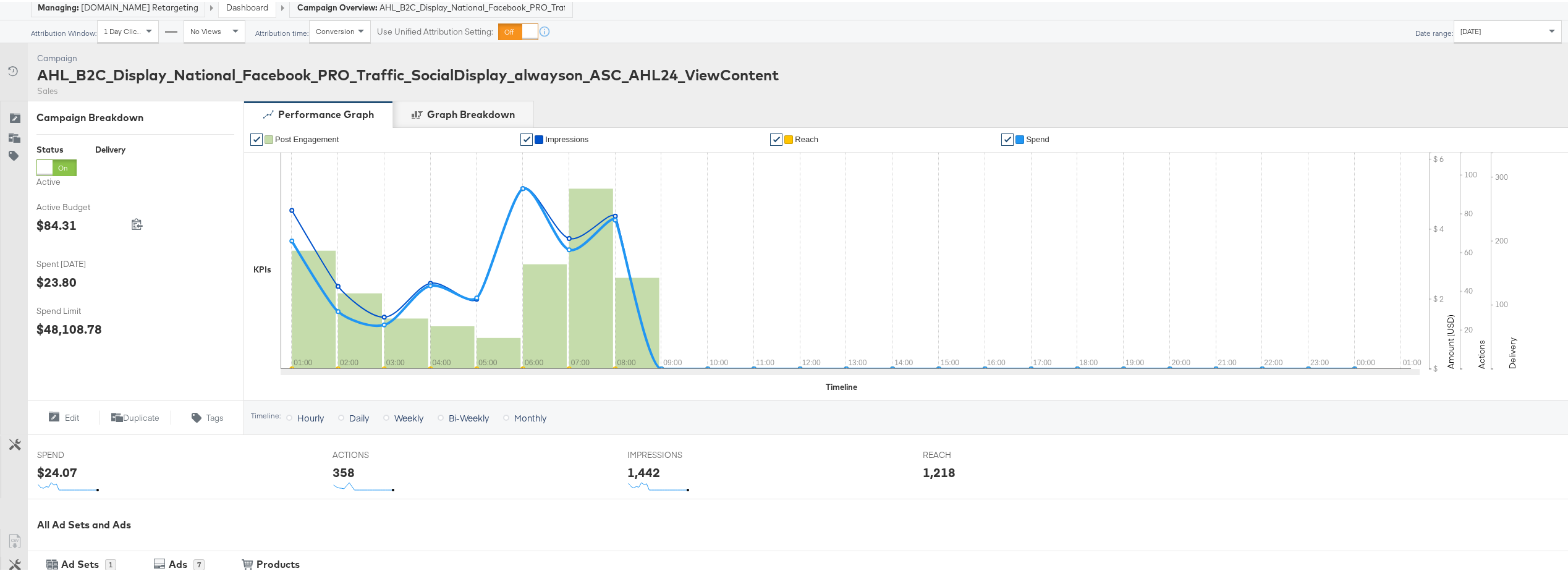
scroll to position [0, 0]
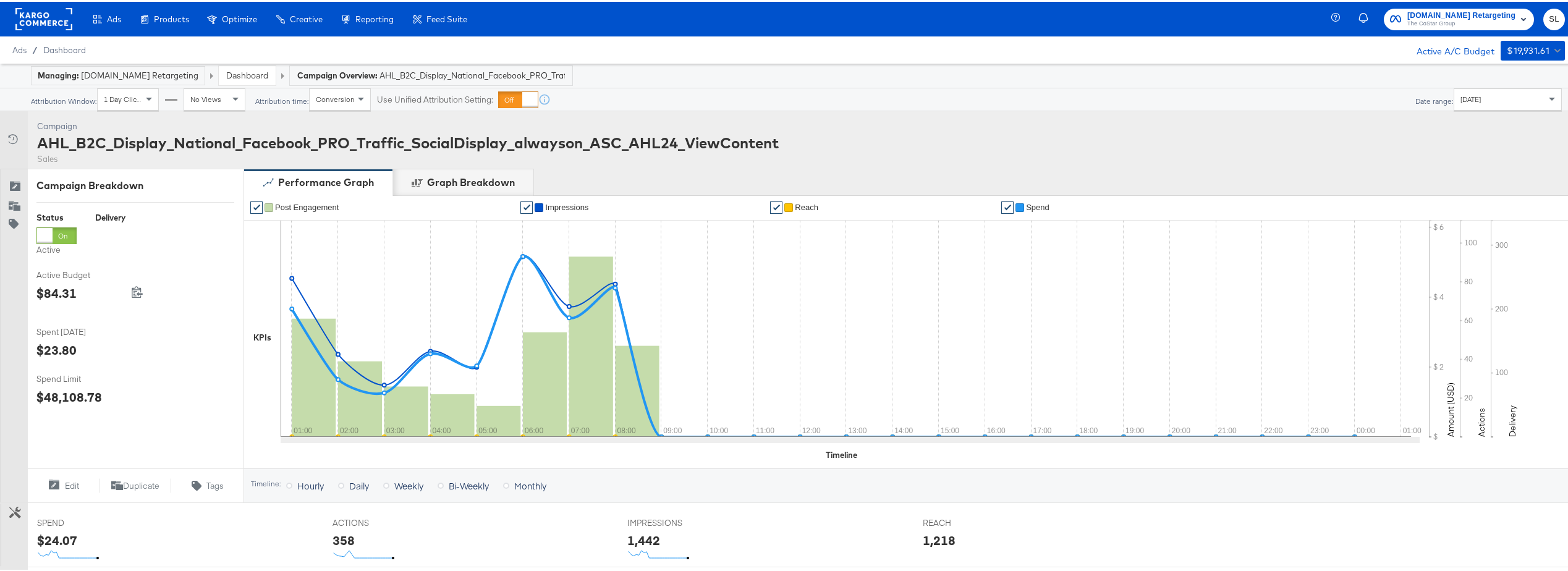
click at [379, 69] on span "AHL_B2C_Display_National_Facebook_PRO_Traffic_SocialDisplay_alwayson_ASC_AHL24_…" at bounding box center [471, 74] width 185 height 12
click at [410, 72] on span "AHL_B2C_Display_National_Facebook_PRO_Traffic_SocialDisplay_alwayson_ASC_AHL24_…" at bounding box center [471, 74] width 185 height 12
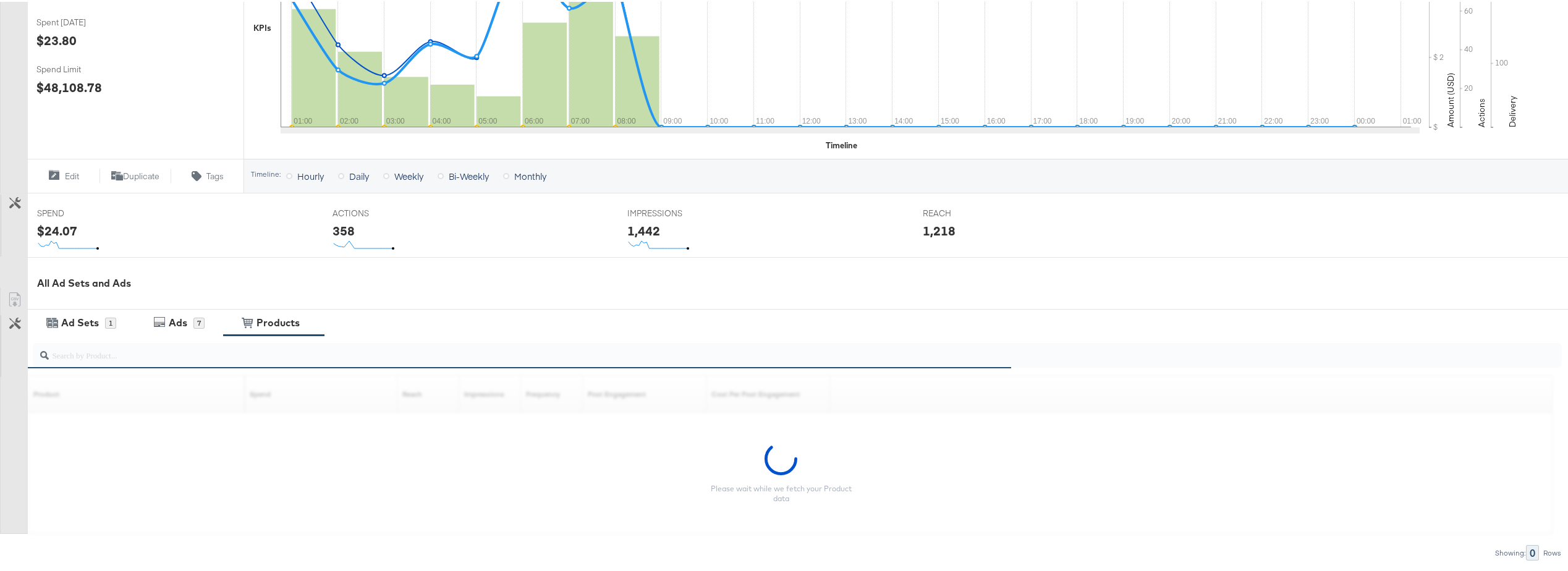
scroll to position [372, 0]
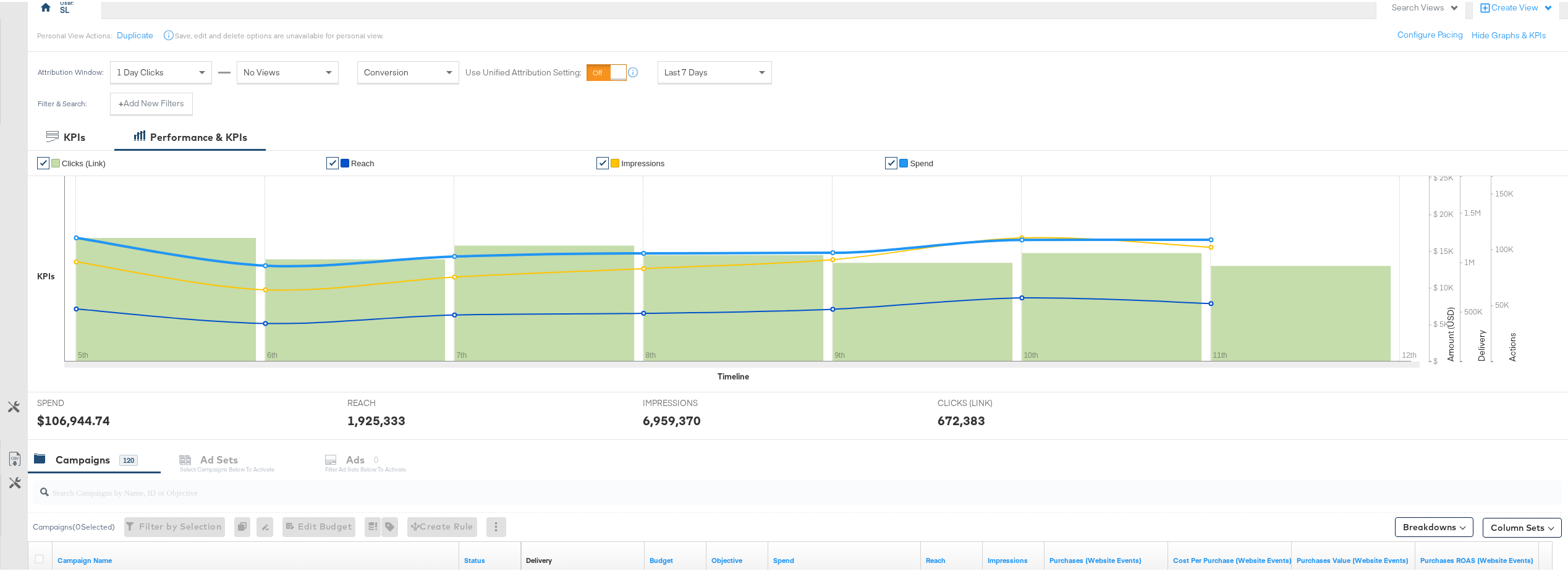
scroll to position [247, 0]
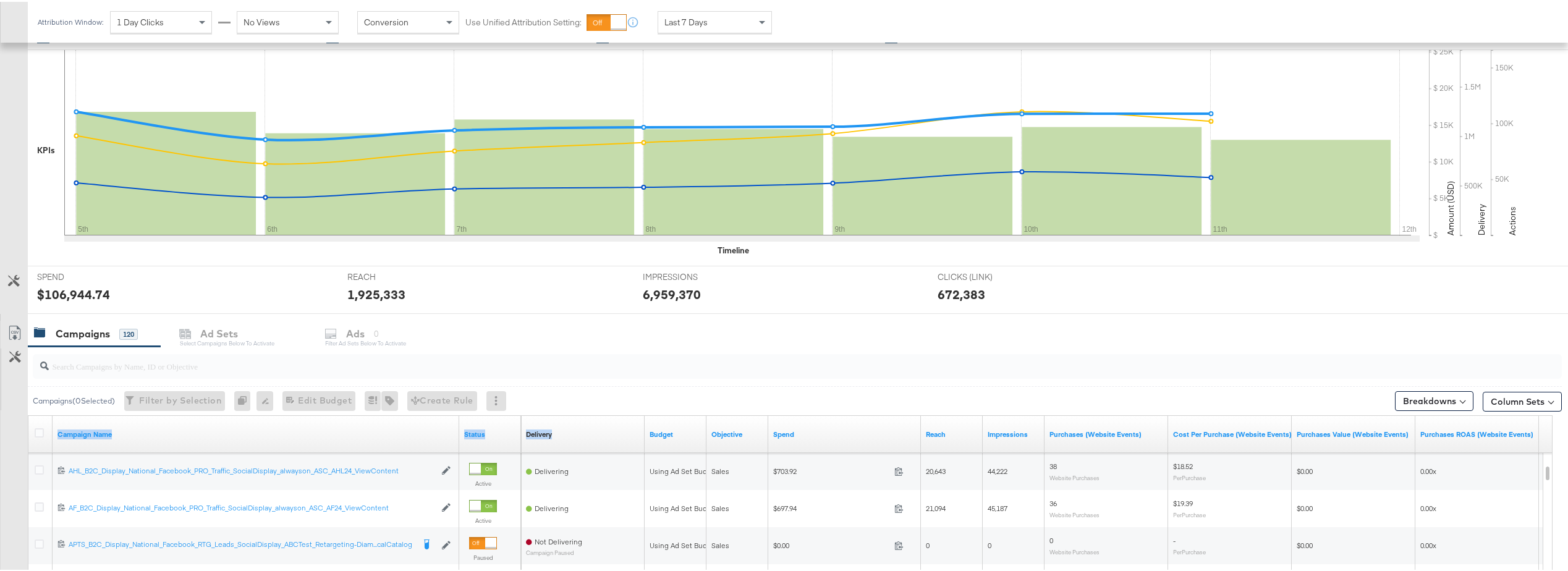
drag, startPoint x: 456, startPoint y: 428, endPoint x: 592, endPoint y: 429, distance: 136.0
click at [28, 414] on div "Campaign Name Status Delivery Sorting Unavailable Budget Objective Spend Reach …" at bounding box center [28, 414] width 0 height 0
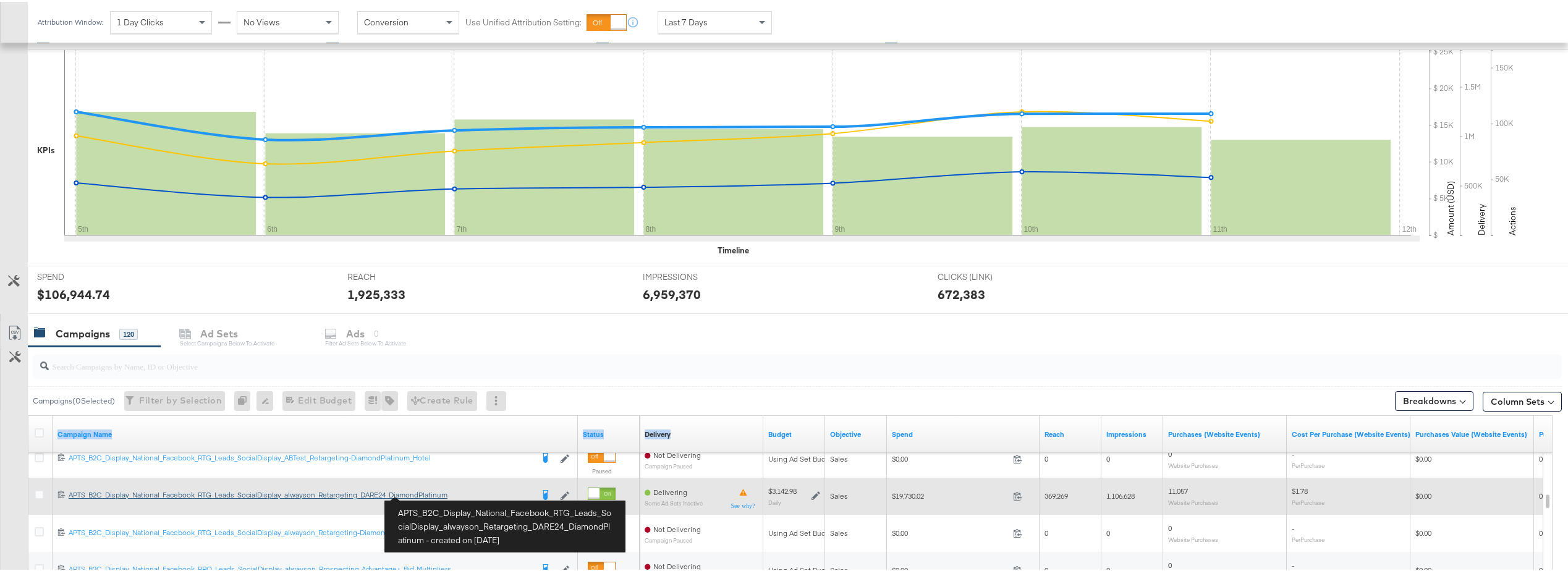
click at [431, 493] on div "APTS_B2C_Display_National_Facebook_RTG_Leads_SocialDisplay_alwayson_Retargeting…" at bounding box center [301, 492] width 464 height 10
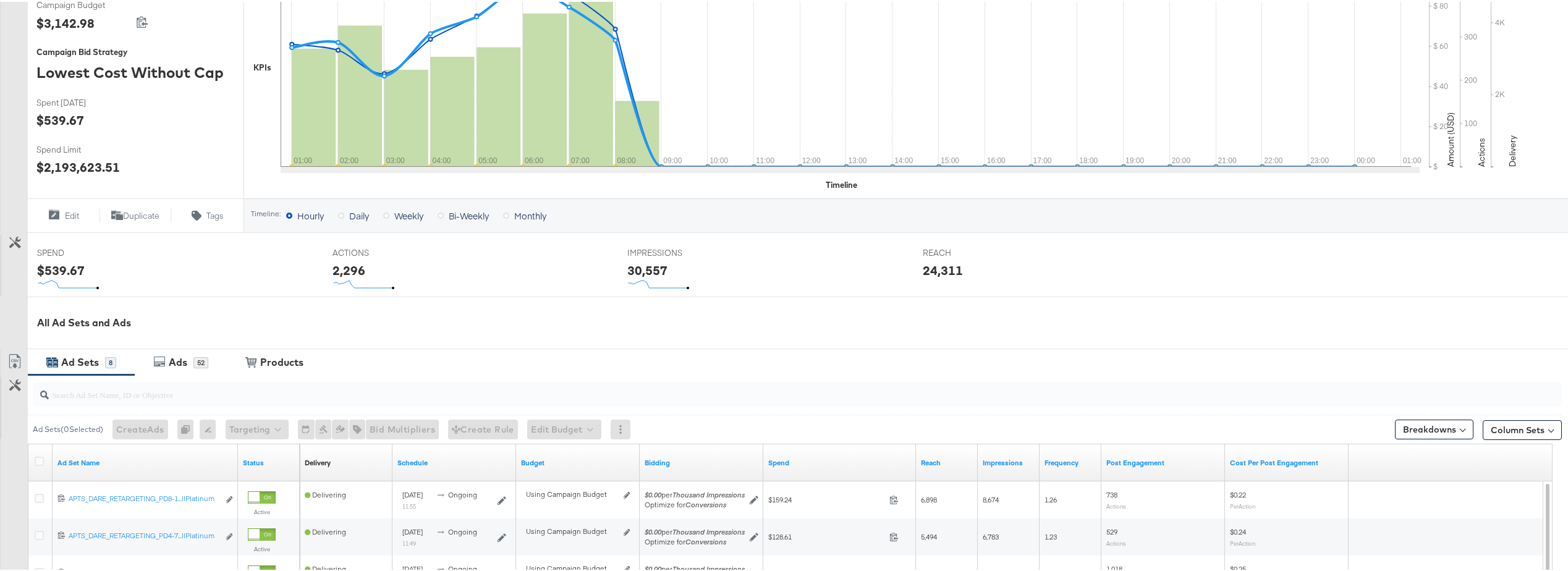
scroll to position [370, 0]
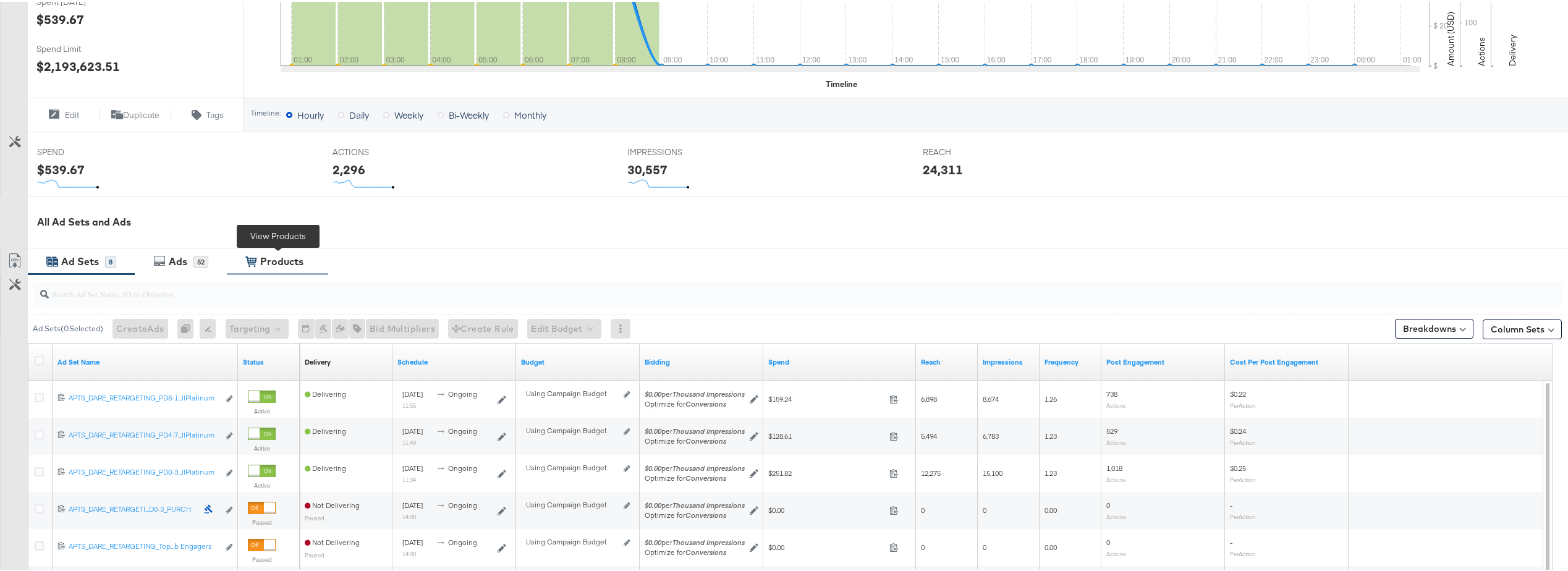
click at [267, 262] on div "Products" at bounding box center [281, 260] width 44 height 15
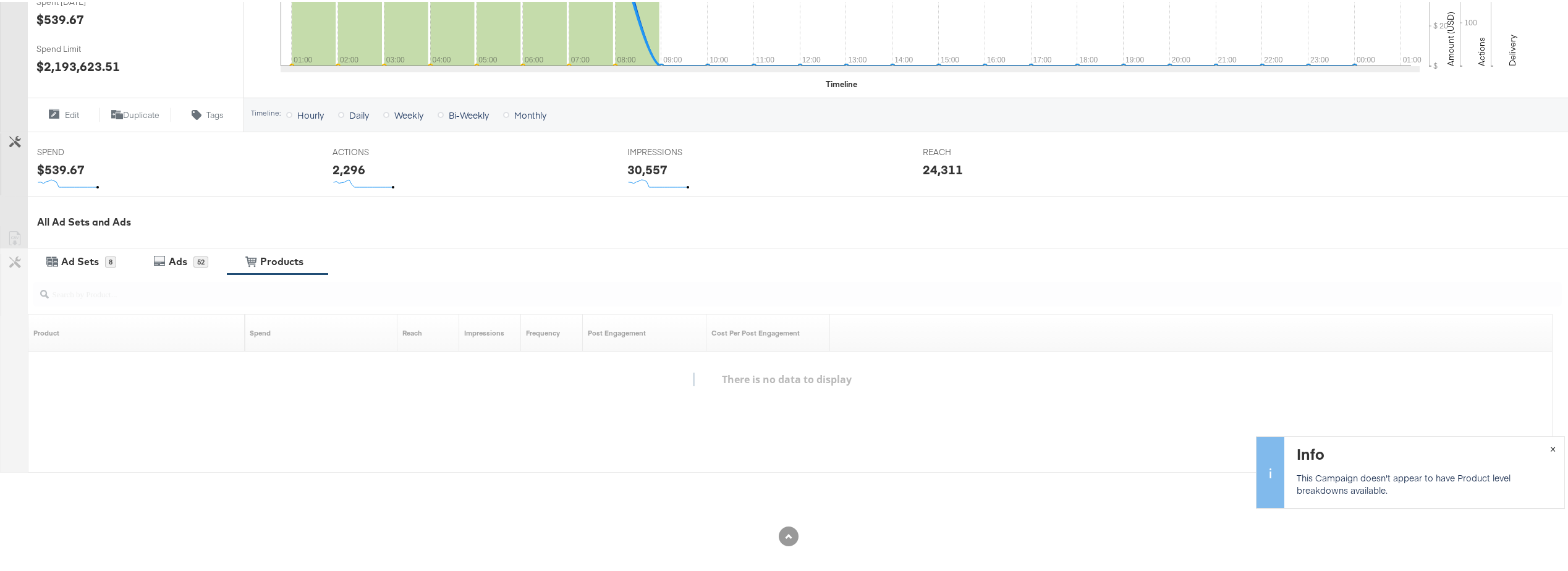
click at [1550, 449] on span "×" at bounding box center [1552, 445] width 6 height 15
click at [199, 263] on div "52" at bounding box center [200, 260] width 15 height 11
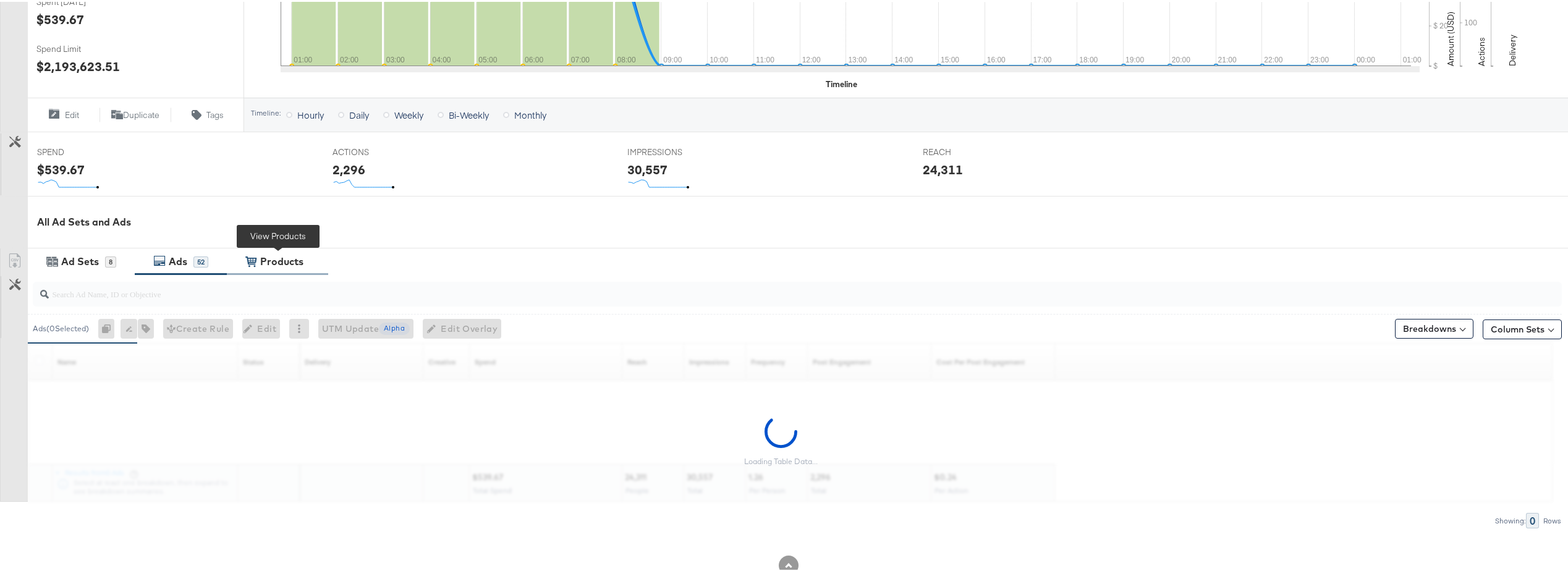
click at [282, 266] on div "Products" at bounding box center [281, 260] width 44 height 15
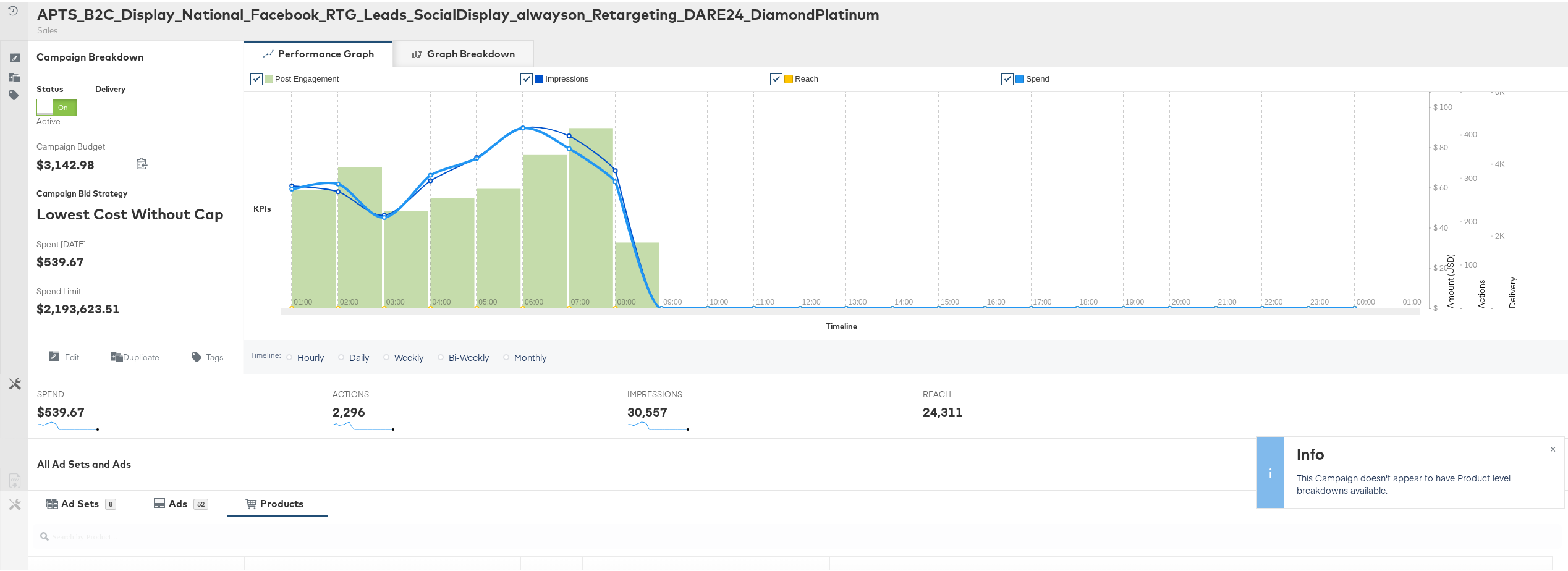
scroll to position [247, 0]
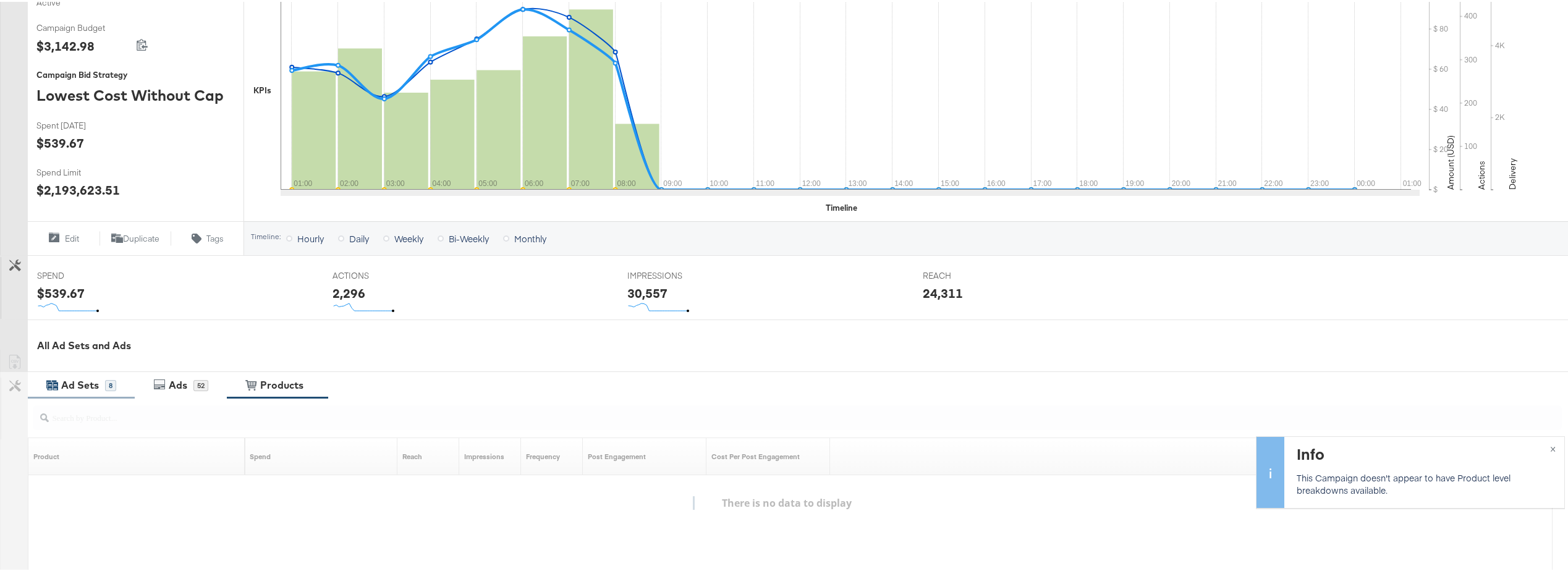
click at [82, 382] on div "Ad Sets" at bounding box center [80, 383] width 38 height 15
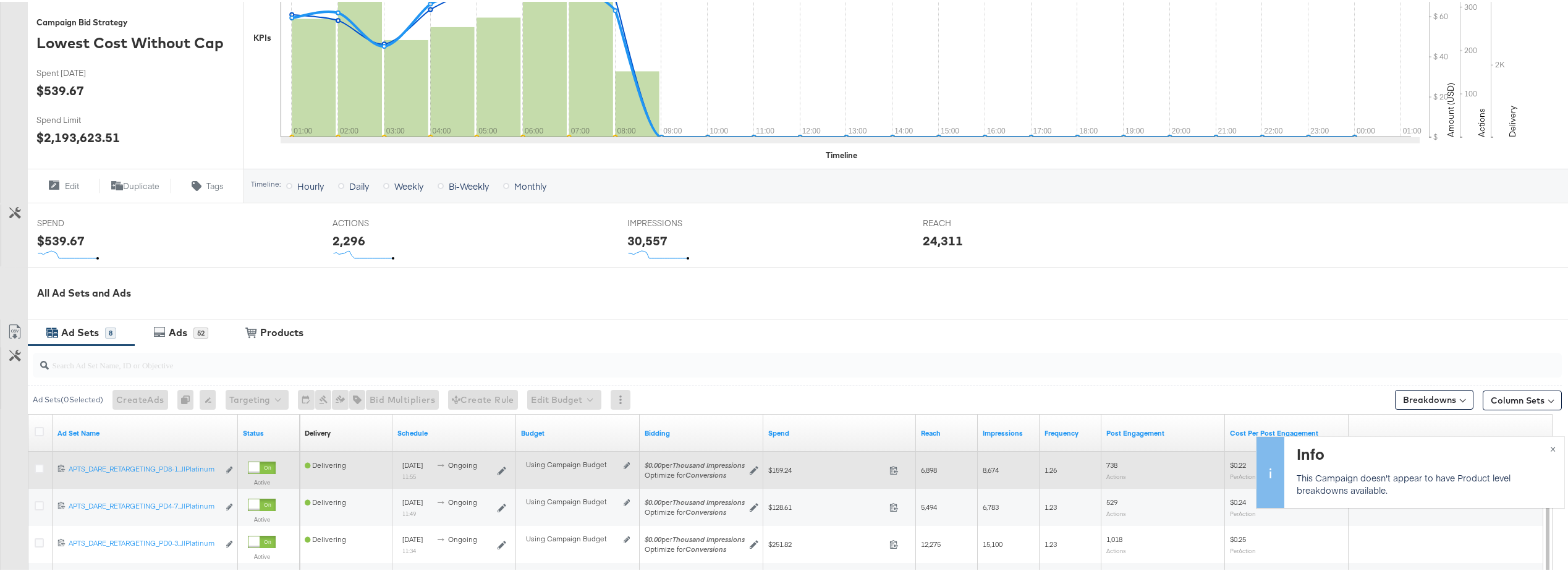
scroll to position [370, 0]
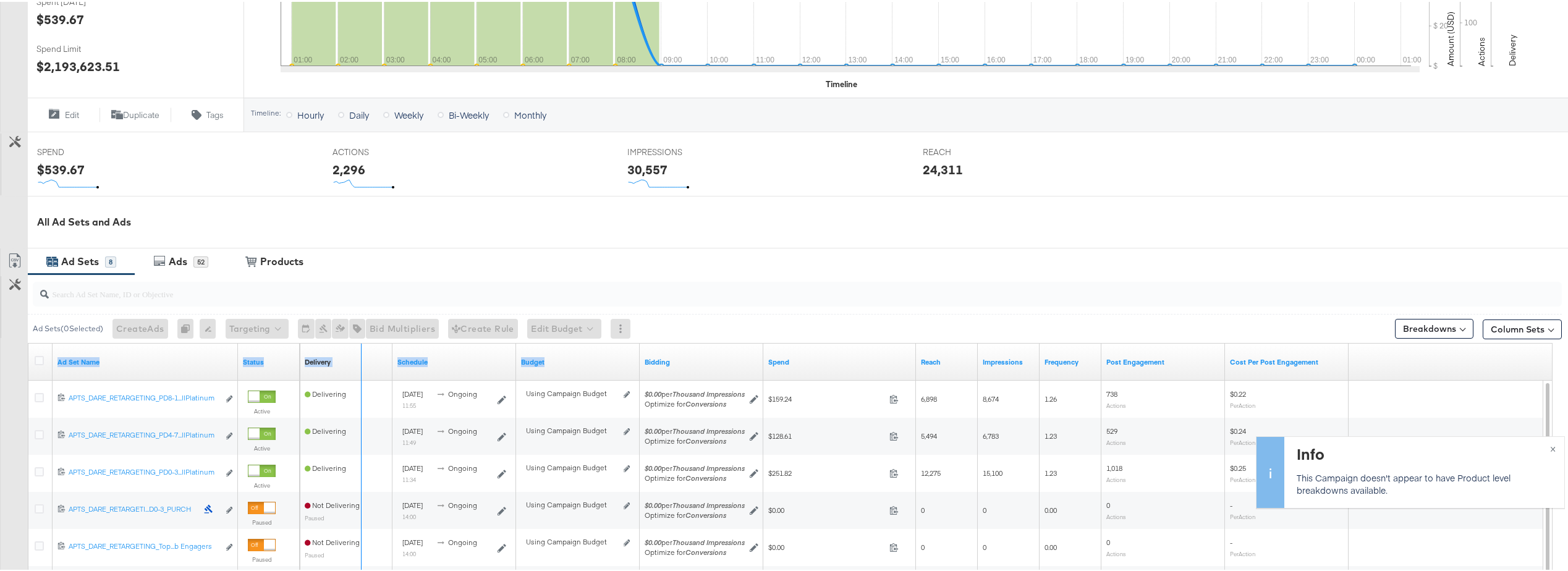
drag, startPoint x: 235, startPoint y: 349, endPoint x: 534, endPoint y: 371, distance: 299.8
click at [28, 341] on div "Ad Set Name Status Delivery Sorting Unavailable Schedule Budget Bidding Spend R…" at bounding box center [28, 341] width 0 height 0
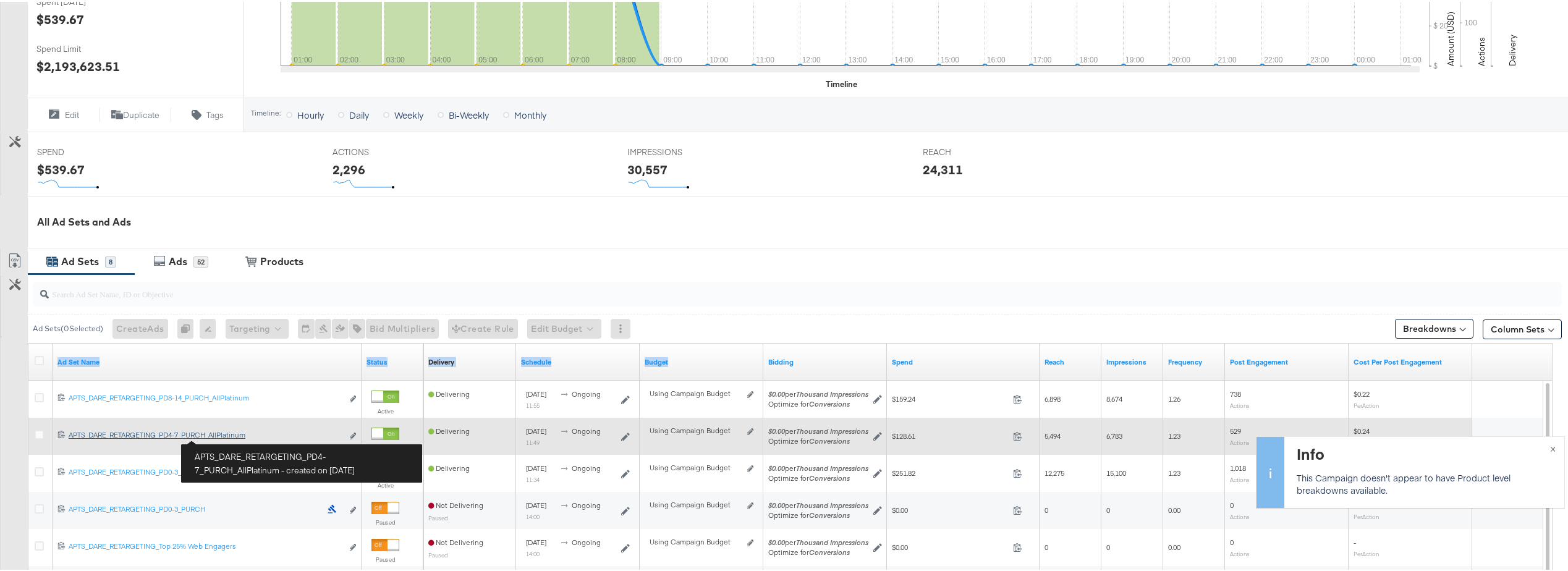
click at [227, 437] on div "APTS_DARE_RETARGETING_PD4-7_PURCH_AllPlatinum APTS_DARE_RETARGETING_PD4-7_PURCH…" at bounding box center [206, 433] width 273 height 10
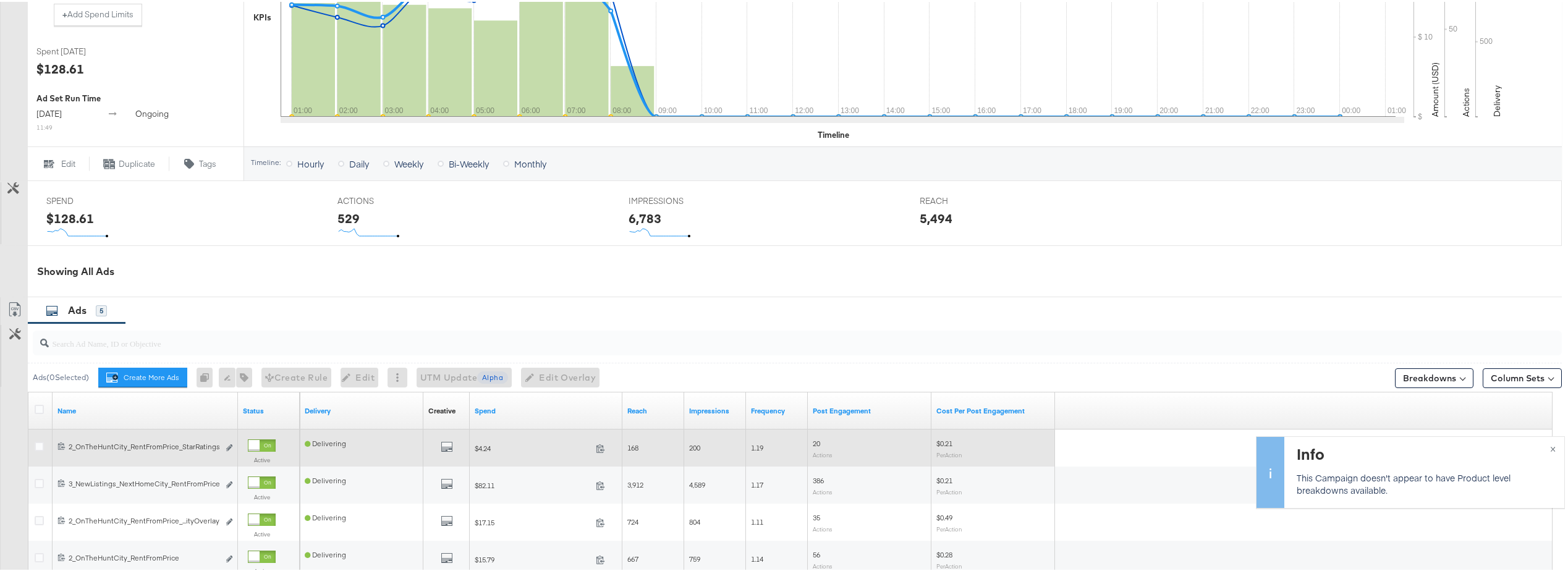
scroll to position [432, 0]
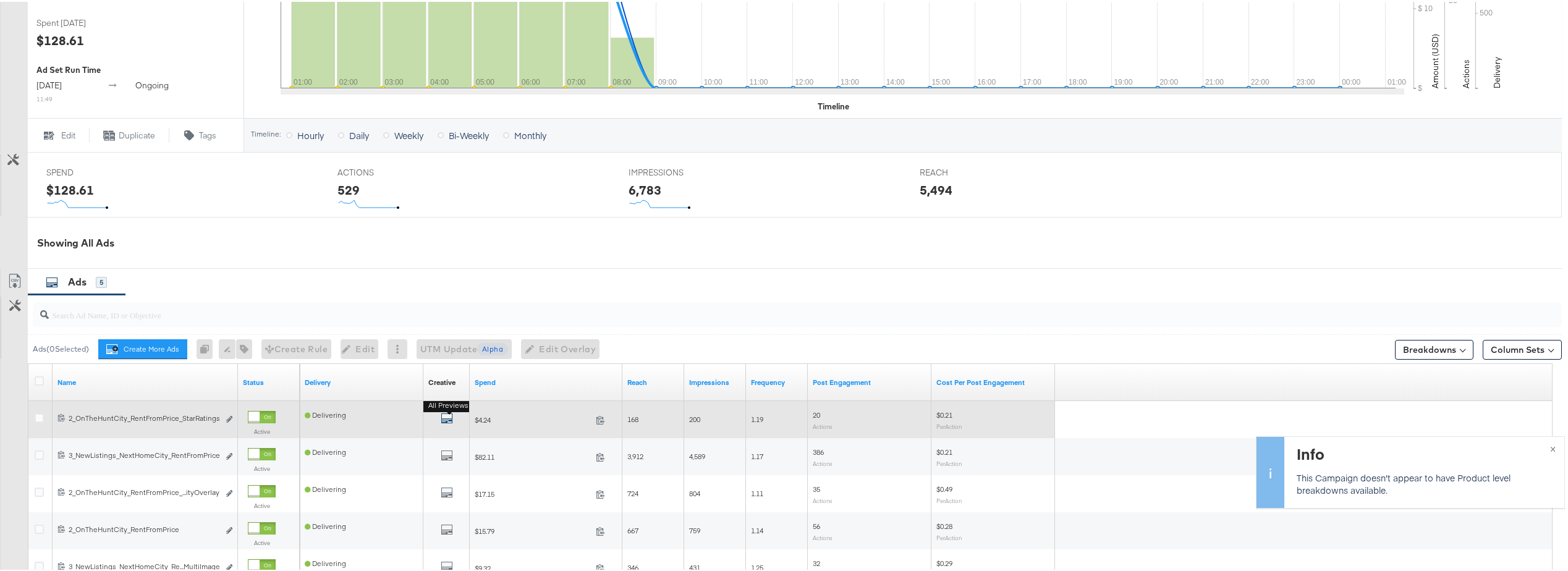
click at [448, 418] on icon "default" at bounding box center [446, 416] width 13 height 13
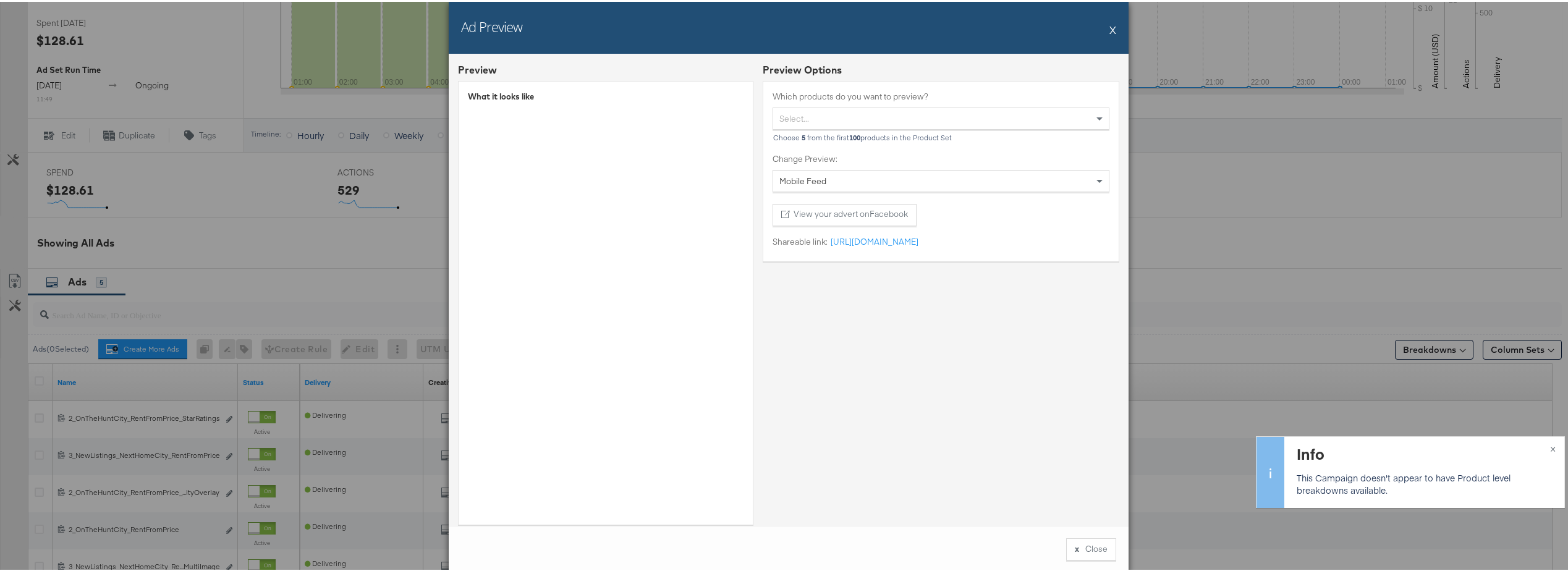
click at [888, 183] on div "Mobile Feed" at bounding box center [941, 179] width 336 height 21
click at [818, 117] on div "Select..." at bounding box center [941, 117] width 336 height 21
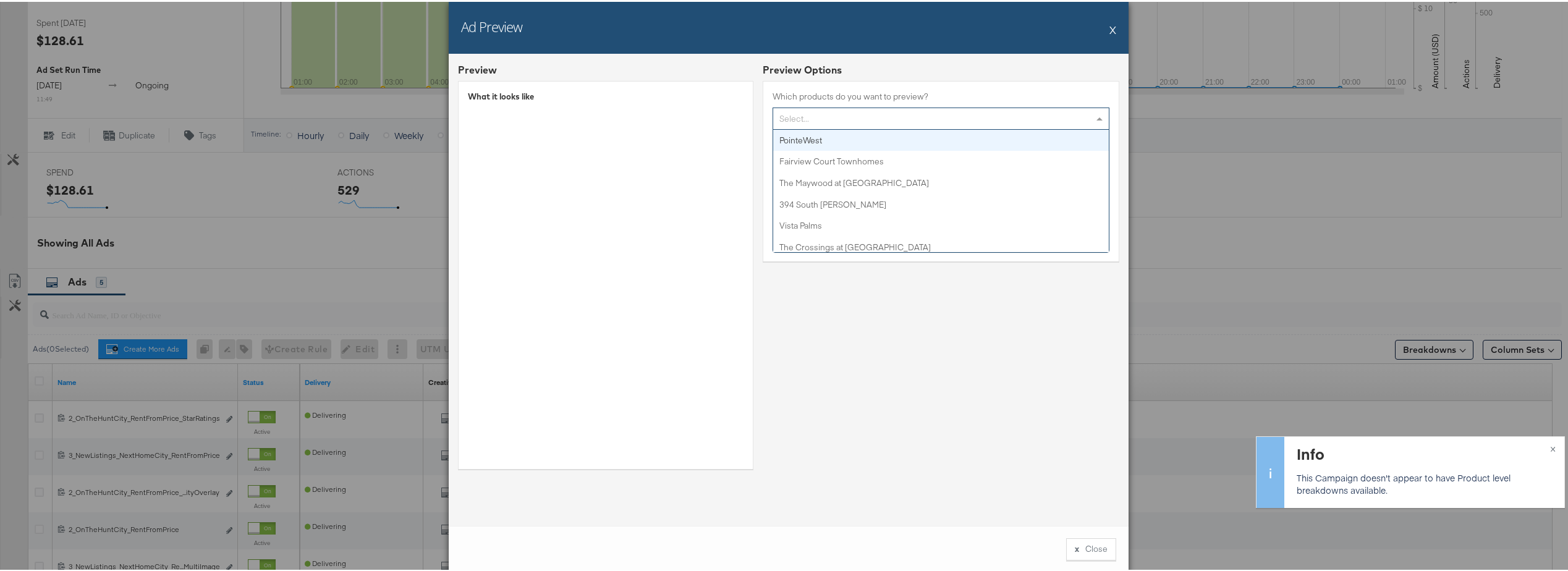
click at [820, 117] on div "Select..." at bounding box center [941, 117] width 336 height 21
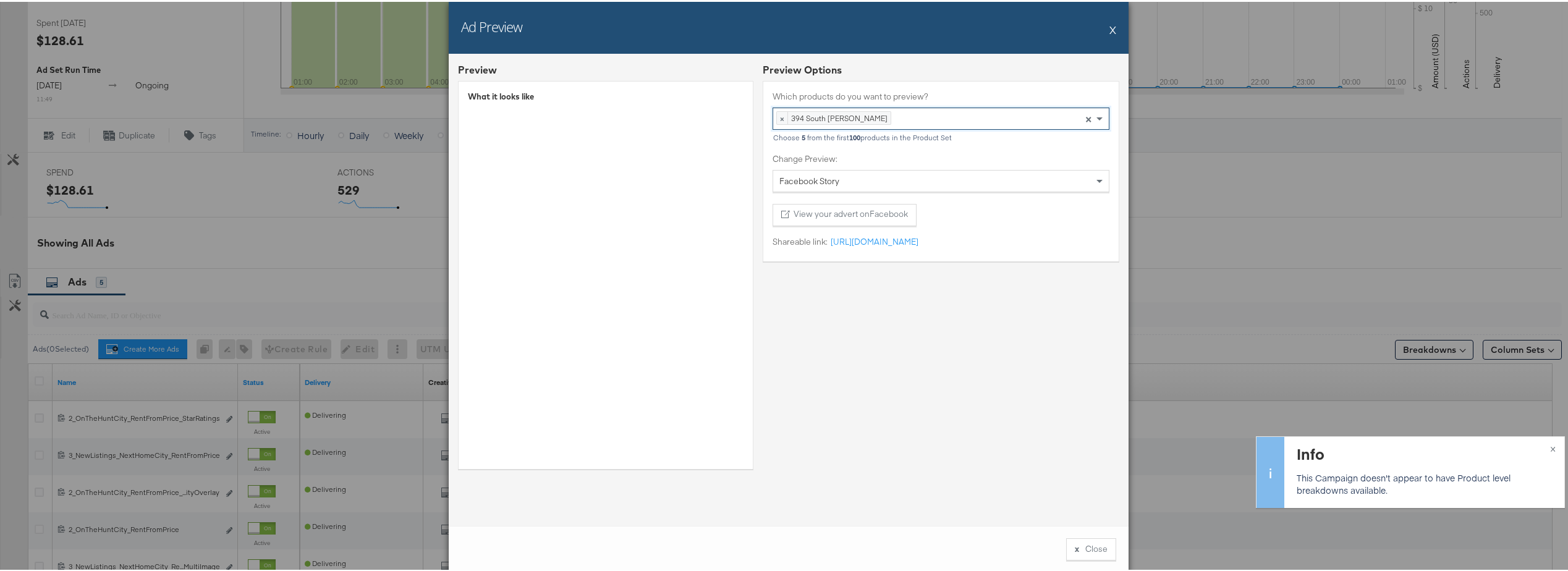
click at [936, 299] on div "Preview Options Which products do you want to preview? × 394 South Harrison Pre…" at bounding box center [941, 269] width 357 height 415
click at [1109, 37] on button "X" at bounding box center [1112, 27] width 7 height 24
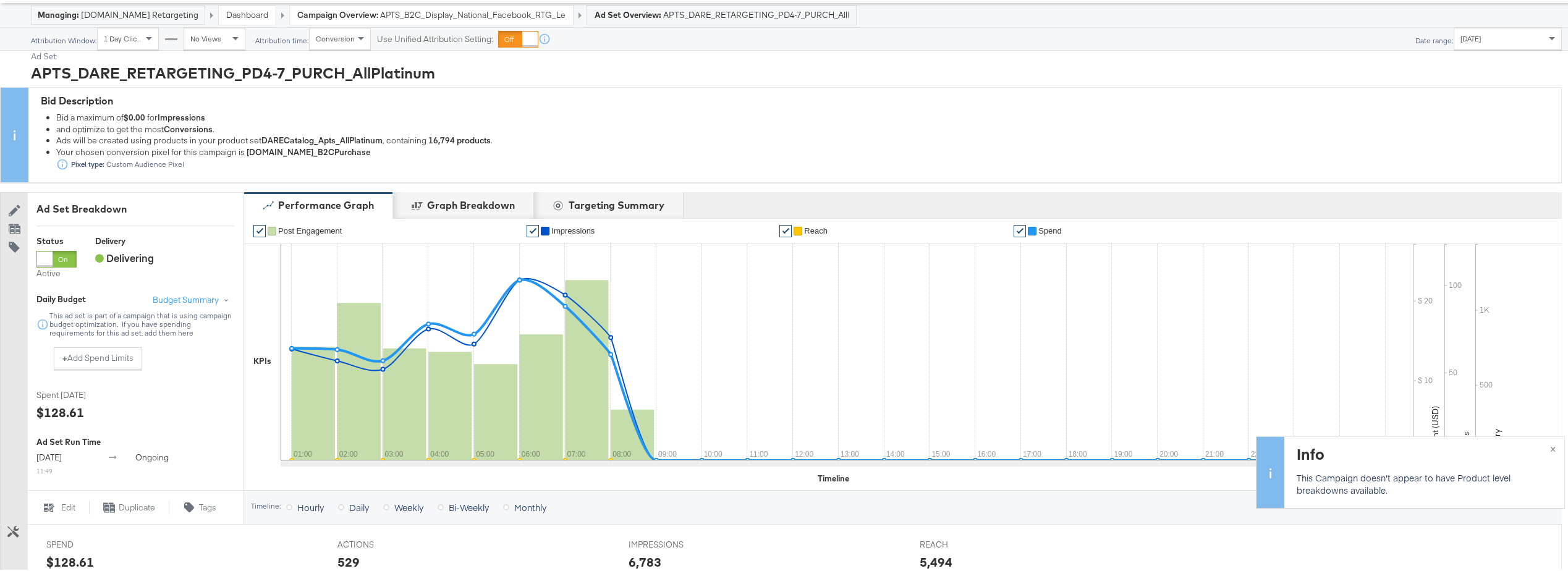
scroll to position [0, 0]
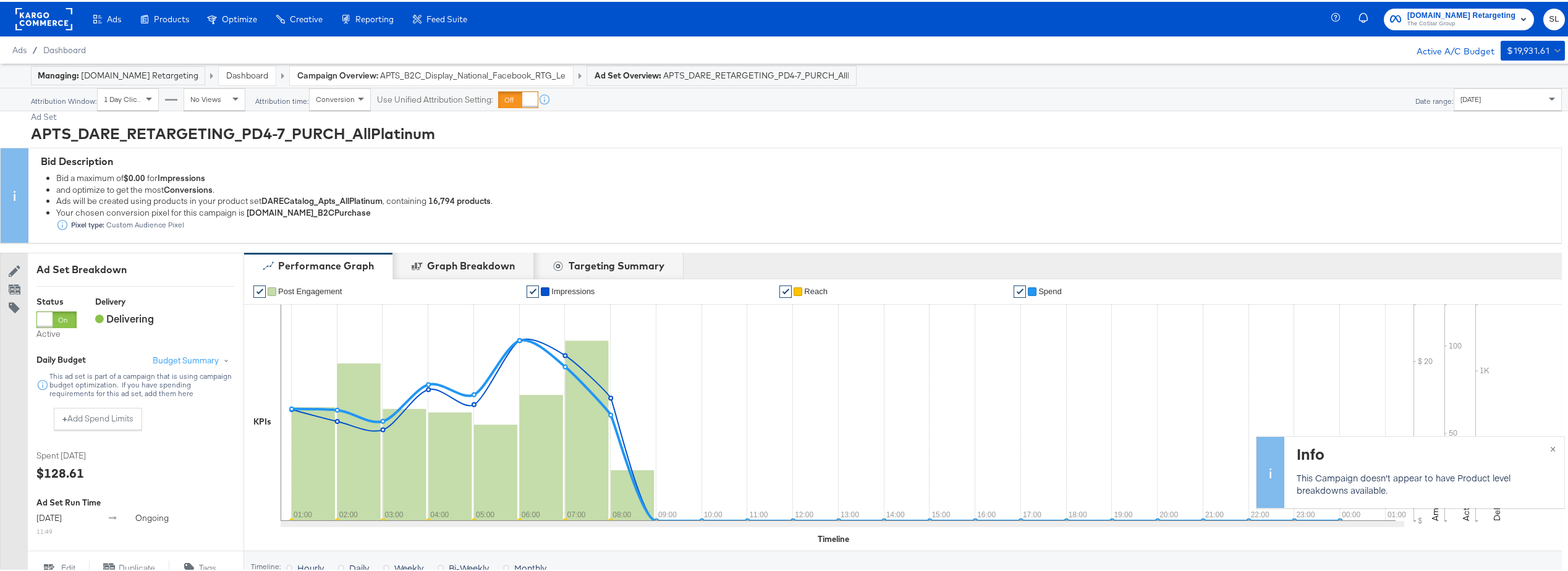
click at [11, 361] on div "Edit Ad Set Duplicate Ad Set Add or Remove Tags" at bounding box center [14, 417] width 28 height 332
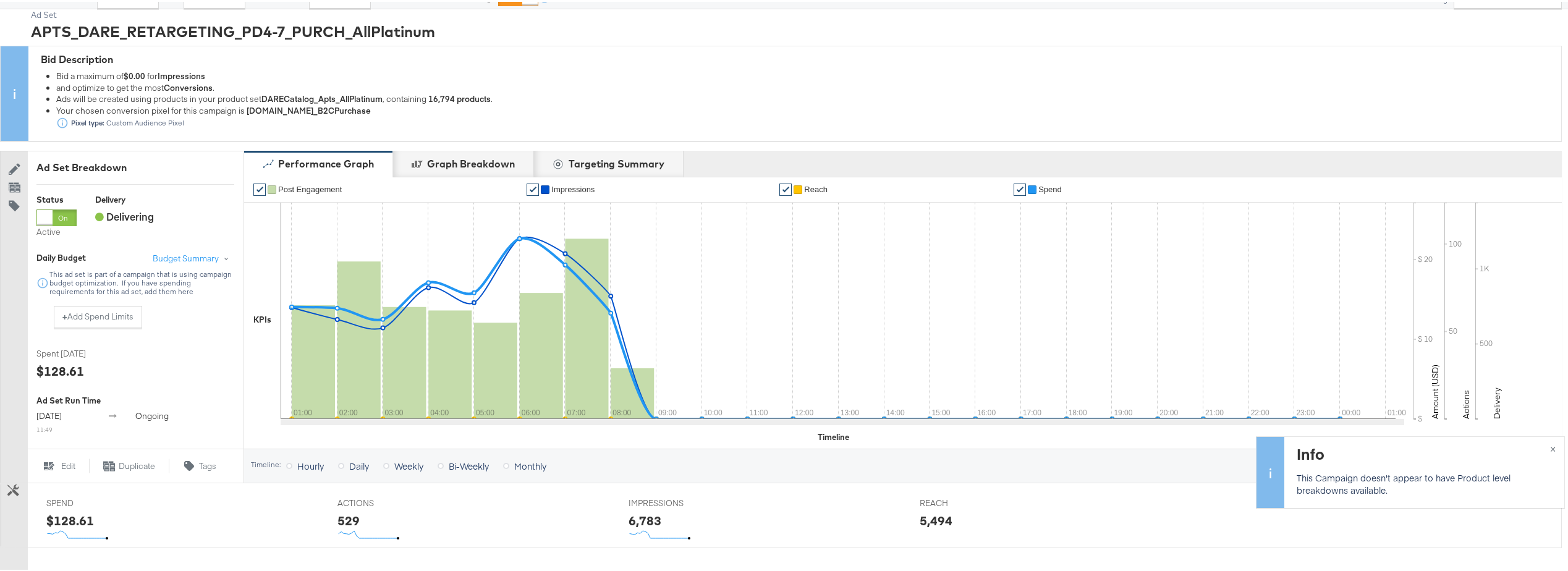
scroll to position [102, 0]
click at [15, 163] on icon at bounding box center [15, 168] width 12 height 12
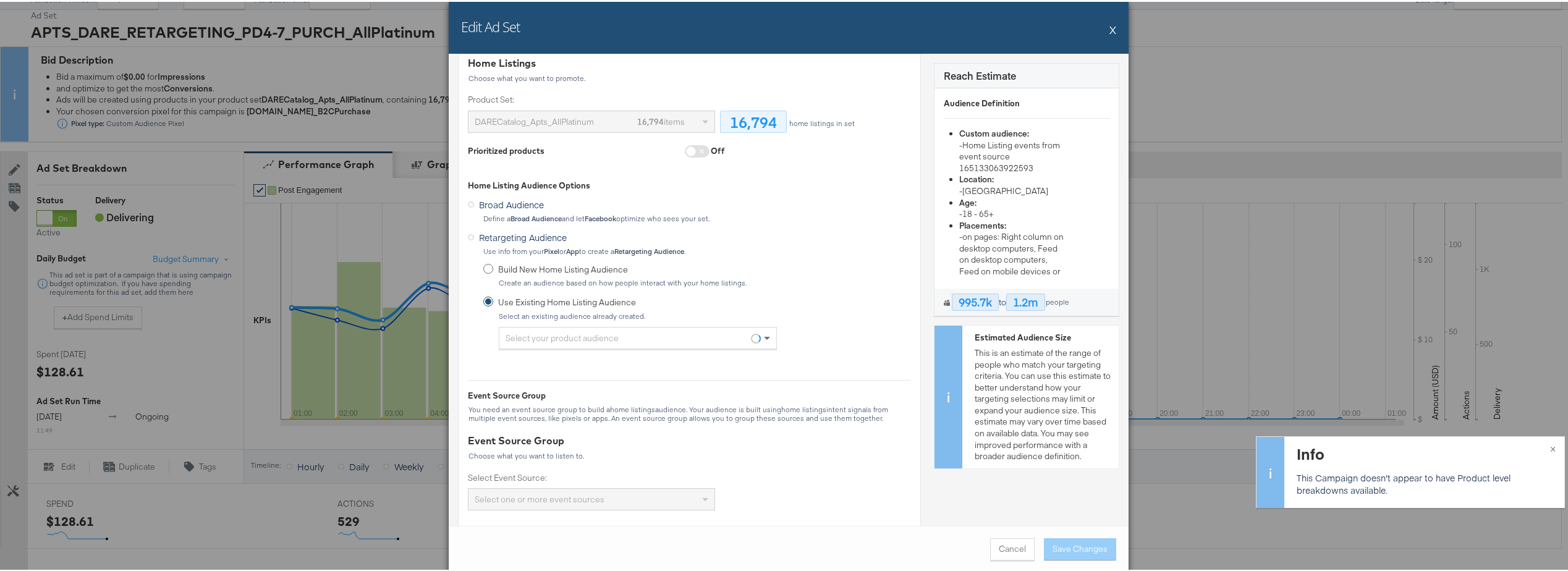
scroll to position [247, 0]
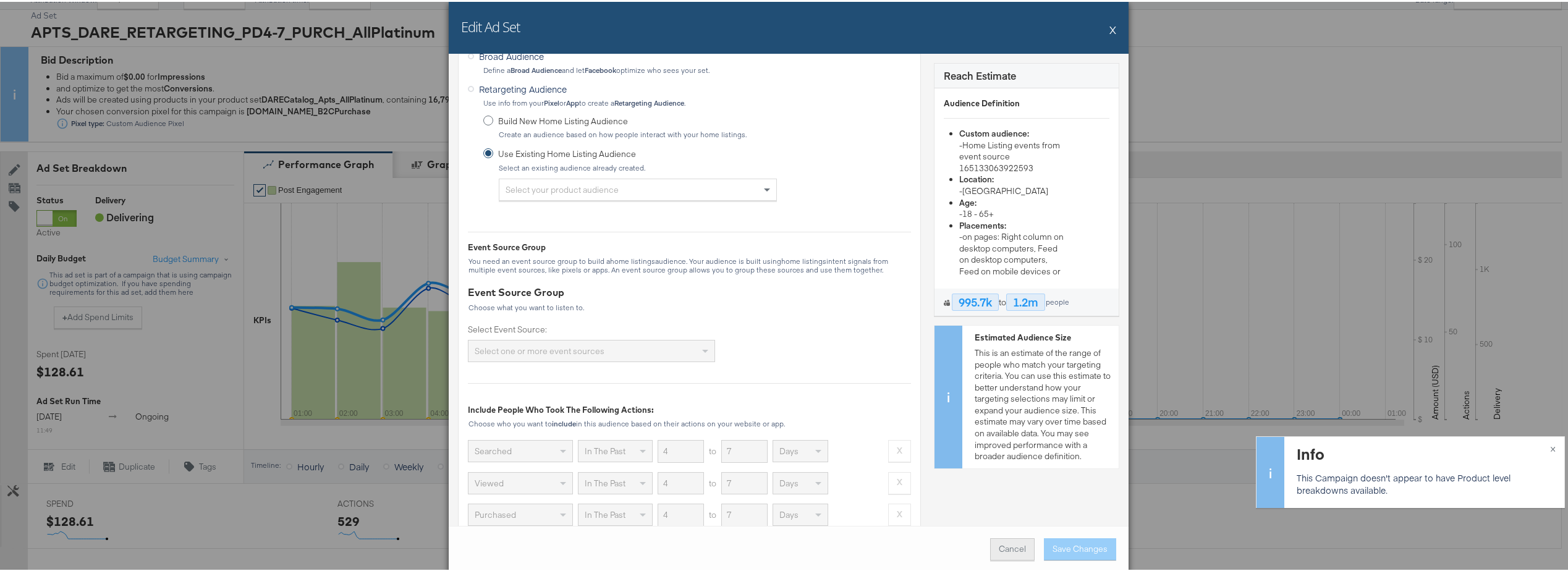
click at [1001, 550] on button "Cancel" at bounding box center [1012, 547] width 45 height 22
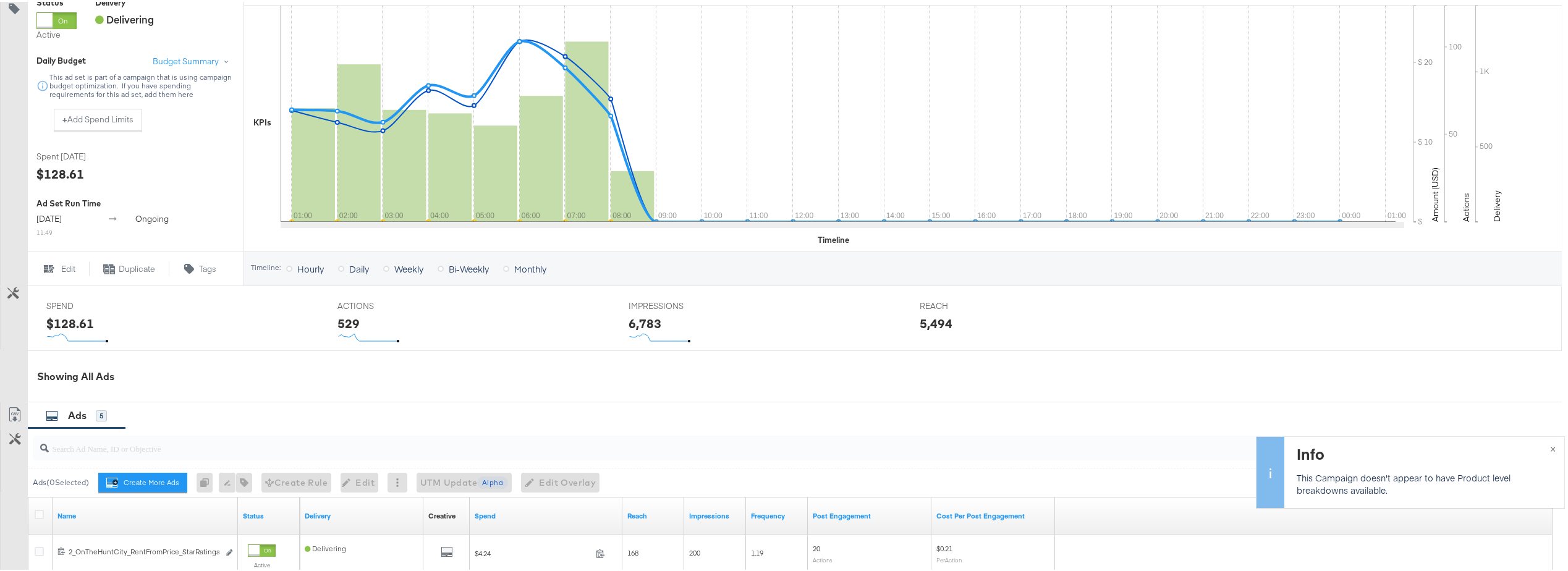
scroll to position [432, 0]
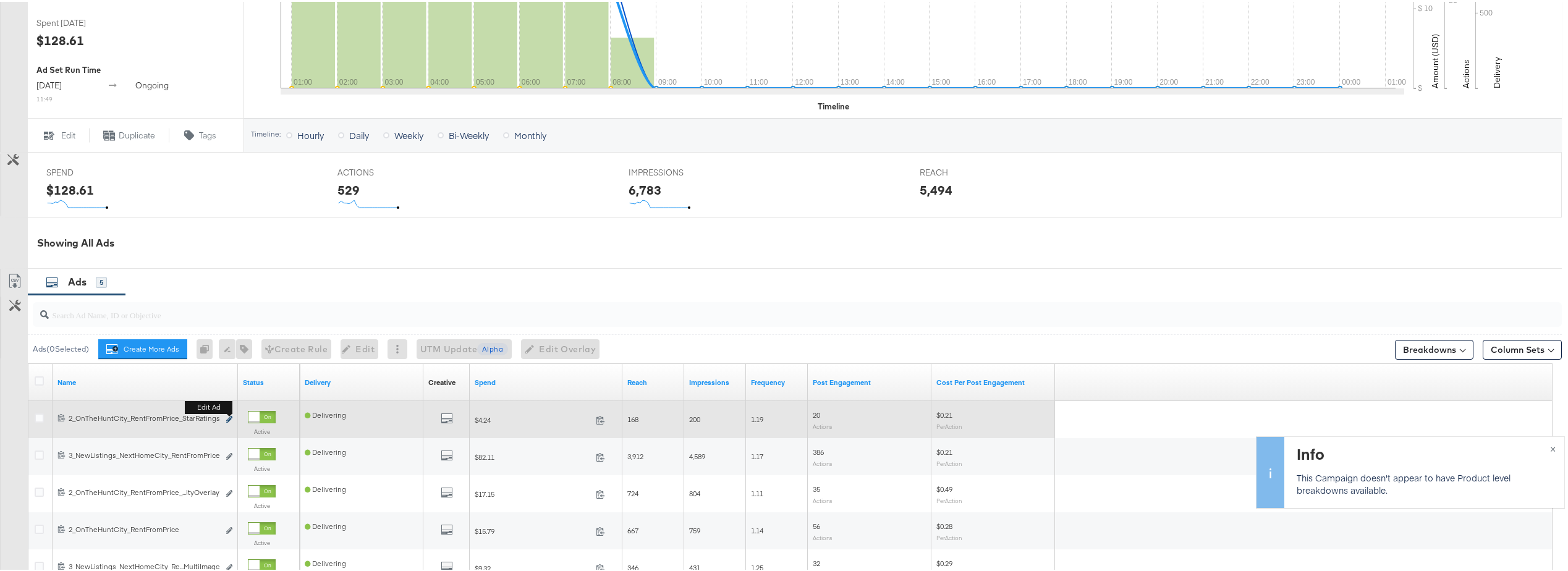
click at [228, 417] on icon "link" at bounding box center [229, 417] width 6 height 7
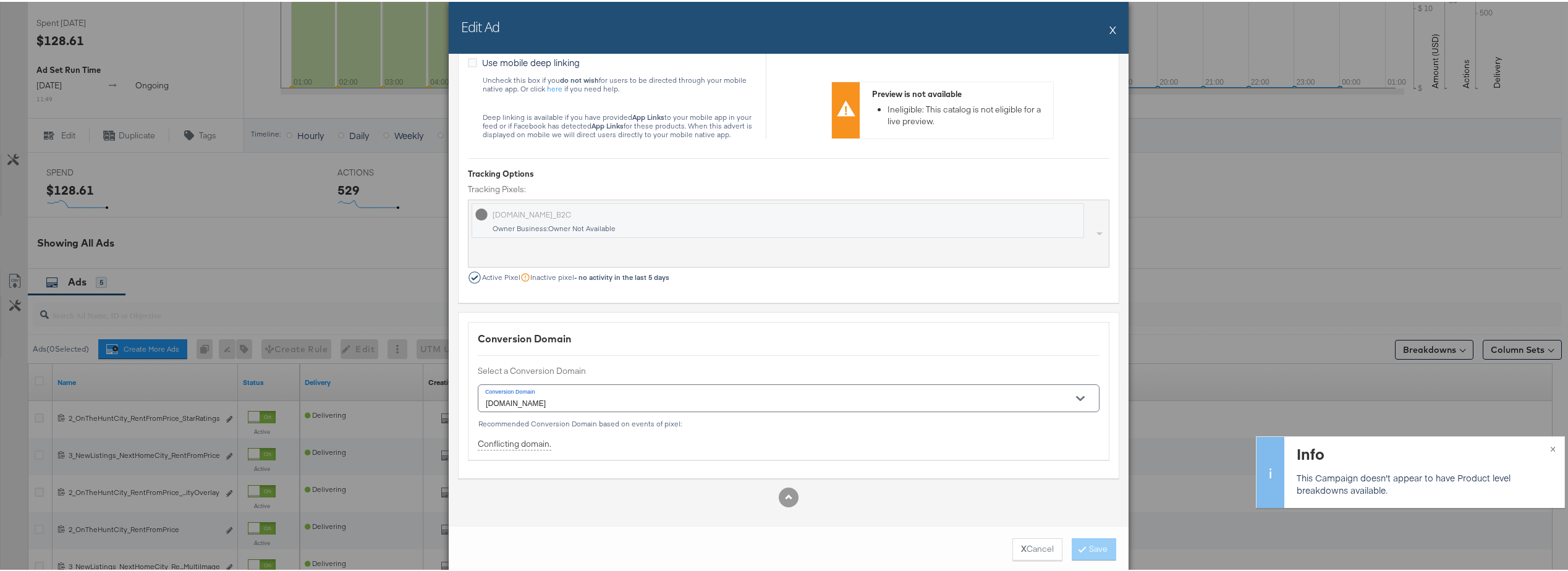
scroll to position [1697, 0]
click at [1020, 543] on button "X Cancel" at bounding box center [1038, 547] width 50 height 22
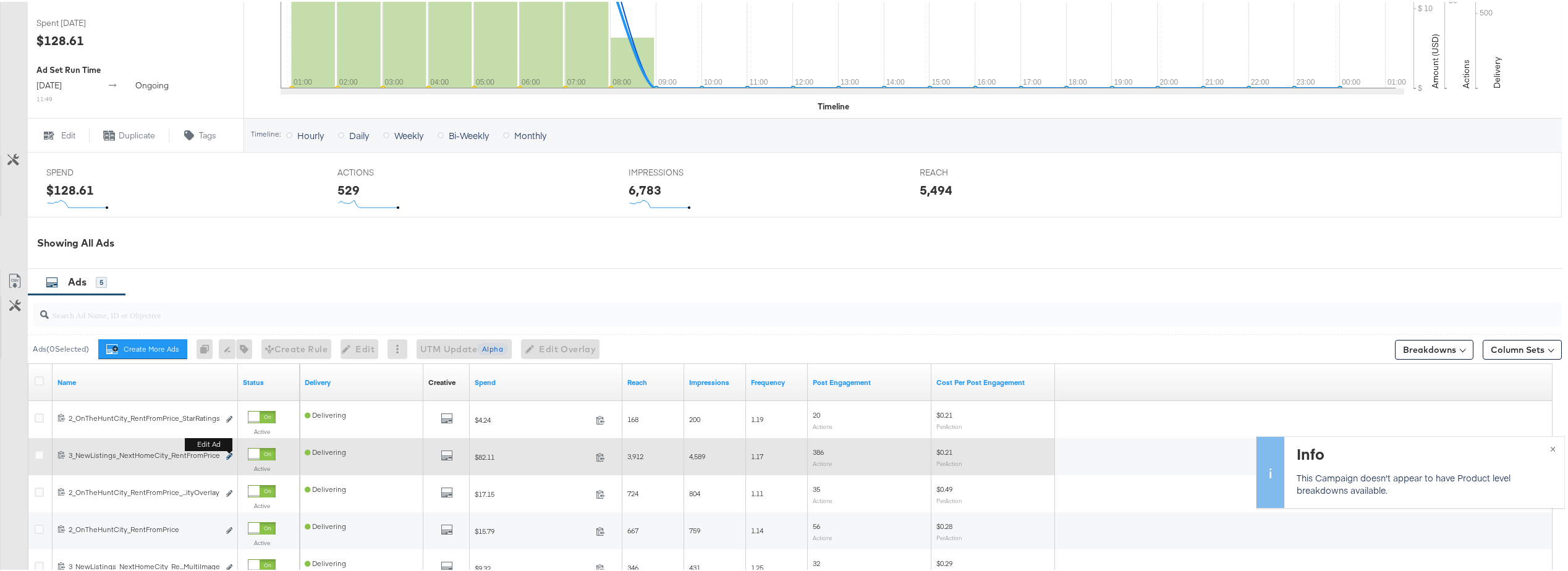
click at [228, 453] on icon "link" at bounding box center [229, 454] width 6 height 7
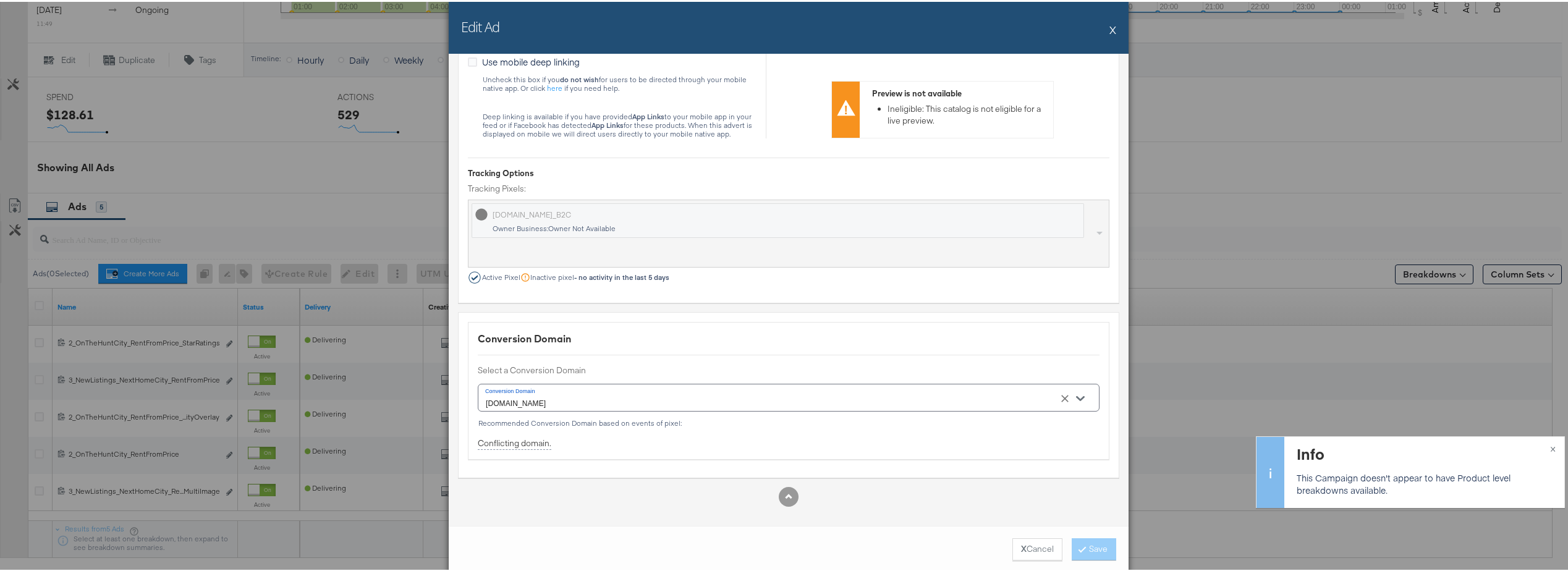
scroll to position [595, 0]
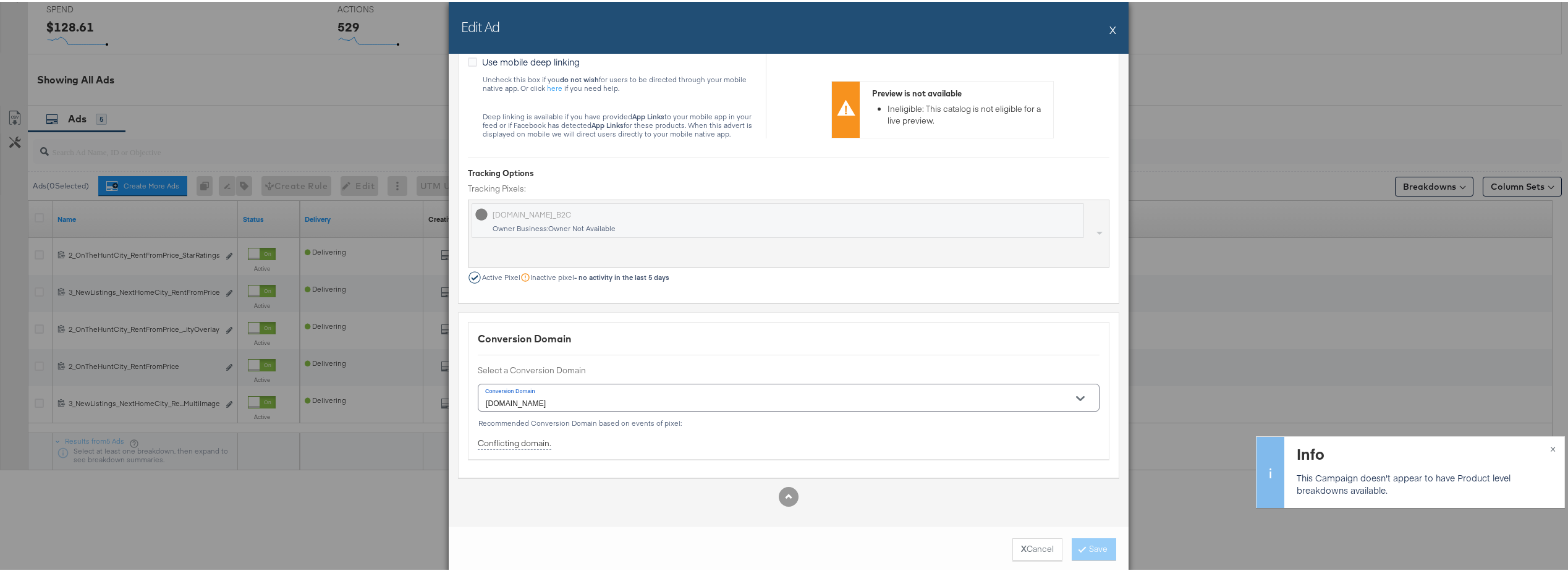
click at [1018, 548] on button "X Cancel" at bounding box center [1038, 547] width 50 height 22
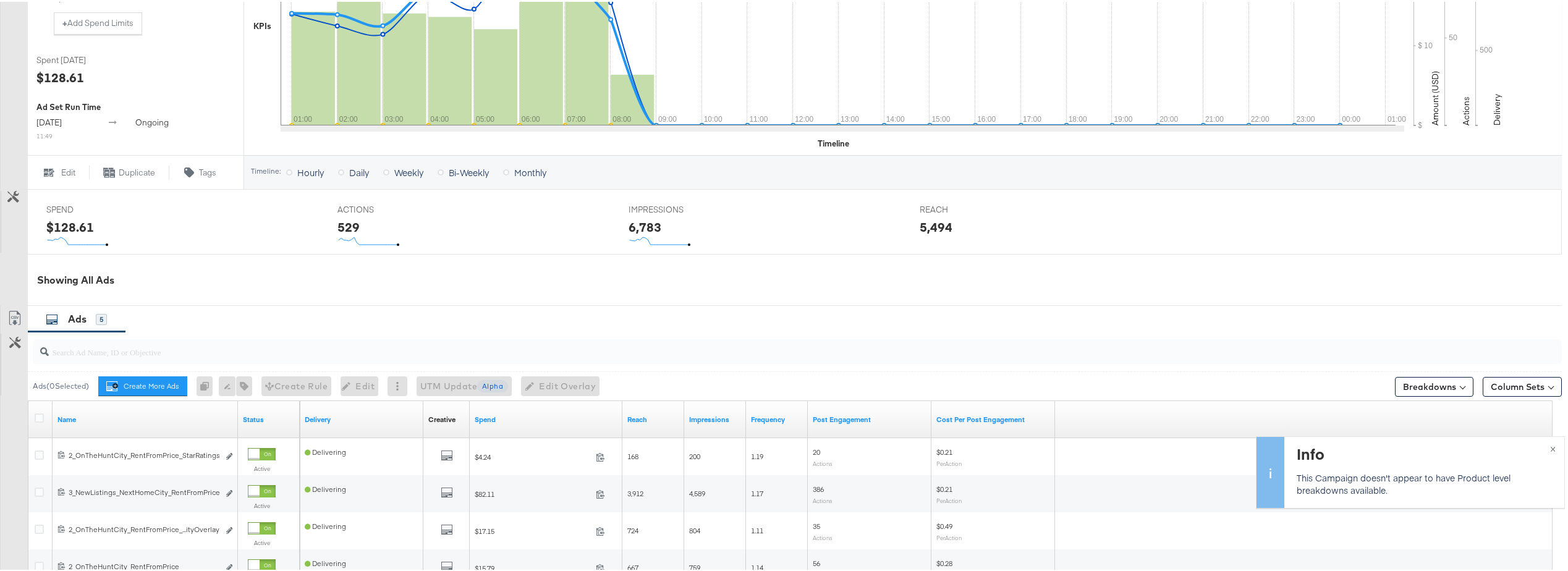
scroll to position [472, 0]
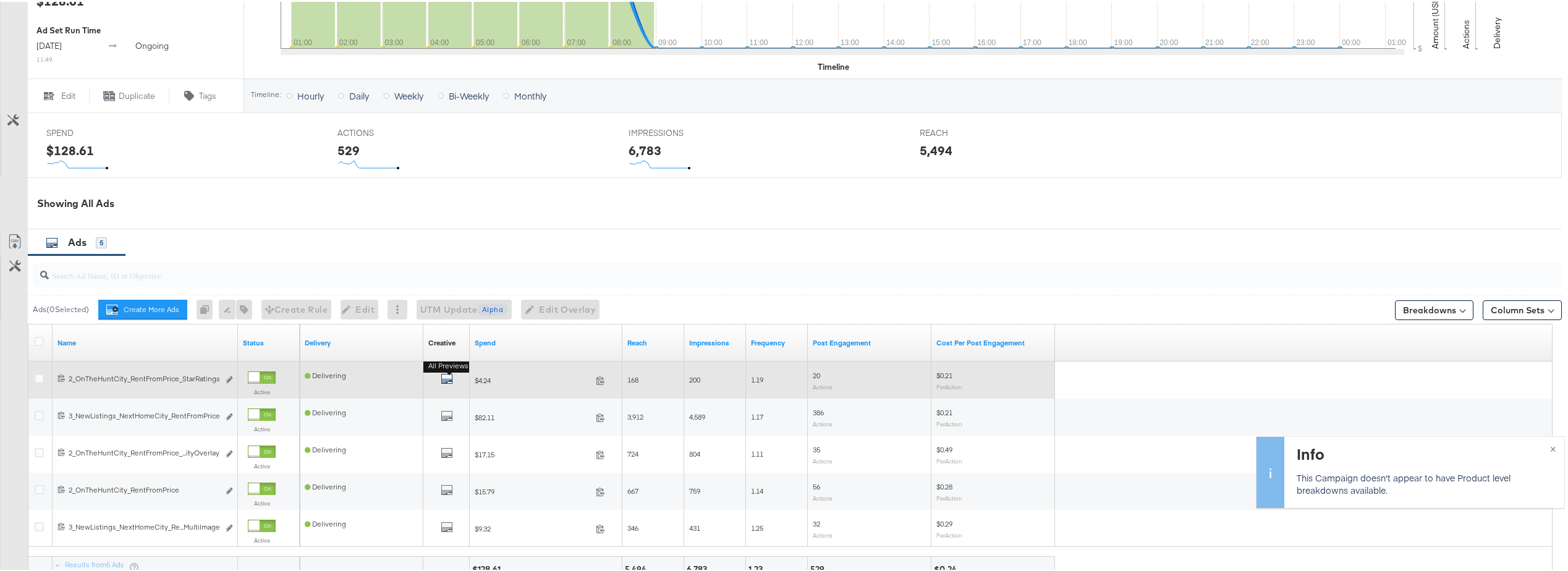
click at [446, 379] on icon "default" at bounding box center [446, 376] width 13 height 13
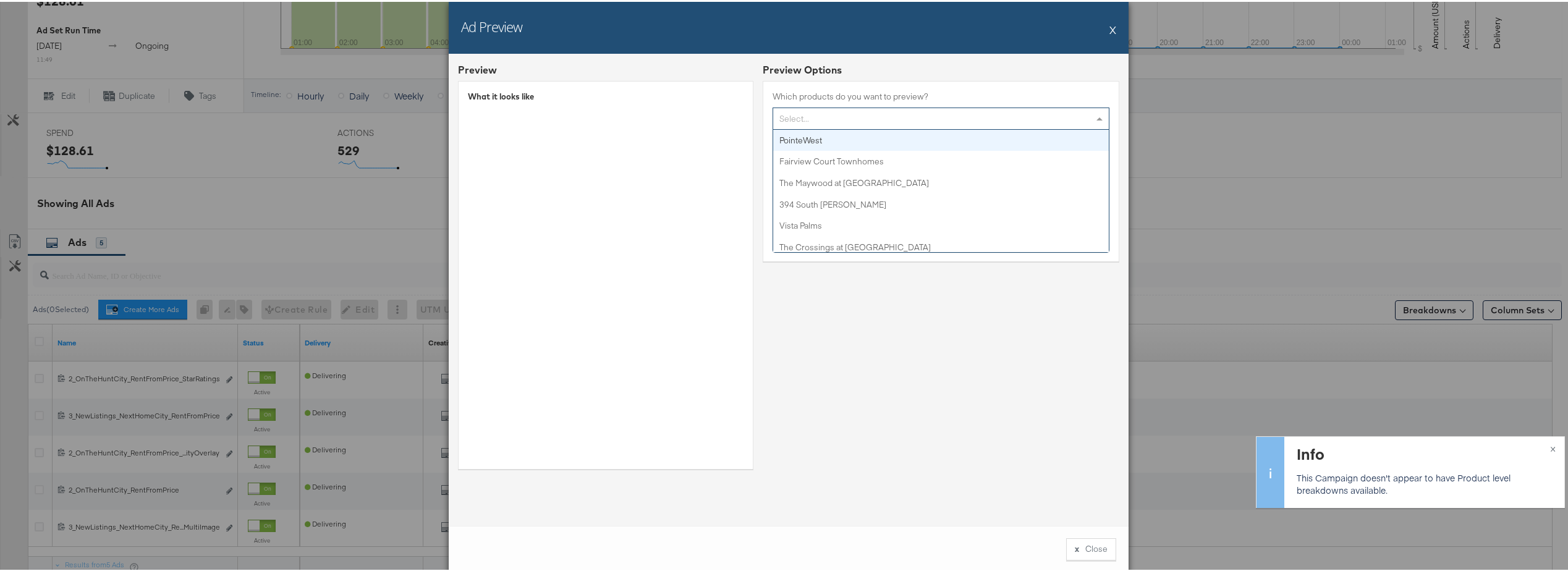
click at [848, 121] on div "Select..." at bounding box center [941, 117] width 336 height 21
paste input "v5flplg"
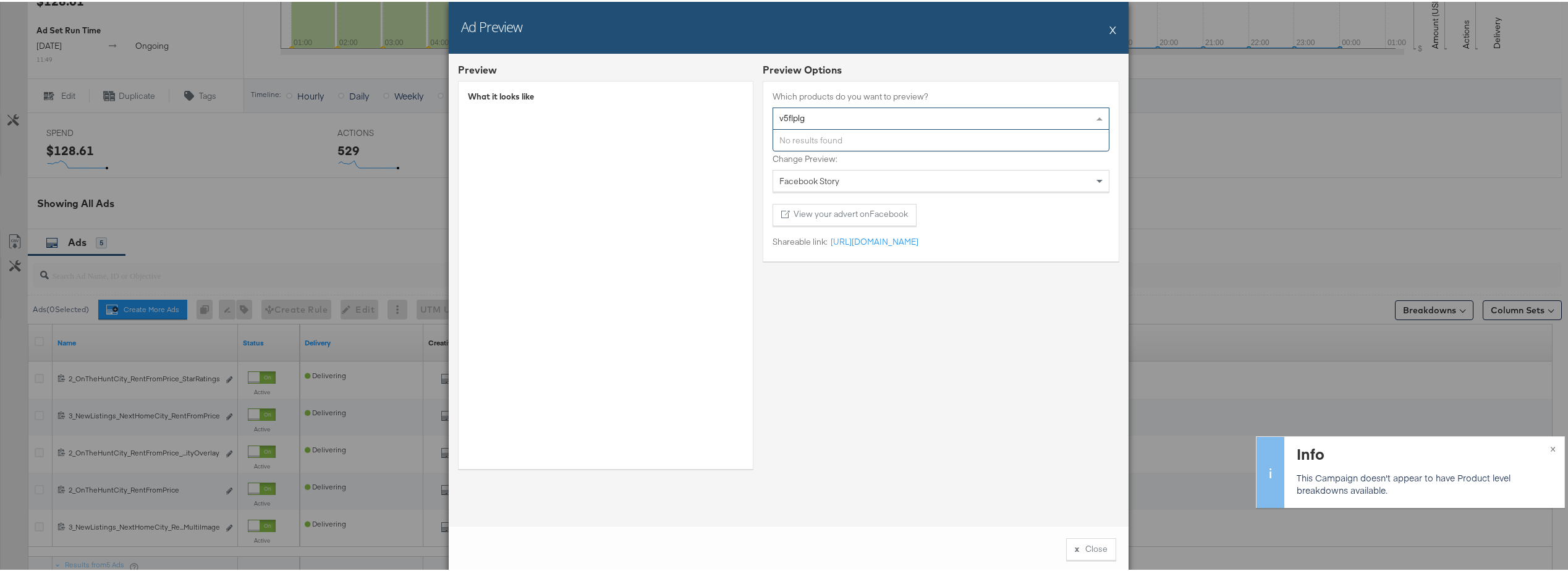
type input "v5flplg"
drag, startPoint x: 846, startPoint y: 116, endPoint x: 745, endPoint y: 108, distance: 101.3
click at [745, 108] on div "Preview What it looks like Preview Options Which products do you want to previe…" at bounding box center [788, 269] width 661 height 415
click at [792, 116] on input "v5flplg" at bounding box center [792, 118] width 26 height 23
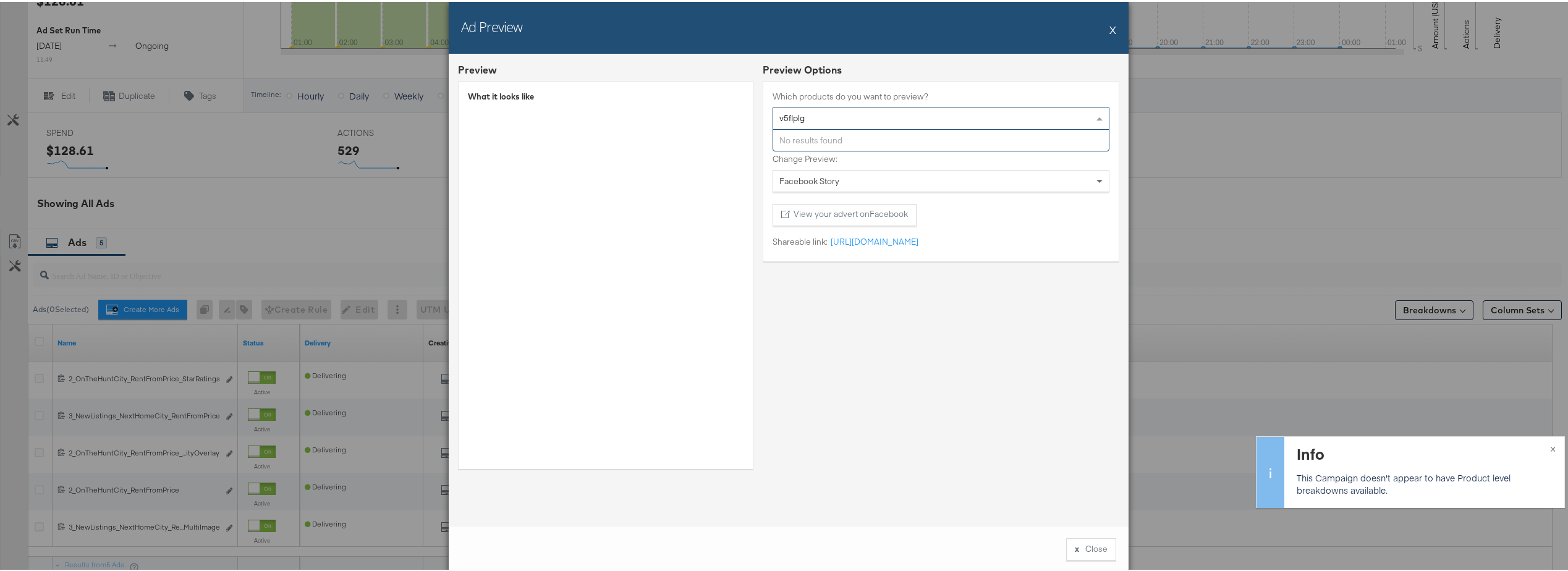
click at [792, 116] on input "v5flplg" at bounding box center [792, 118] width 26 height 23
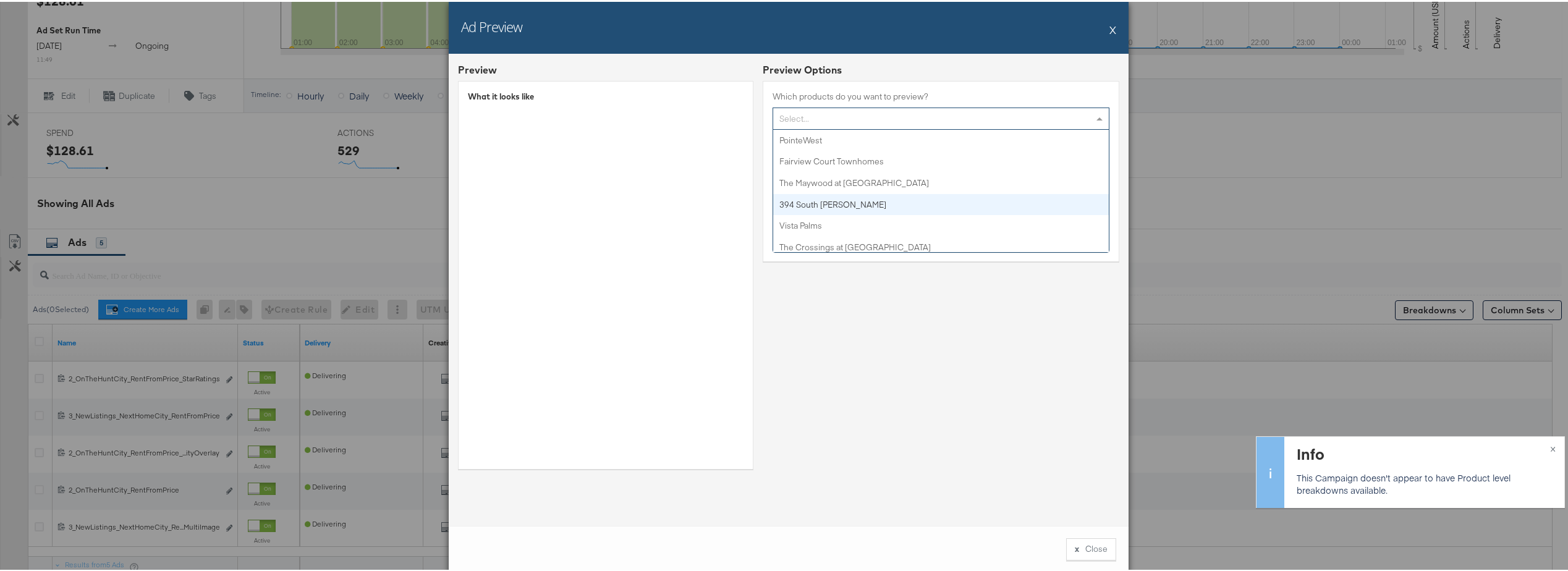
click at [908, 350] on div "Preview Options Which products do you want to preview? Select... PointeWest Fai…" at bounding box center [941, 269] width 357 height 415
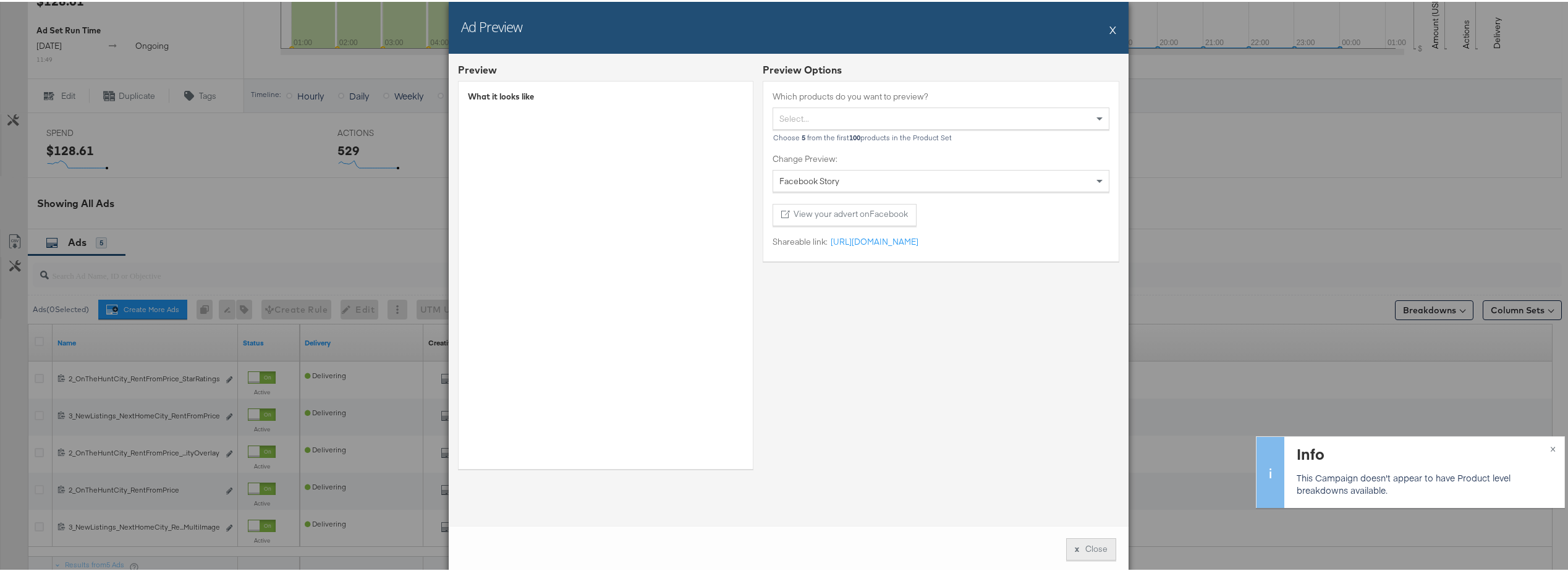
click at [1084, 550] on button "x Close" at bounding box center [1091, 547] width 50 height 22
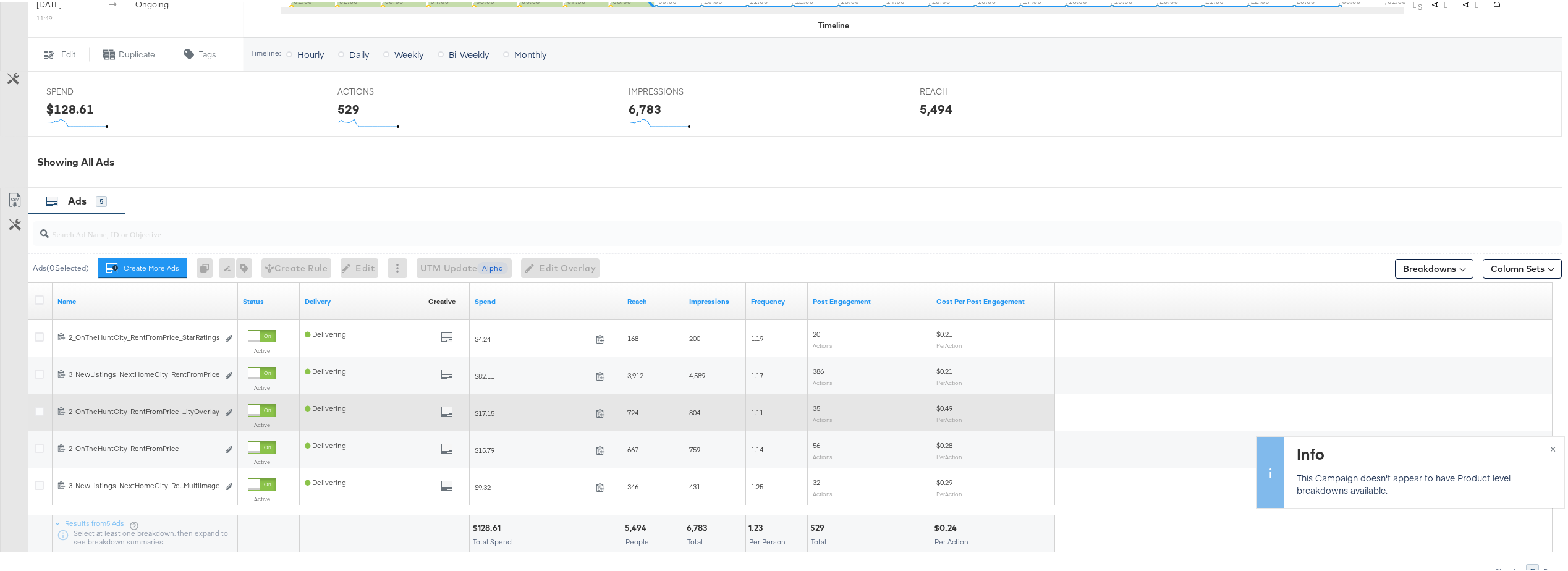
scroll to position [534, 0]
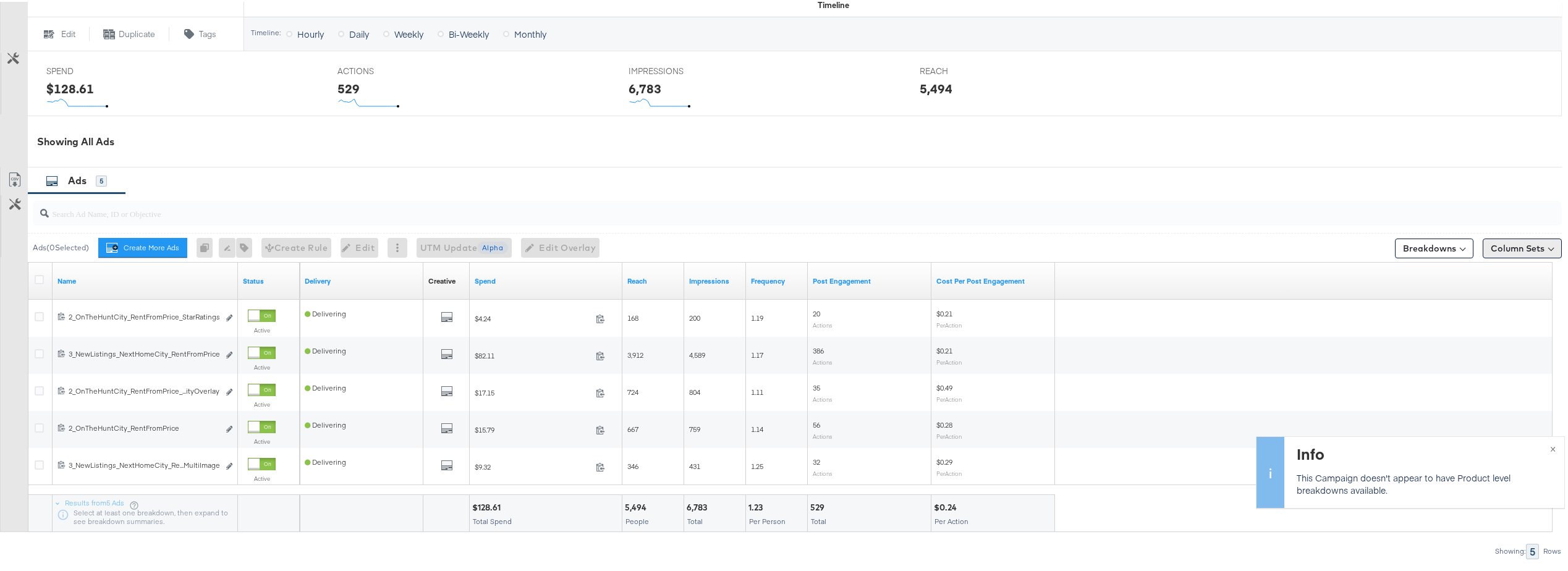
click at [1519, 248] on button "Column Sets" at bounding box center [1522, 246] width 80 height 19
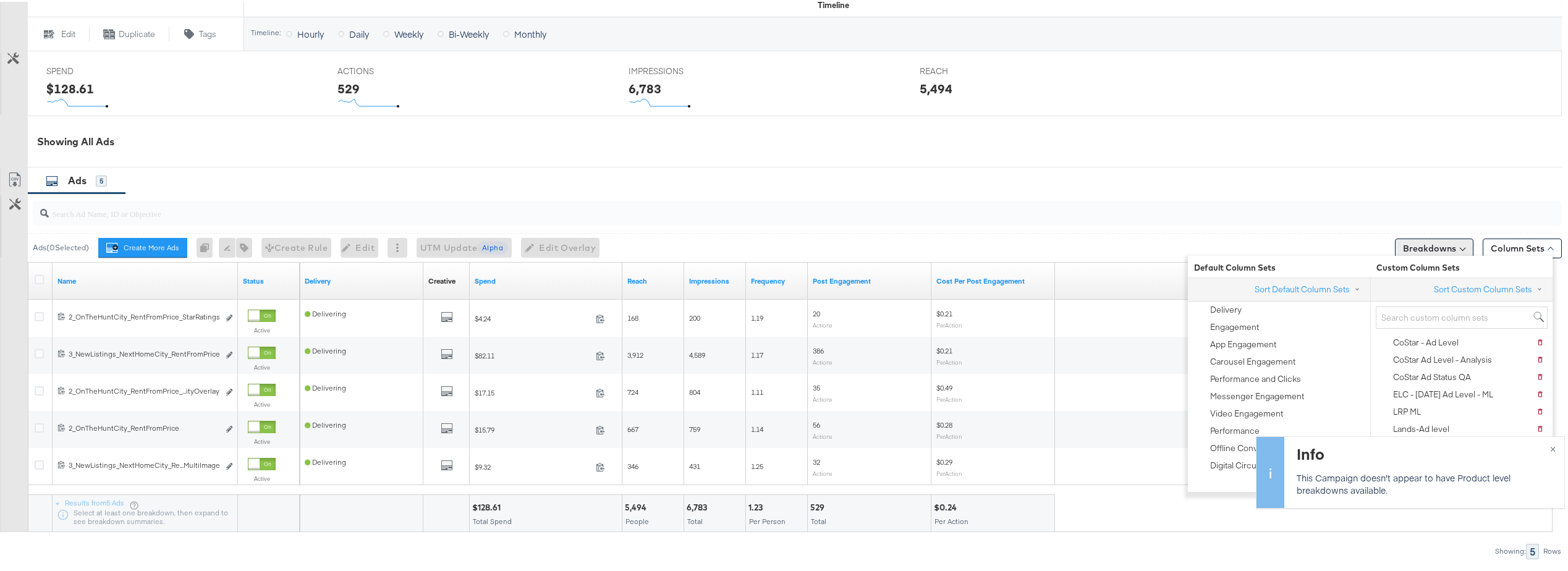
click at [1441, 246] on button "Breakdowns" at bounding box center [1433, 246] width 79 height 19
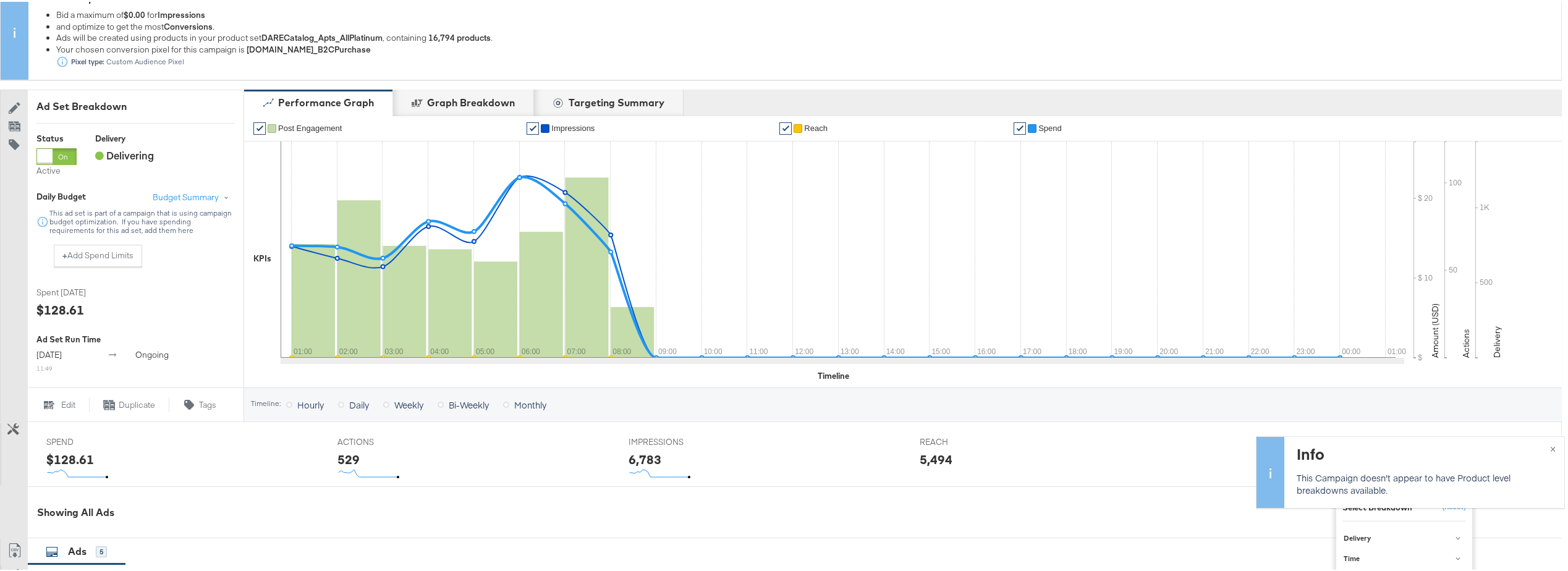
scroll to position [40, 0]
